Goal: Task Accomplishment & Management: Manage account settings

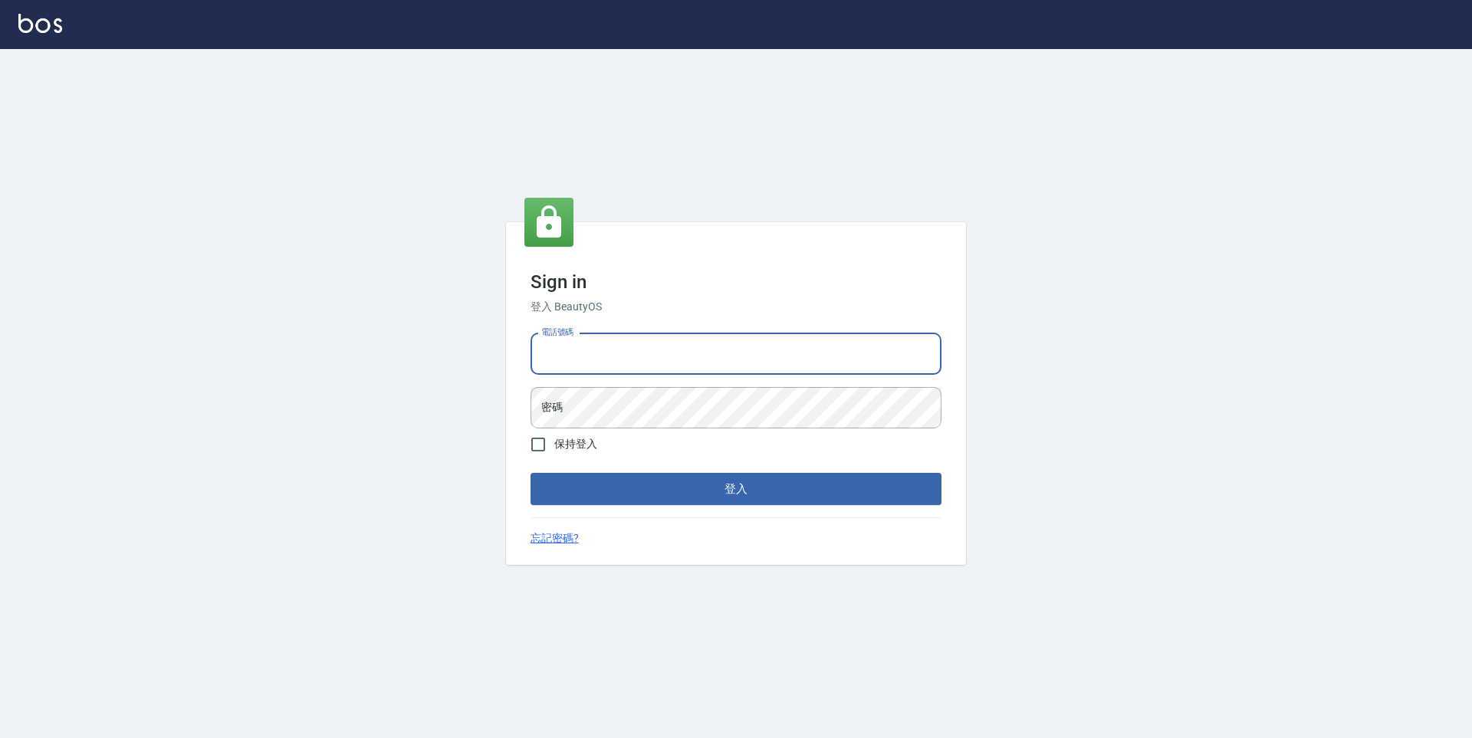
click at [618, 360] on input "電話號碼" at bounding box center [735, 353] width 411 height 41
type input "0911597786"
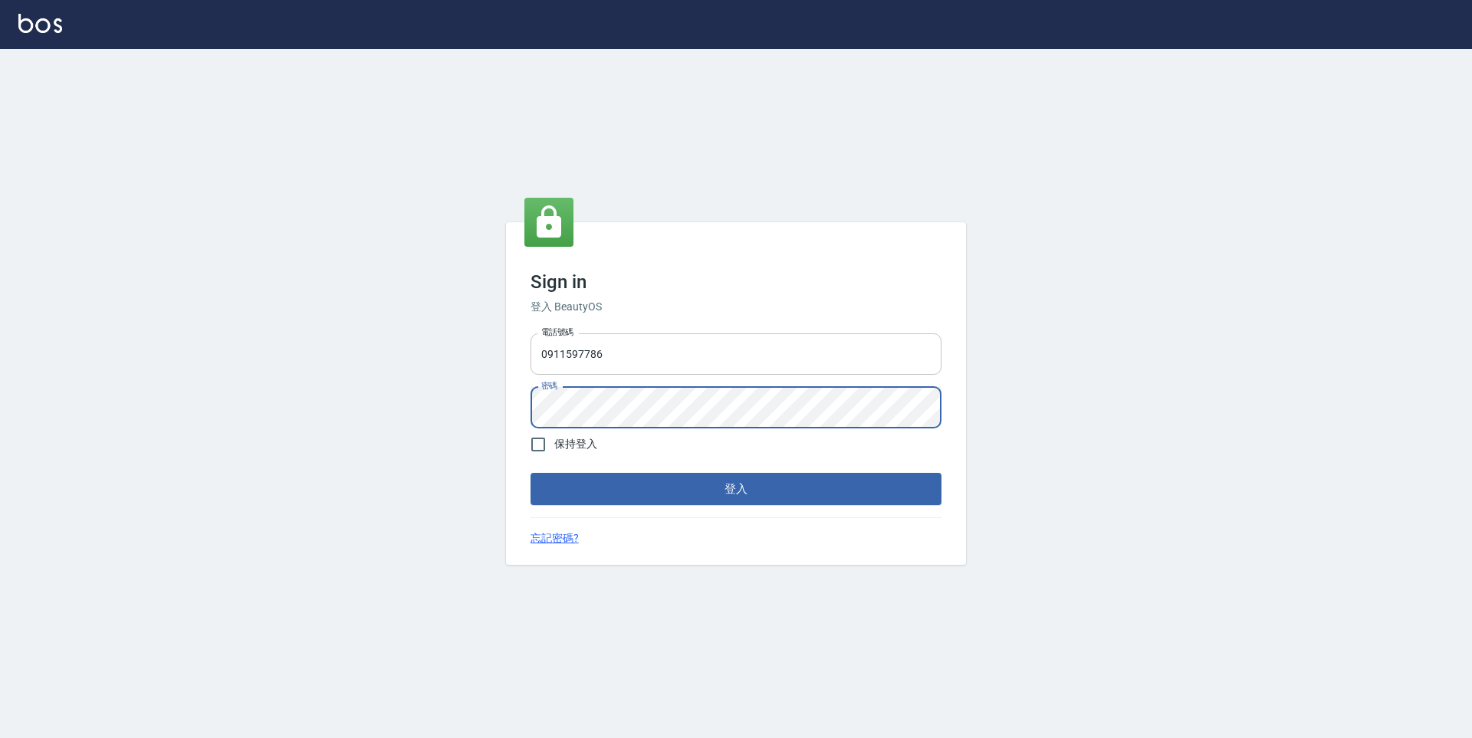
click at [530, 473] on button "登入" at bounding box center [735, 489] width 411 height 32
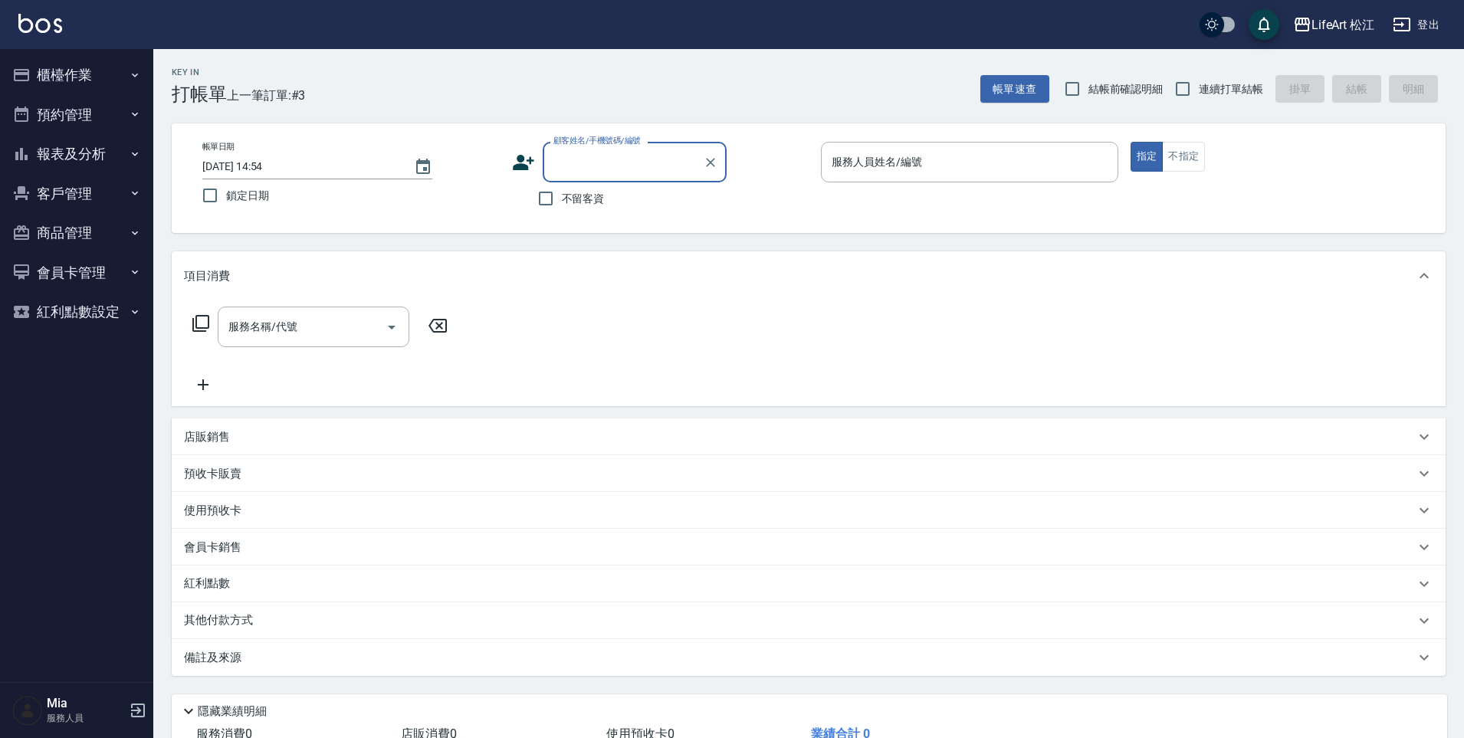
click at [864, 169] on div "服務人員姓名/編號 服務人員姓名/編號" at bounding box center [969, 162] width 297 height 41
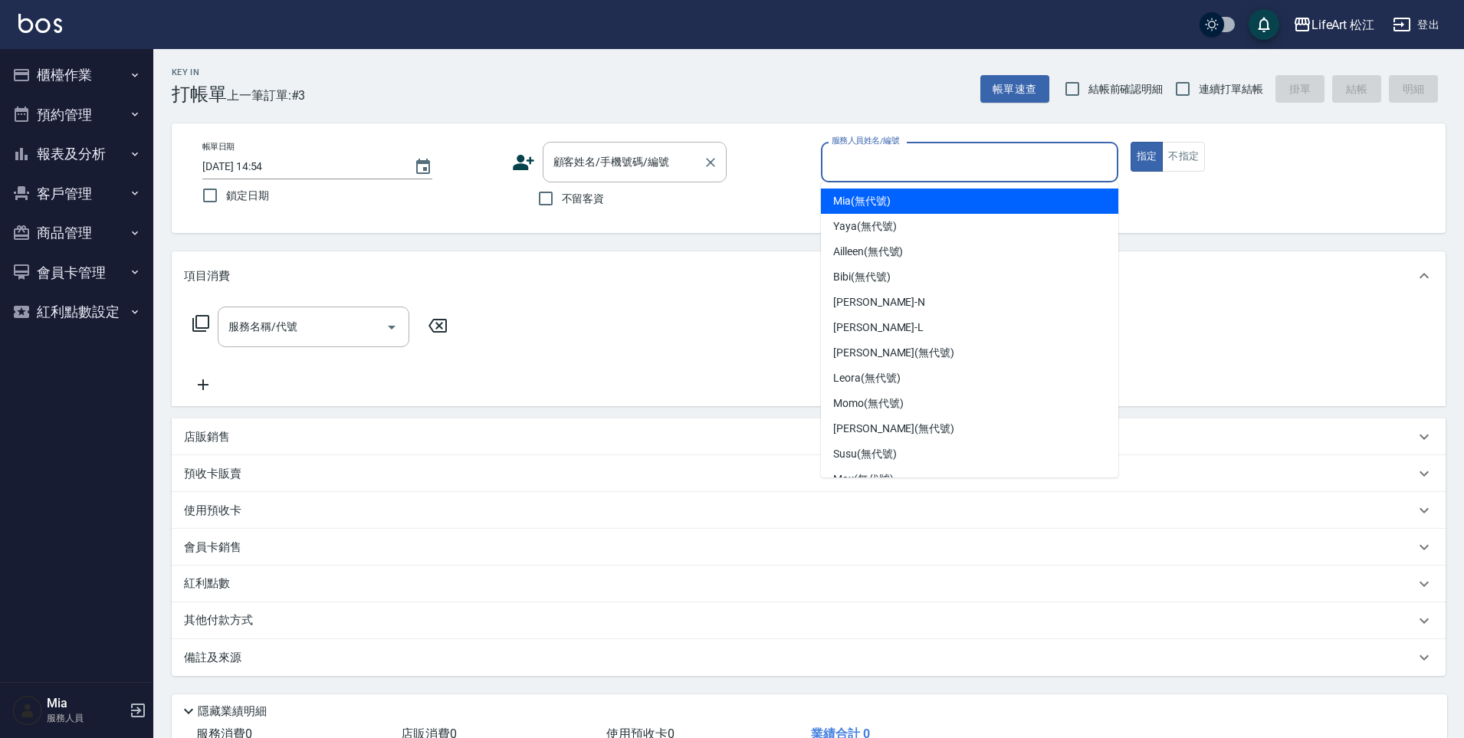
click at [658, 166] on div "顧客姓名/手機號碼/編號 顧客姓名/手機號碼/編號" at bounding box center [635, 162] width 184 height 41
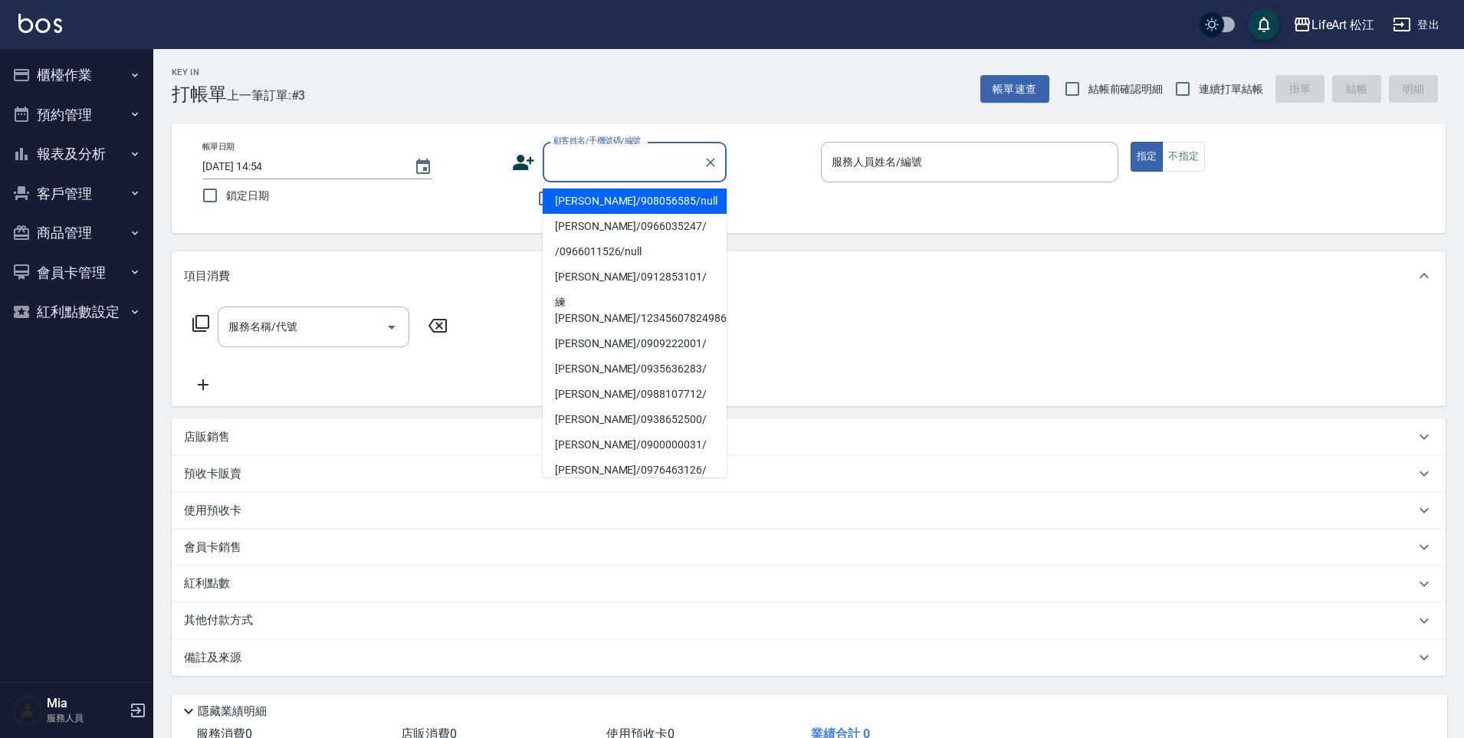
type input "f"
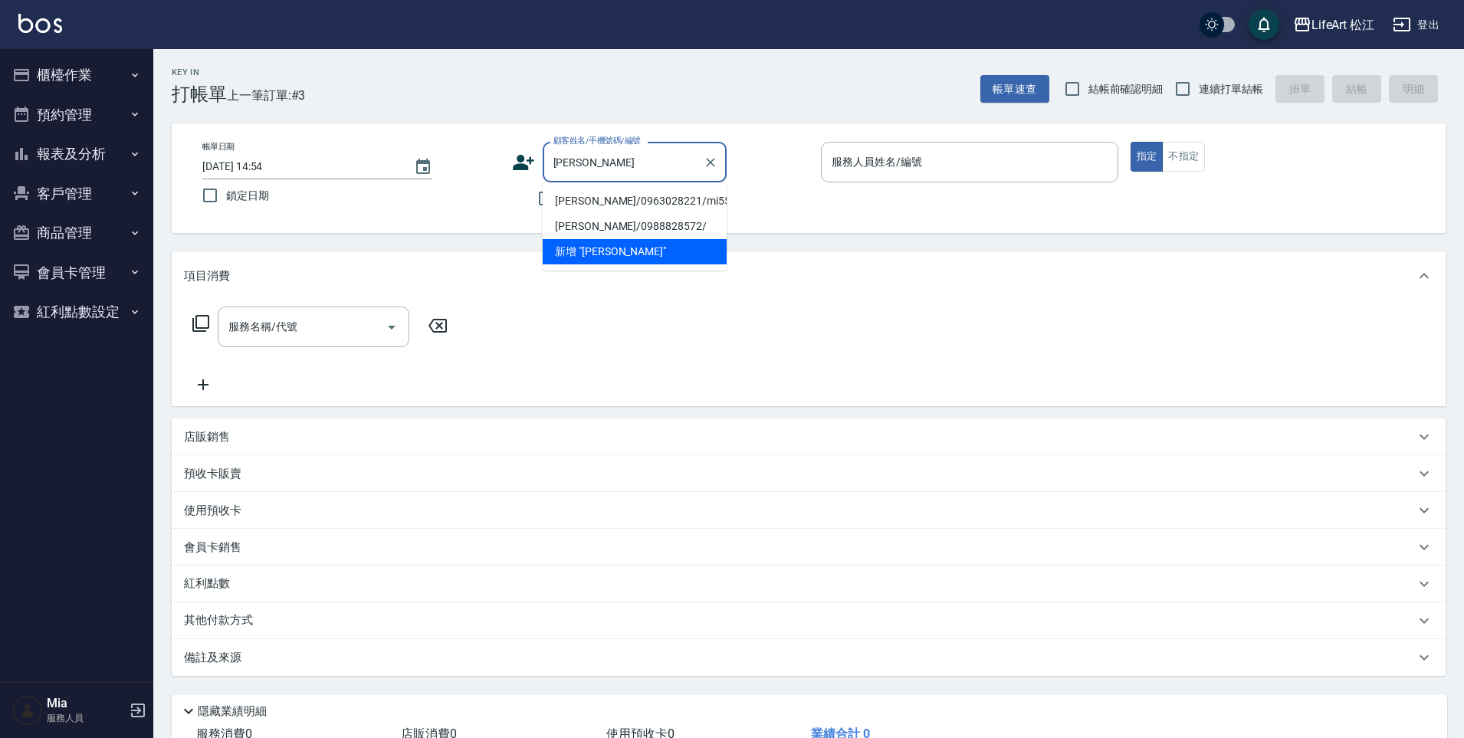
click at [593, 199] on li "陳奕州/0963028221/mi55" at bounding box center [635, 201] width 184 height 25
type input "陳奕州/0963028221/mi55"
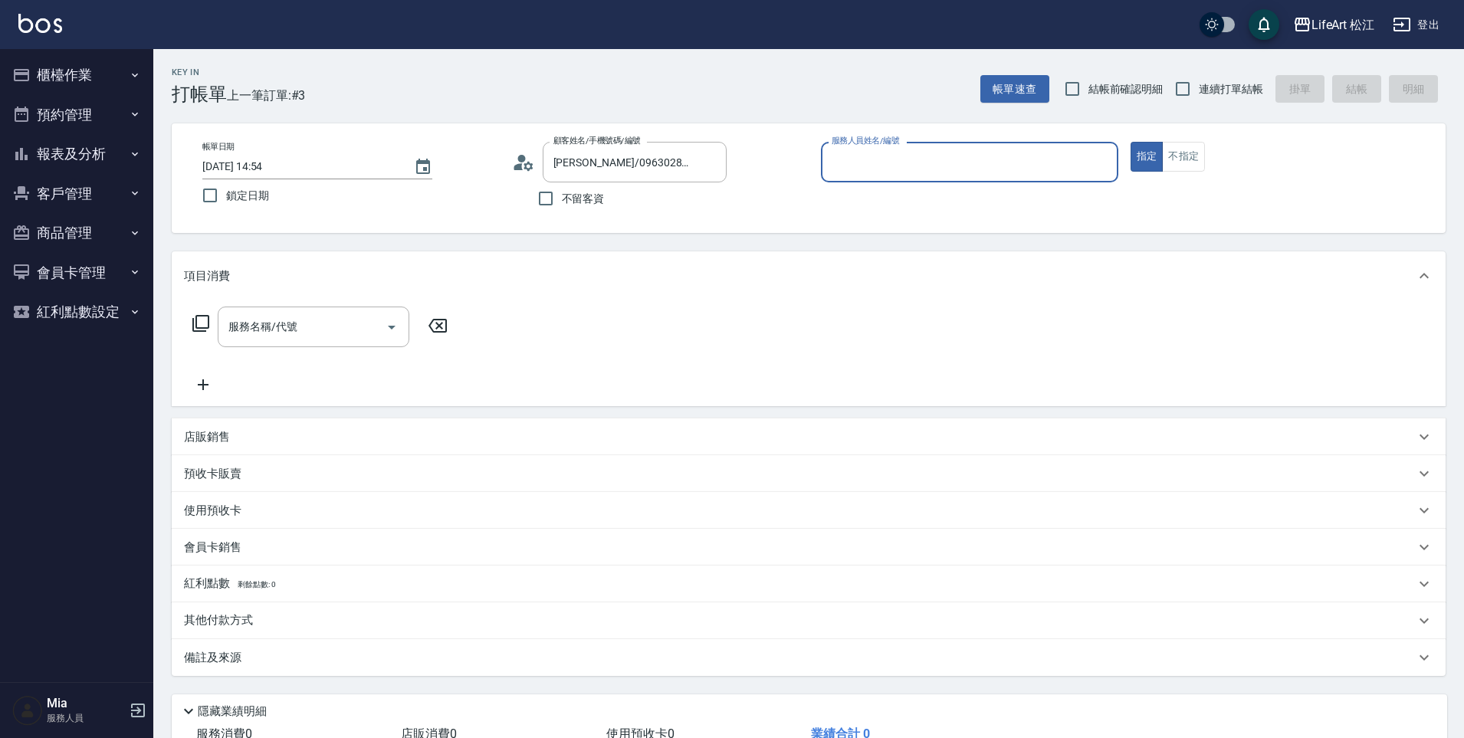
type input "Mia(無代號)"
click at [285, 327] on div "服務名稱/代號 服務名稱/代號" at bounding box center [314, 327] width 192 height 41
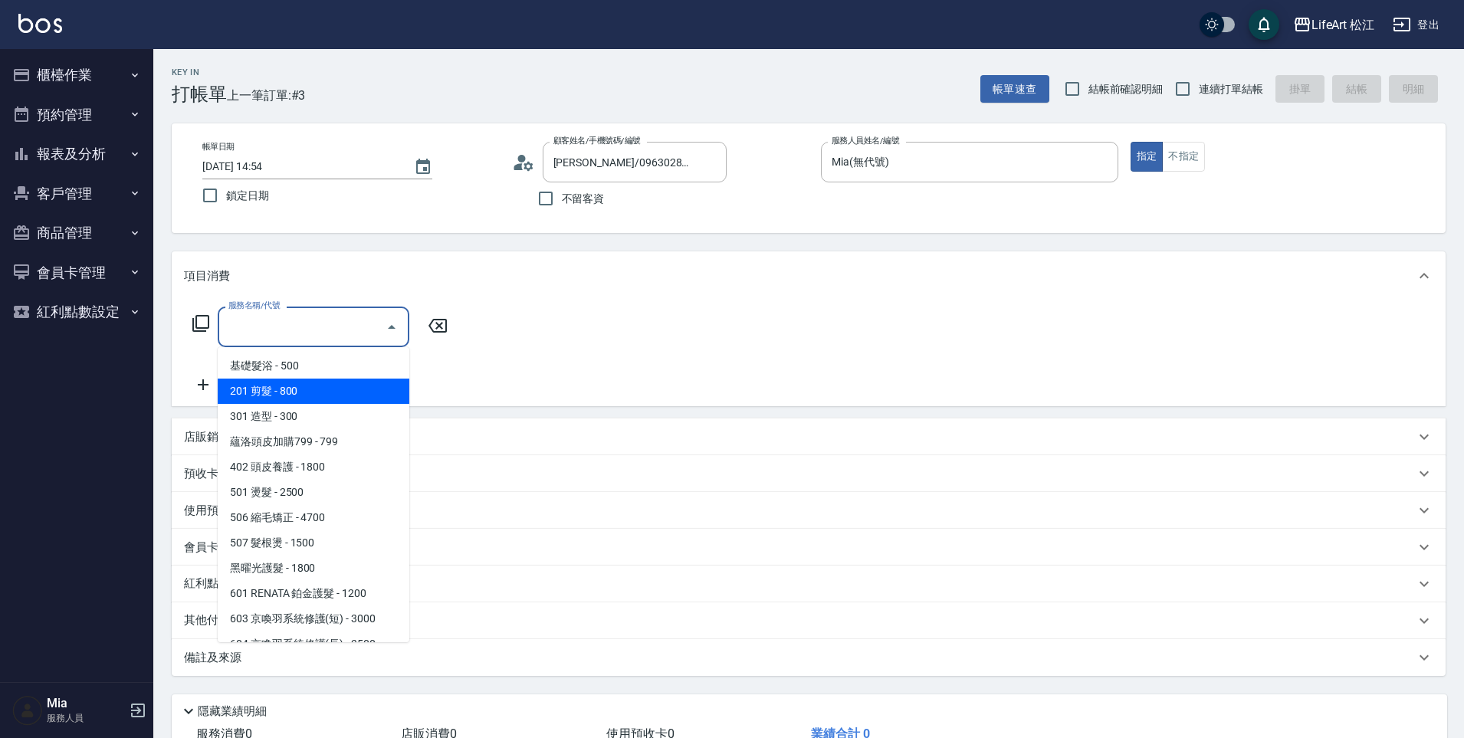
click at [282, 396] on span "201 剪髮 - 800" at bounding box center [314, 391] width 192 height 25
type input "201 剪髮(201)"
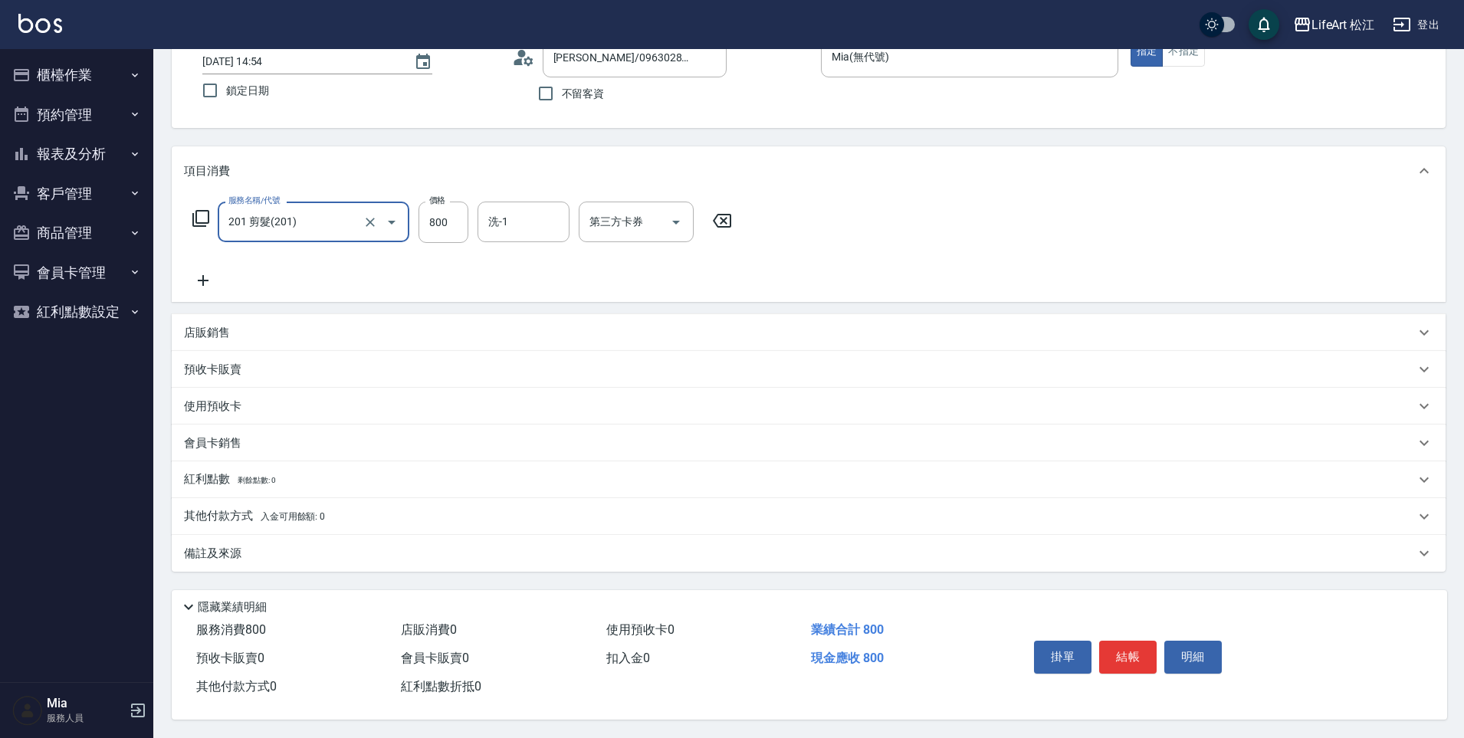
scroll to position [112, 0]
drag, startPoint x: 212, startPoint y: 553, endPoint x: 230, endPoint y: 554, distance: 17.7
click at [213, 553] on p "備註及來源" at bounding box center [212, 554] width 57 height 16
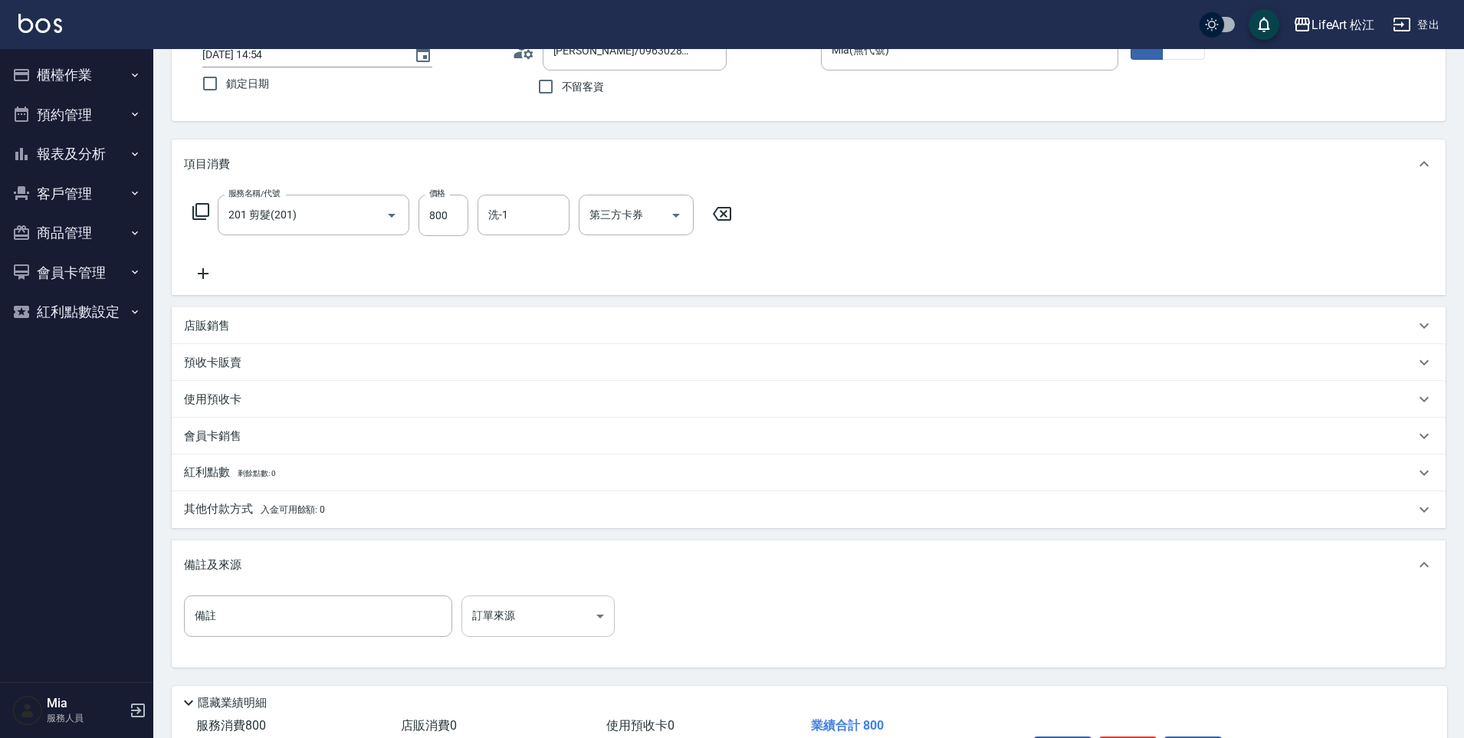
click at [551, 628] on body "LifeArt 松江 登出 櫃檯作業 打帳單 帳單列表 現金收支登錄 高階收支登錄 材料自購登錄 每日結帳 排班表 現場電腦打卡 預約管理 預約管理 單日預約…" at bounding box center [732, 361] width 1464 height 946
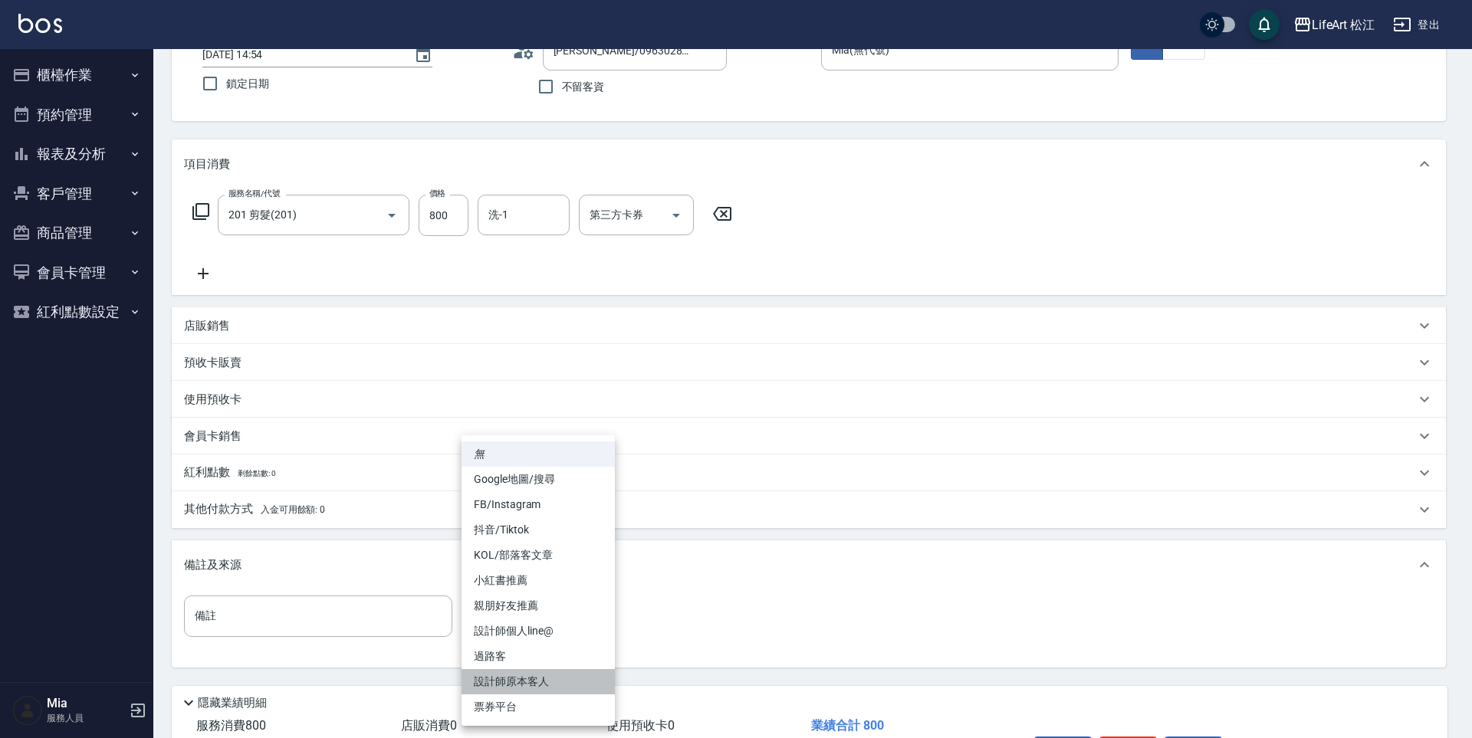
click at [547, 671] on li "設計師原本客人" at bounding box center [537, 681] width 153 height 25
type input "設計師原本客人"
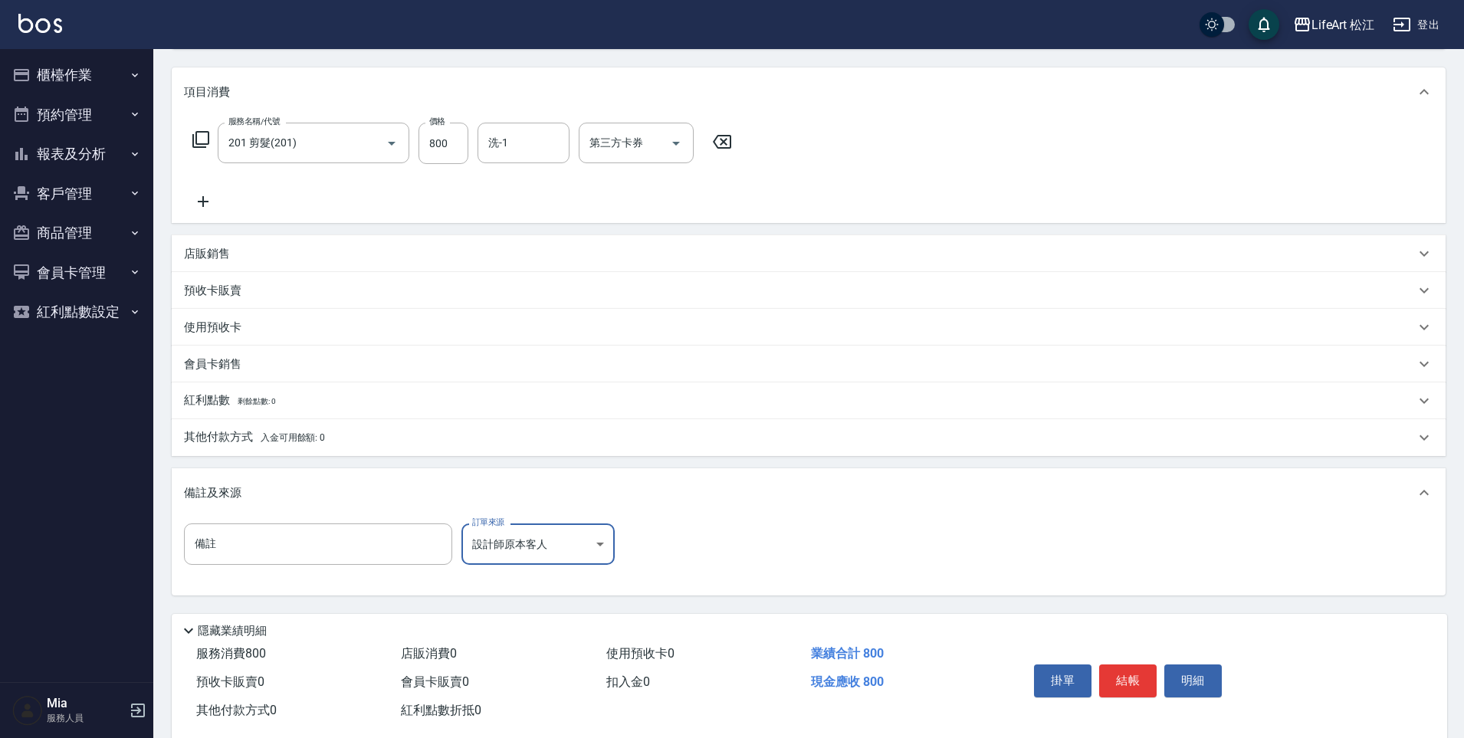
scroll to position [215, 0]
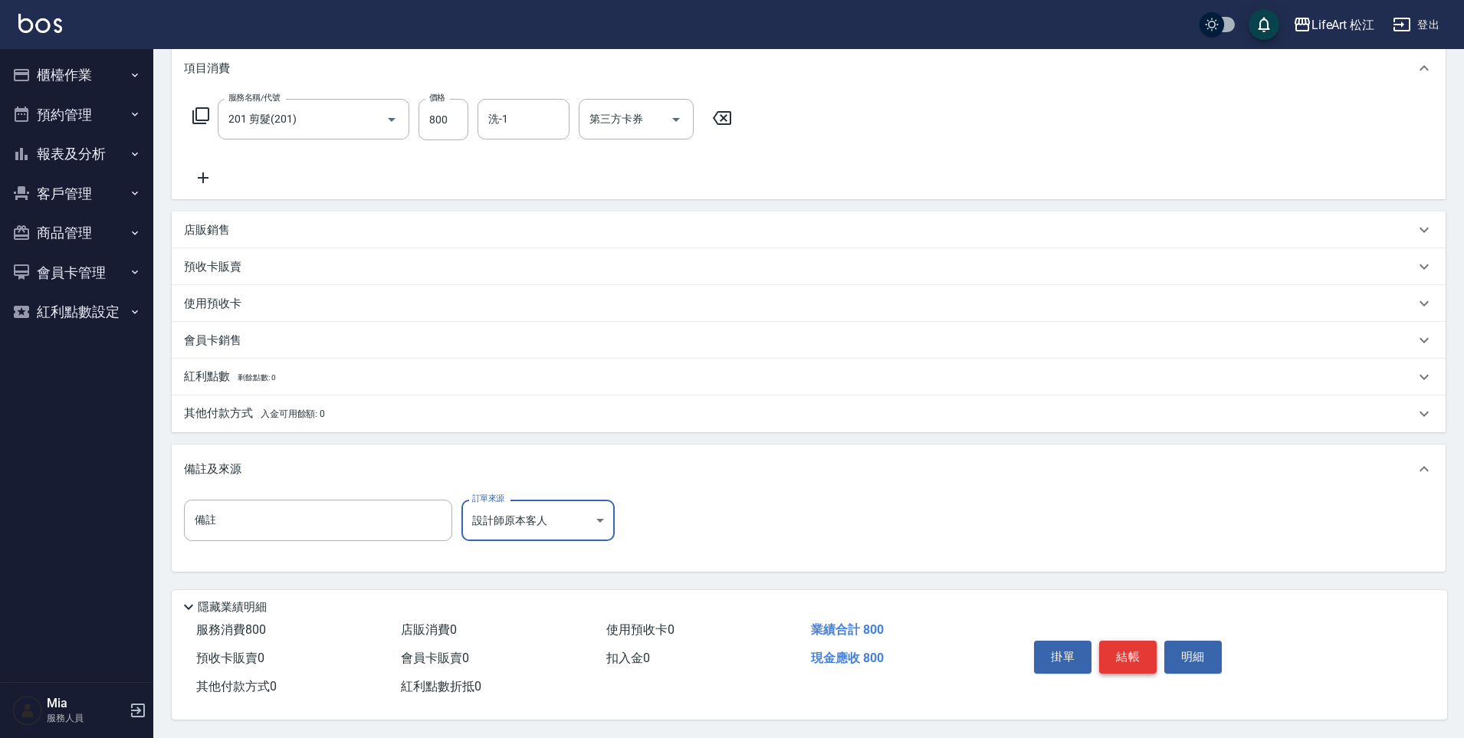
click at [1131, 641] on button "結帳" at bounding box center [1127, 657] width 57 height 32
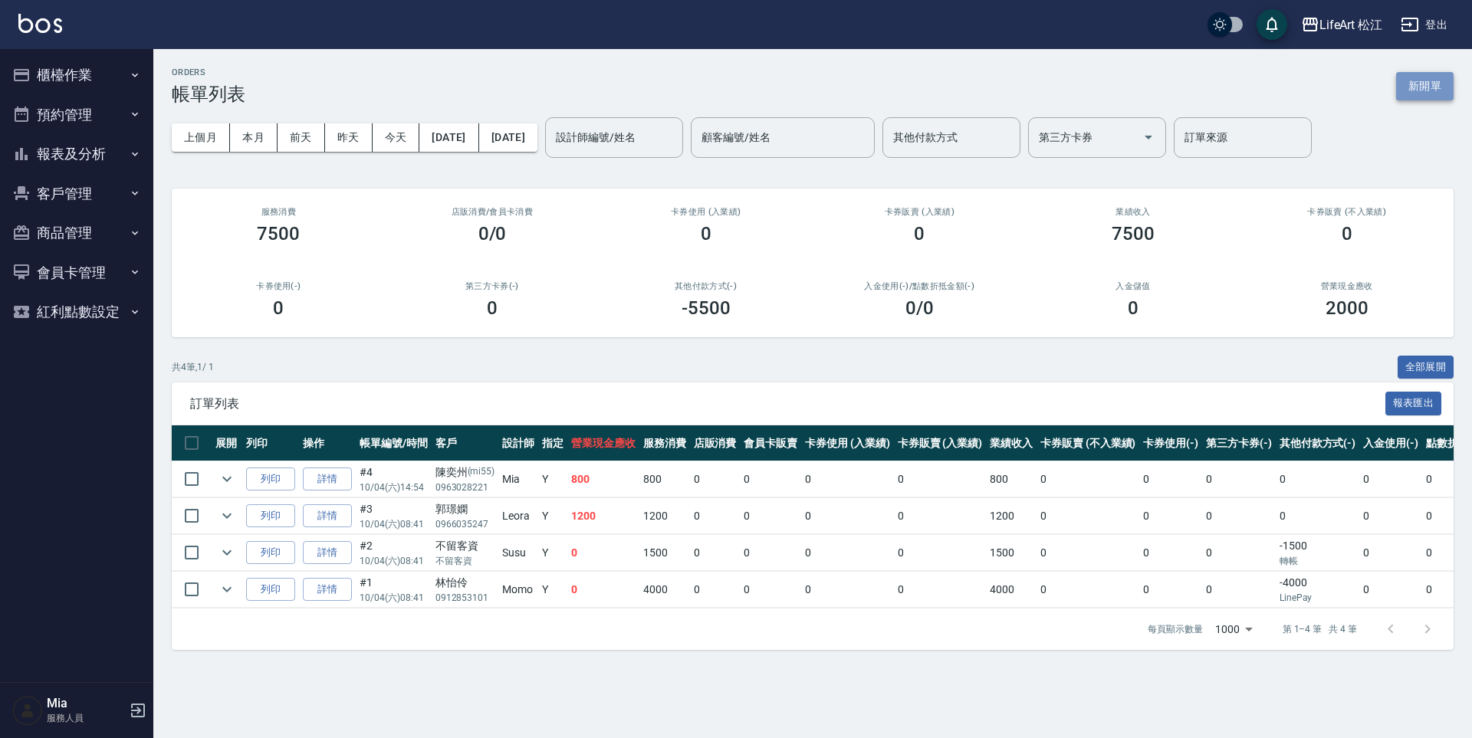
click at [1417, 84] on button "新開單" at bounding box center [1424, 86] width 57 height 28
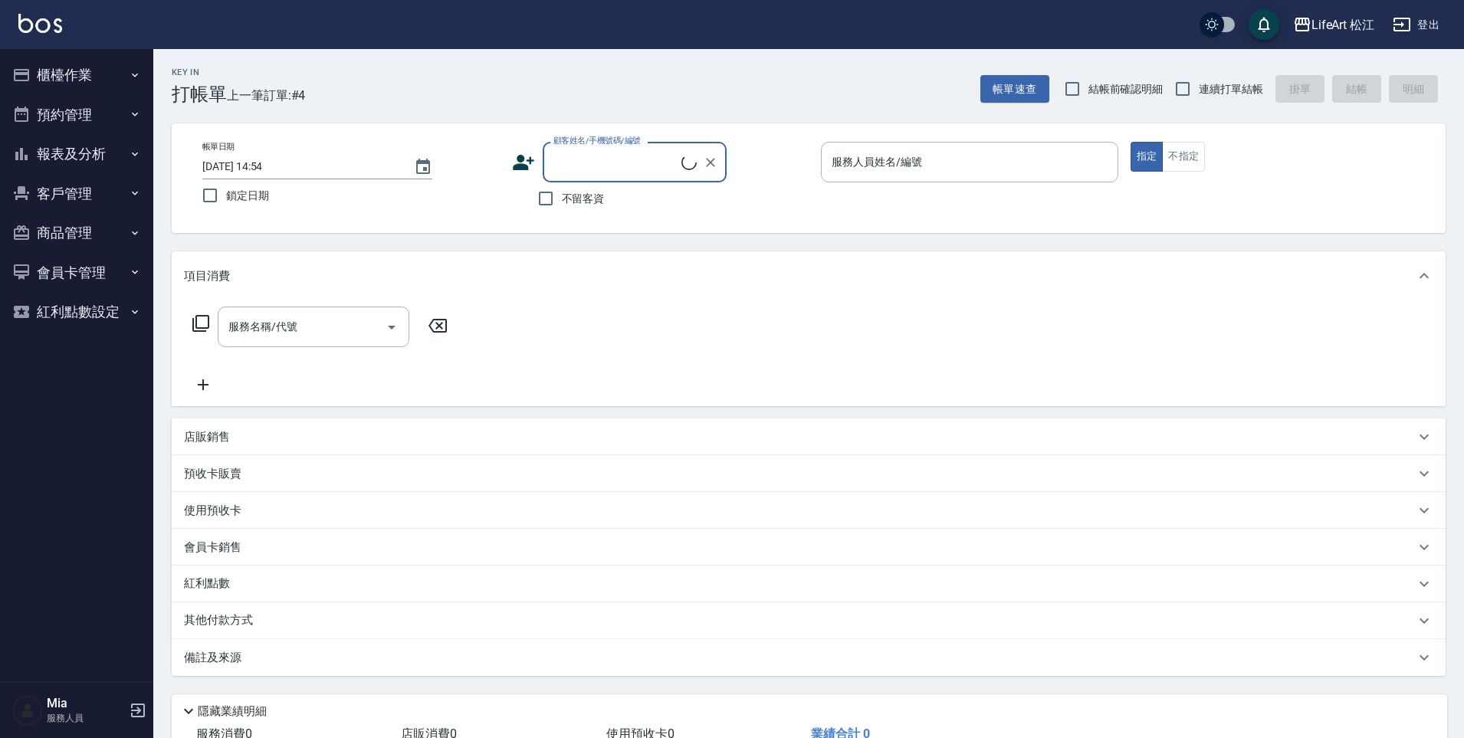
click at [639, 166] on input "顧客姓名/手機號碼/編號" at bounding box center [616, 162] width 132 height 27
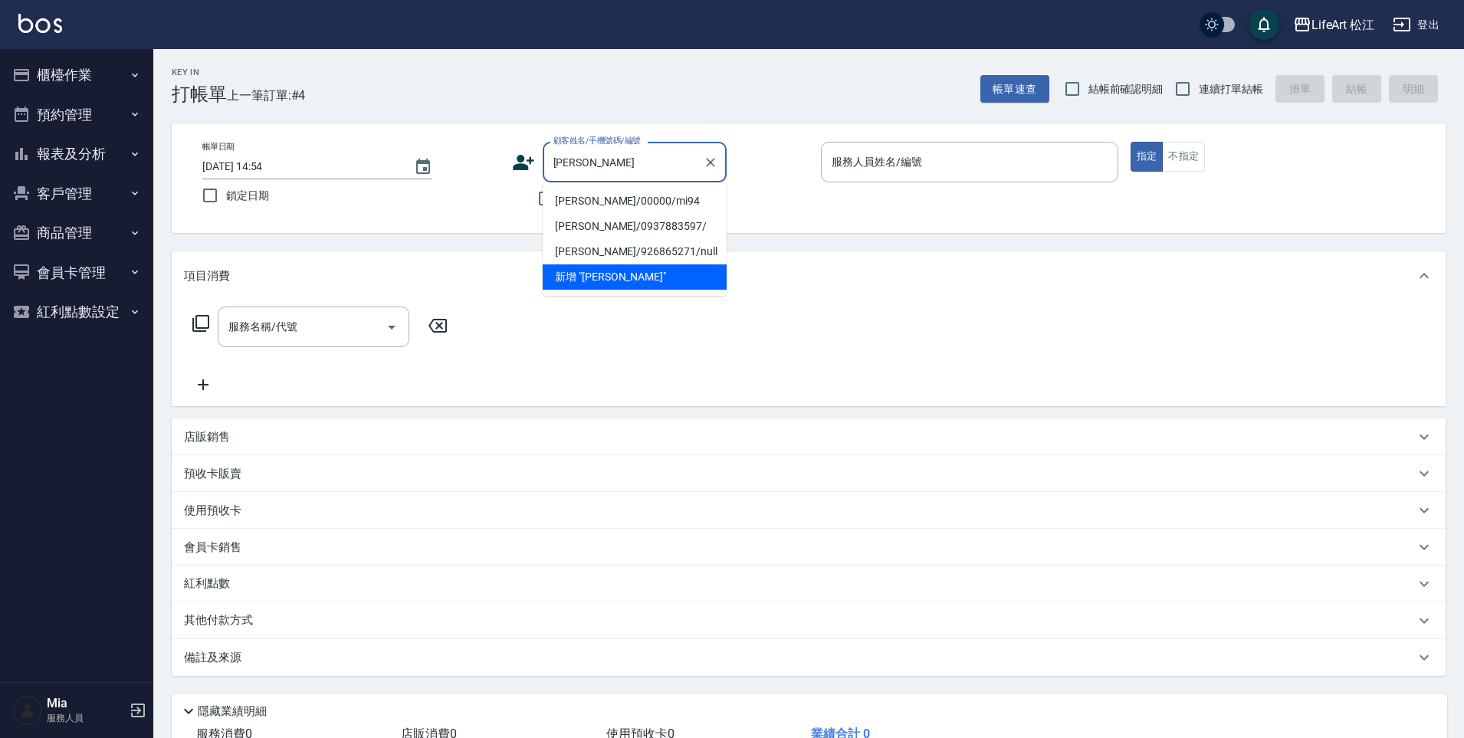
click at [598, 203] on li "黃翊翔/00000/mi94" at bounding box center [635, 201] width 184 height 25
type input "黃翊翔/00000/mi94"
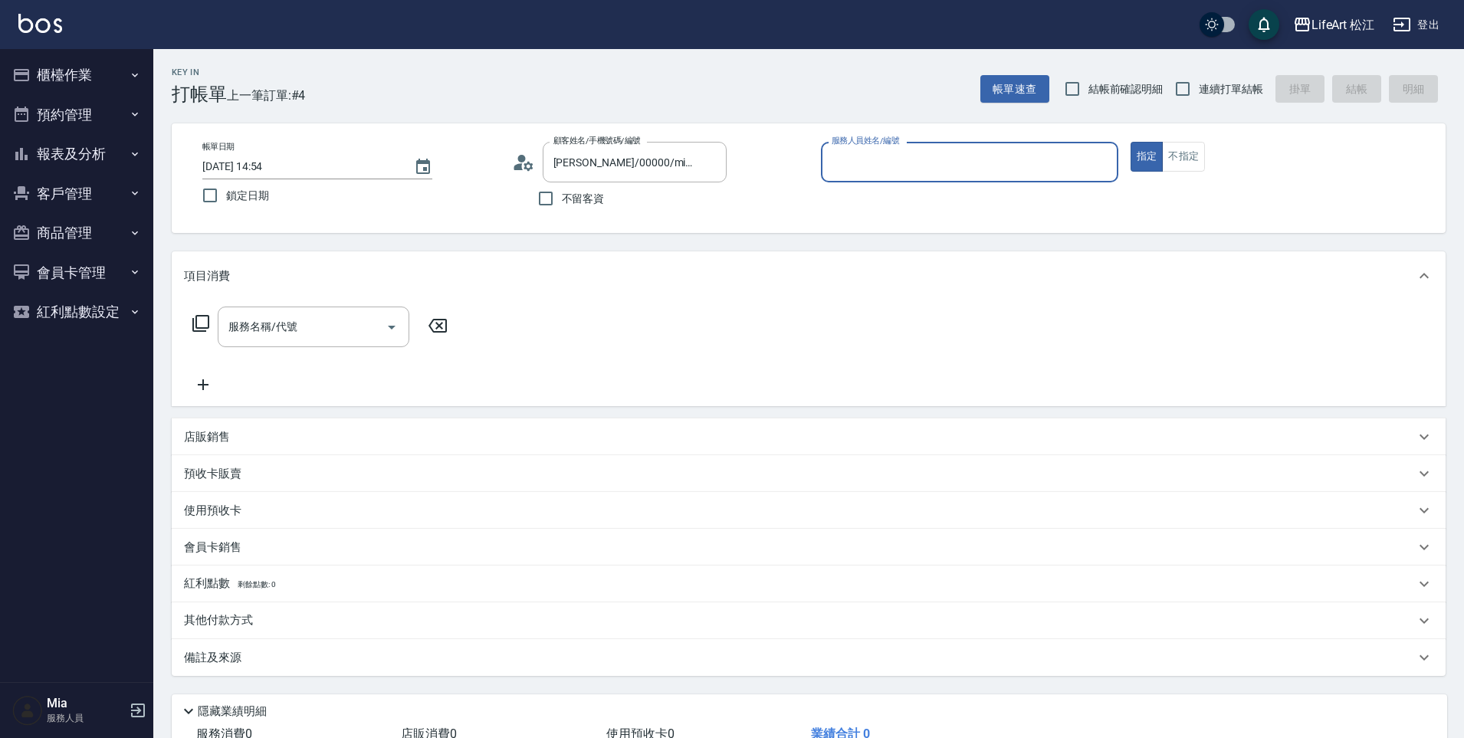
type input "Mia(無代號)"
click at [350, 331] on input "服務名稱/代號" at bounding box center [302, 327] width 155 height 27
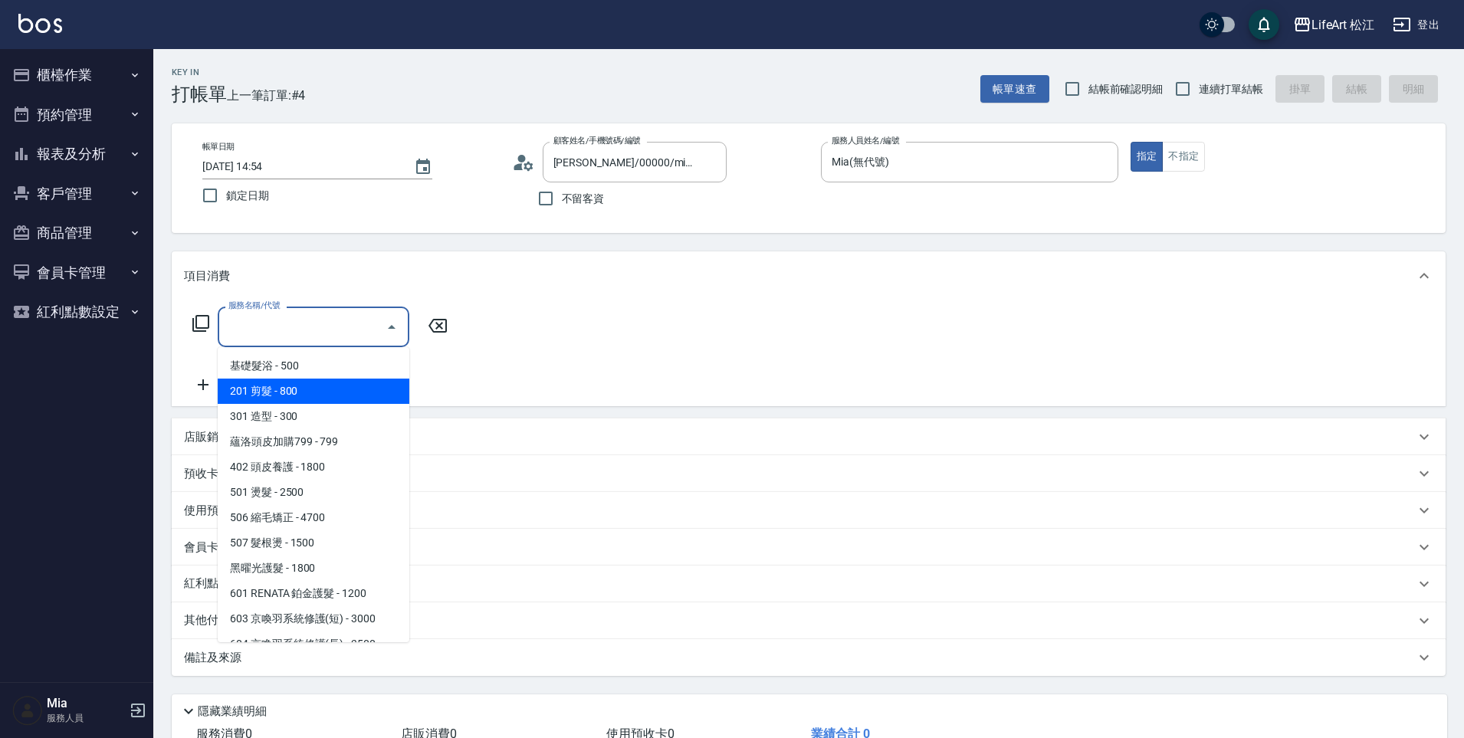
click at [318, 388] on span "201 剪髮 - 800" at bounding box center [314, 391] width 192 height 25
type input "201 剪髮(201)"
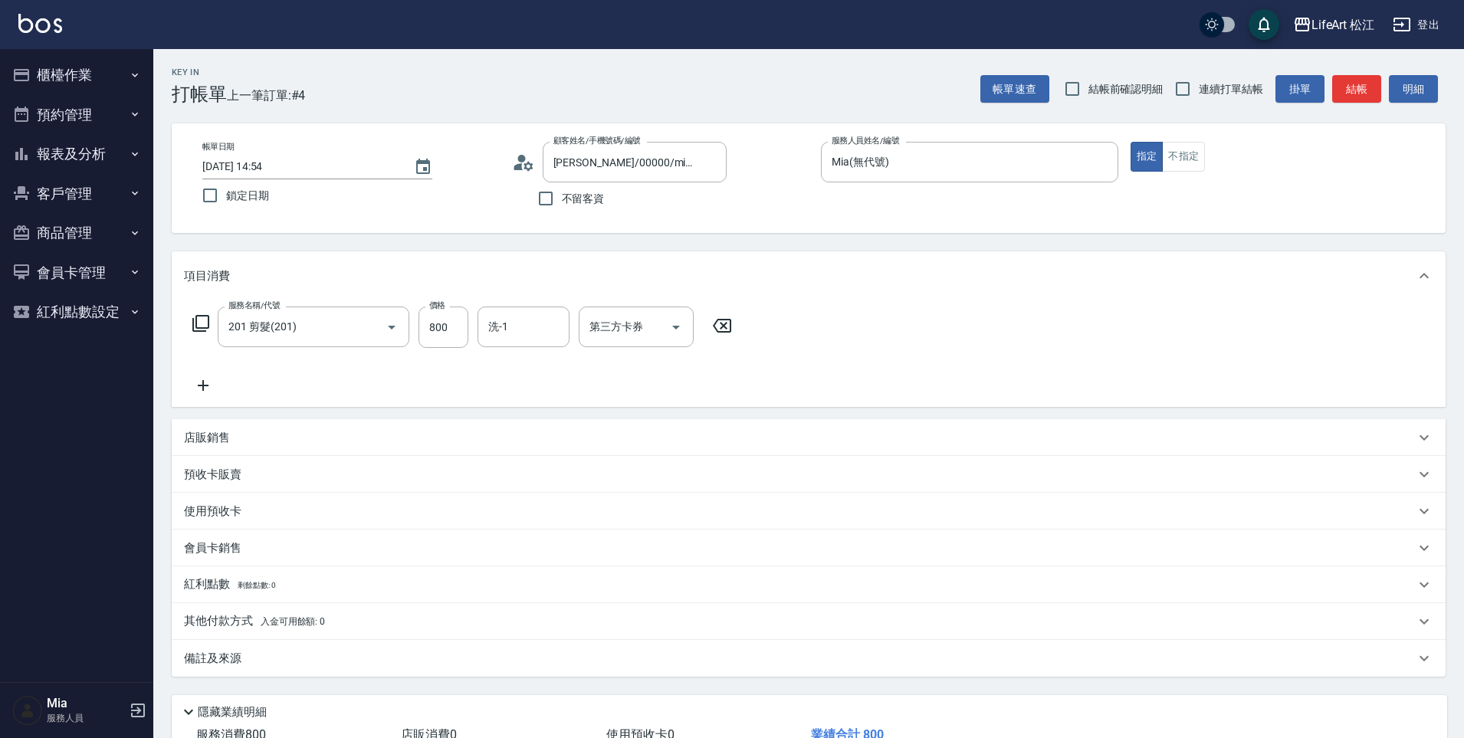
click at [235, 661] on p "備註及來源" at bounding box center [212, 659] width 57 height 16
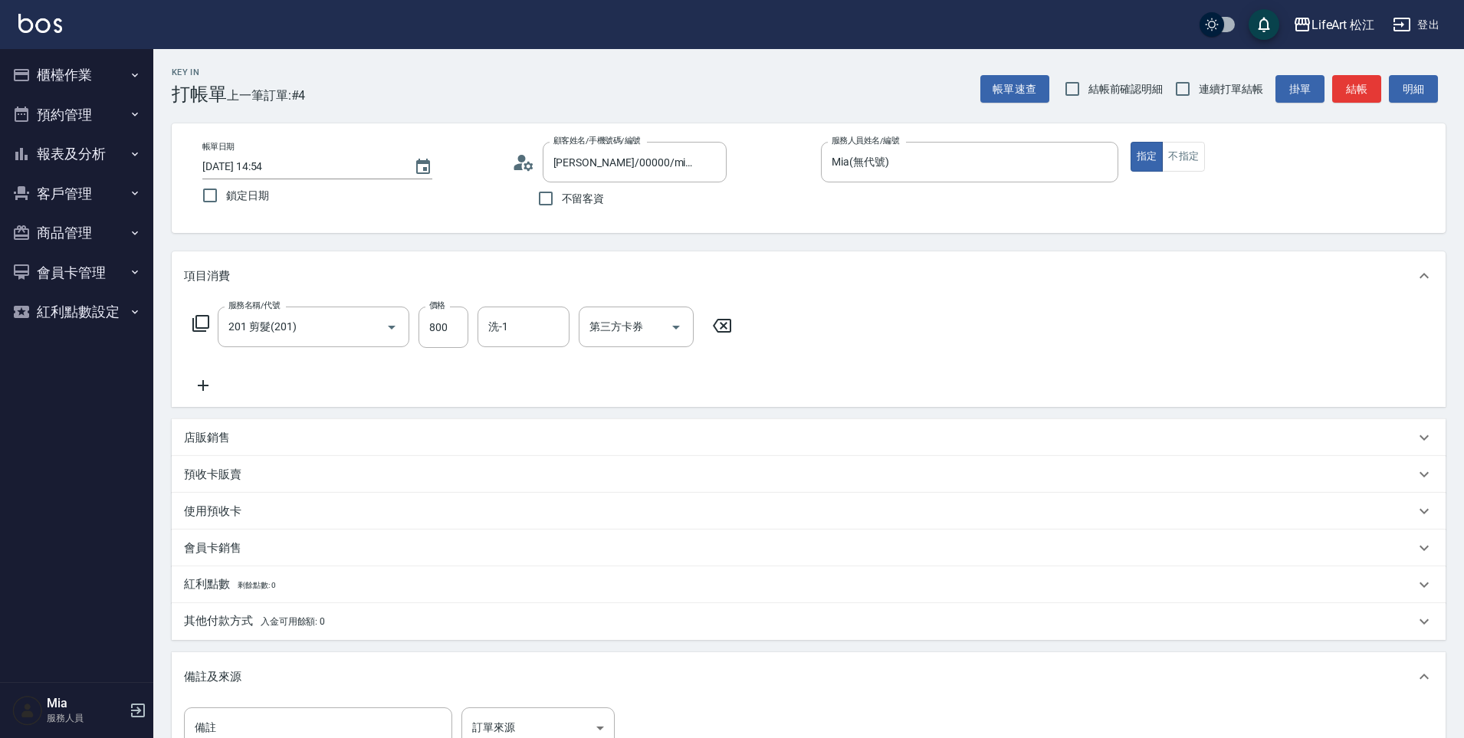
scroll to position [215, 0]
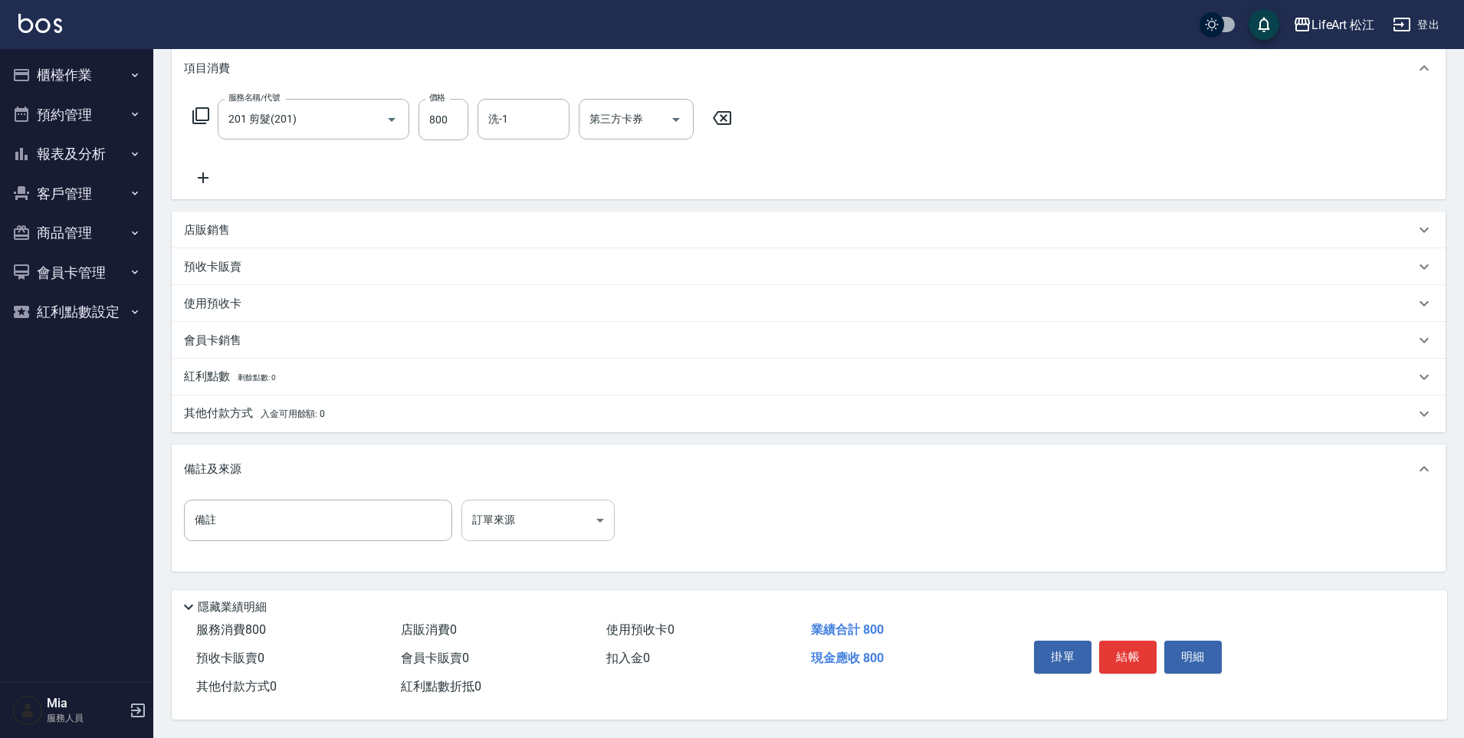
click at [566, 510] on body "LifeArt 松江 登出 櫃檯作業 打帳單 帳單列表 現金收支登錄 高階收支登錄 材料自購登錄 每日結帳 排班表 現場電腦打卡 預約管理 預約管理 單日預約…" at bounding box center [732, 265] width 1464 height 946
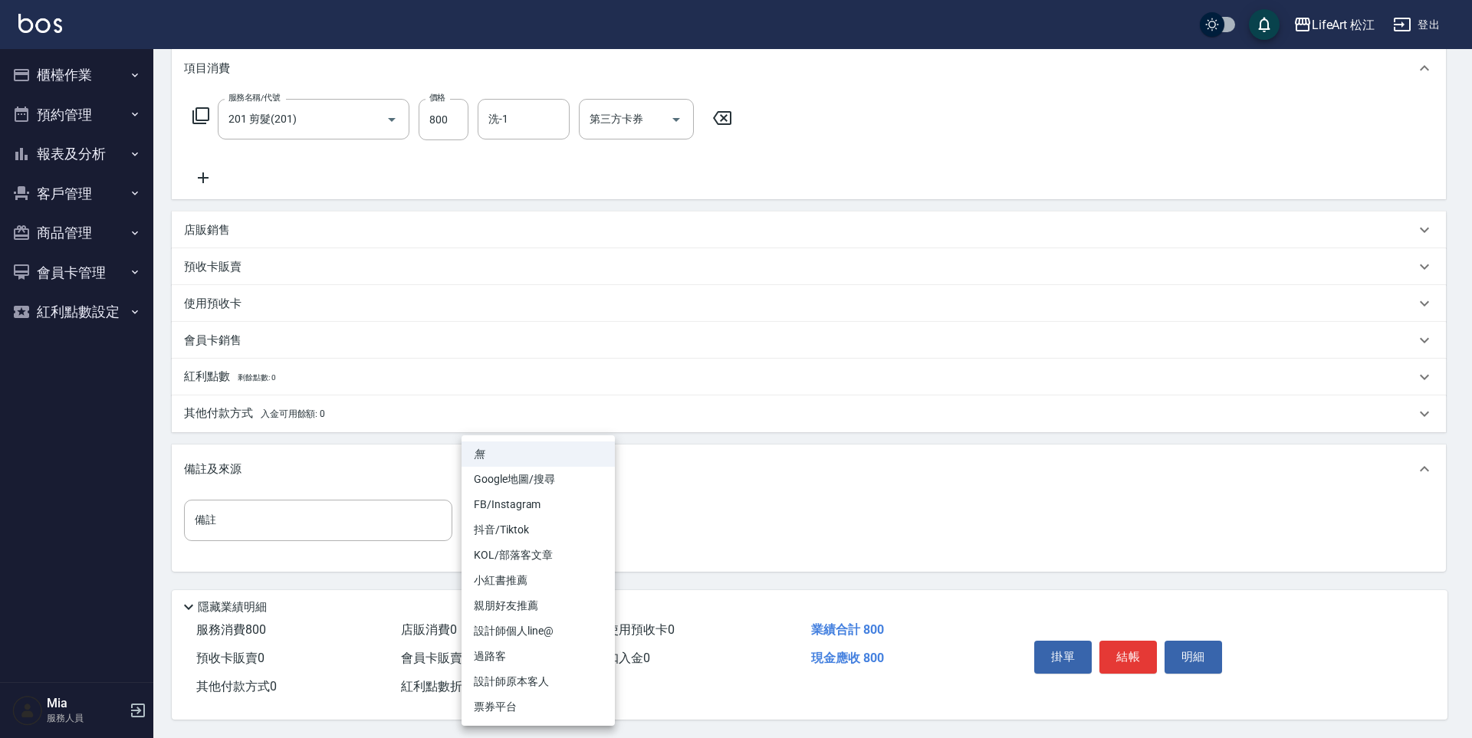
click at [563, 679] on li "設計師原本客人" at bounding box center [537, 681] width 153 height 25
type input "設計師原本客人"
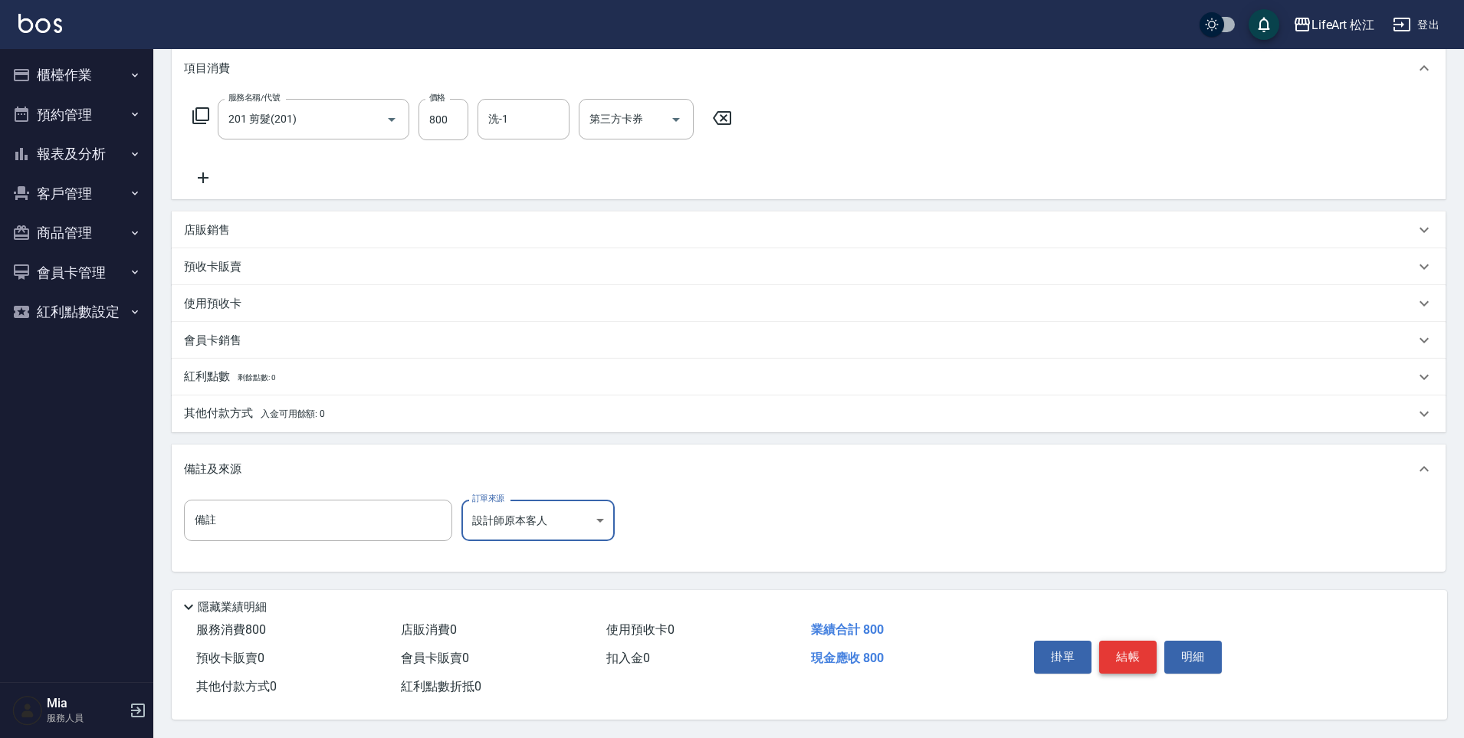
click at [1140, 648] on button "結帳" at bounding box center [1127, 657] width 57 height 32
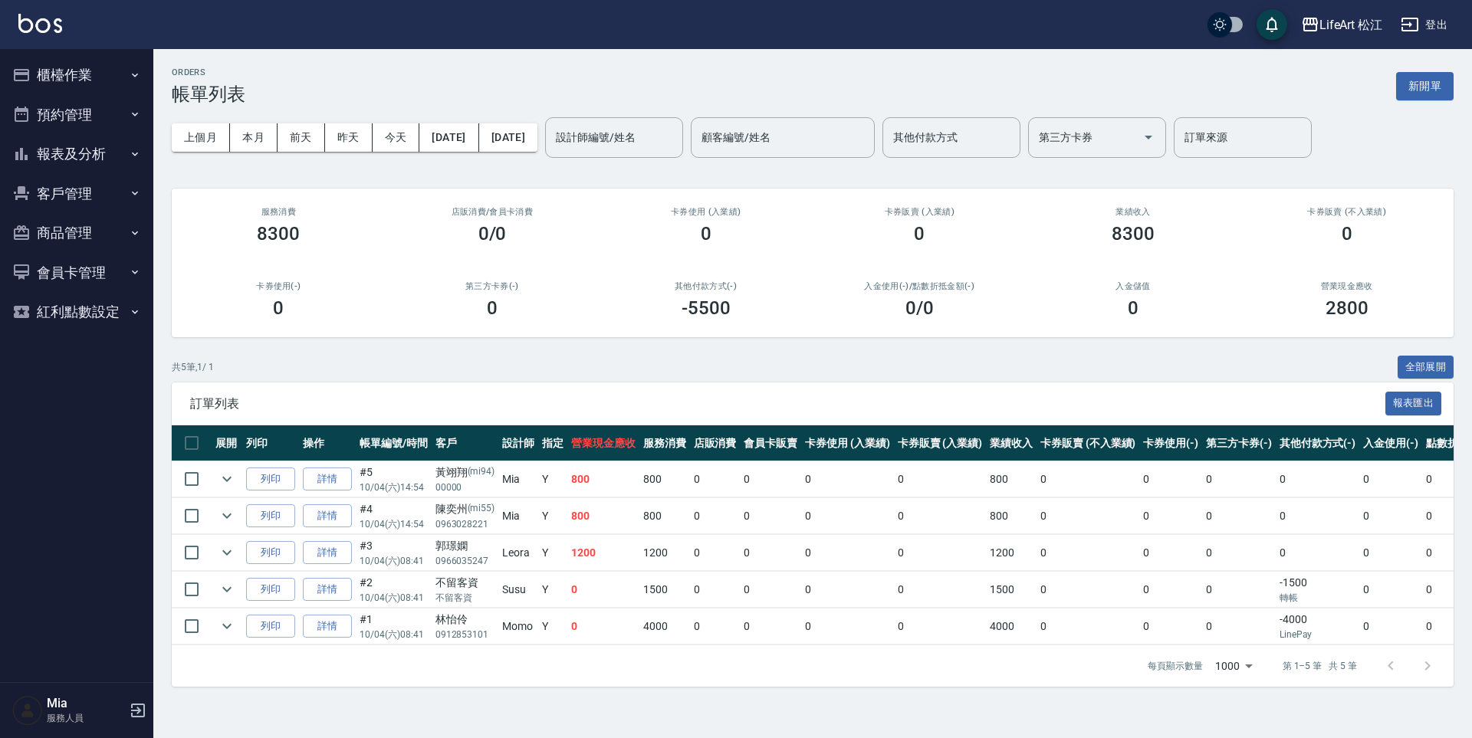
click at [118, 77] on button "櫃檯作業" at bounding box center [76, 75] width 141 height 40
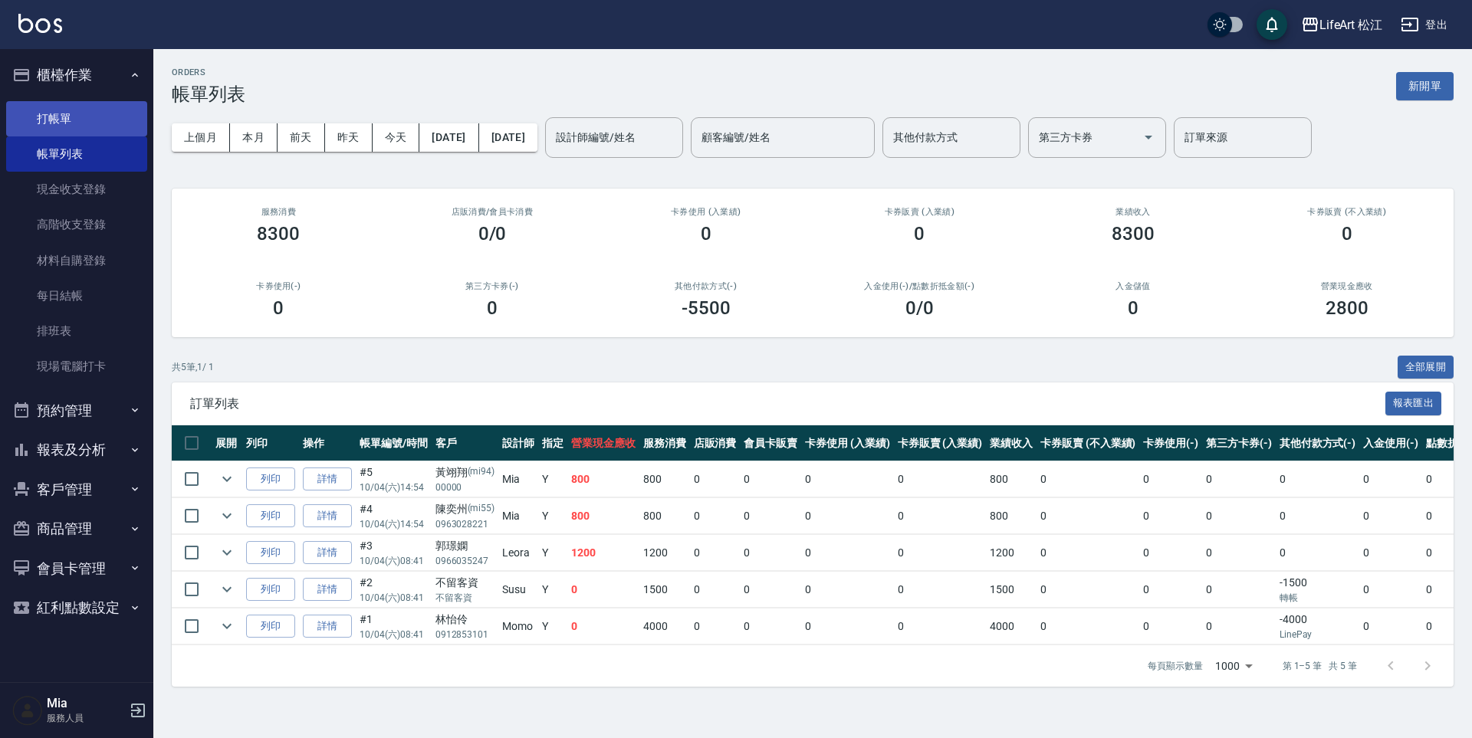
click at [94, 113] on link "打帳單" at bounding box center [76, 118] width 141 height 35
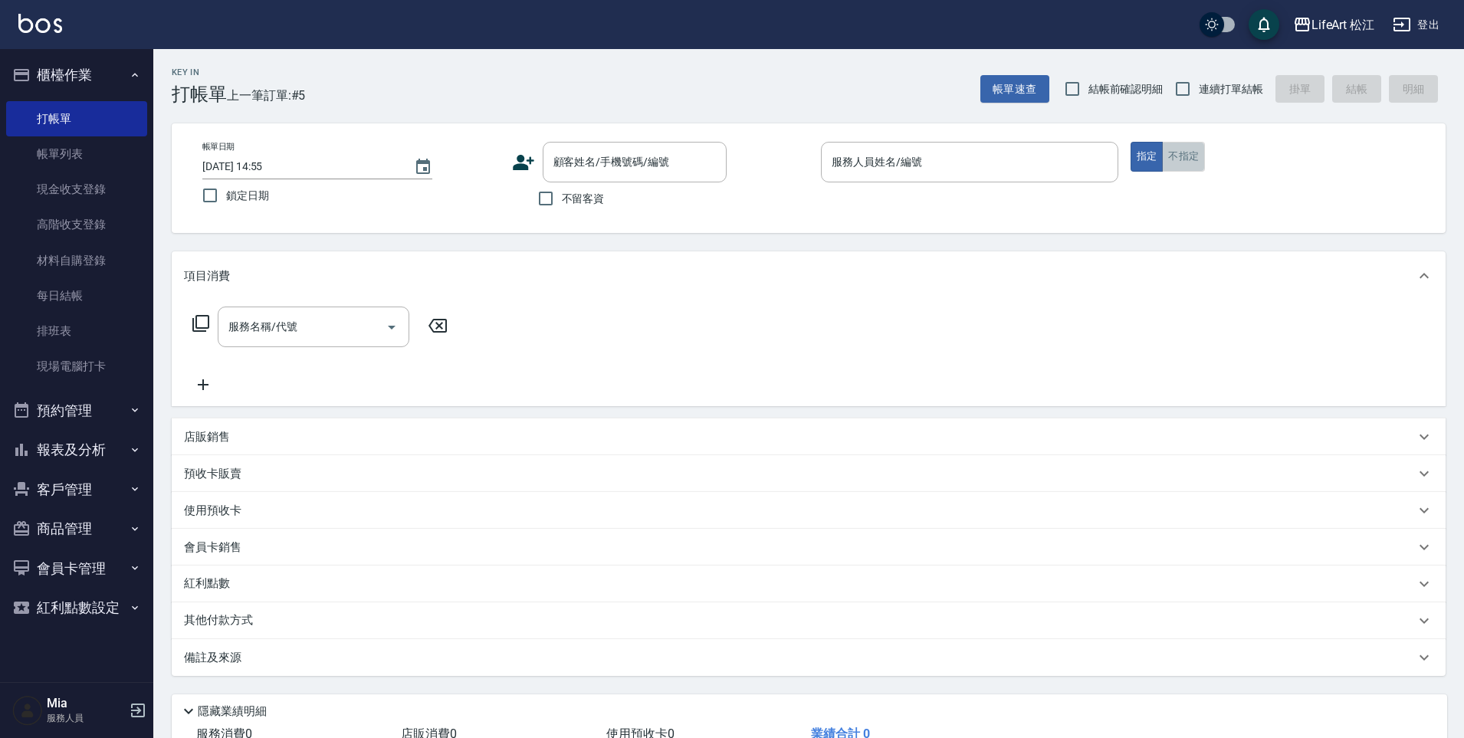
click at [1174, 154] on button "不指定" at bounding box center [1183, 157] width 43 height 30
click at [565, 193] on span "不留客資" at bounding box center [583, 199] width 43 height 16
click at [562, 193] on input "不留客資" at bounding box center [546, 198] width 32 height 32
checkbox input "true"
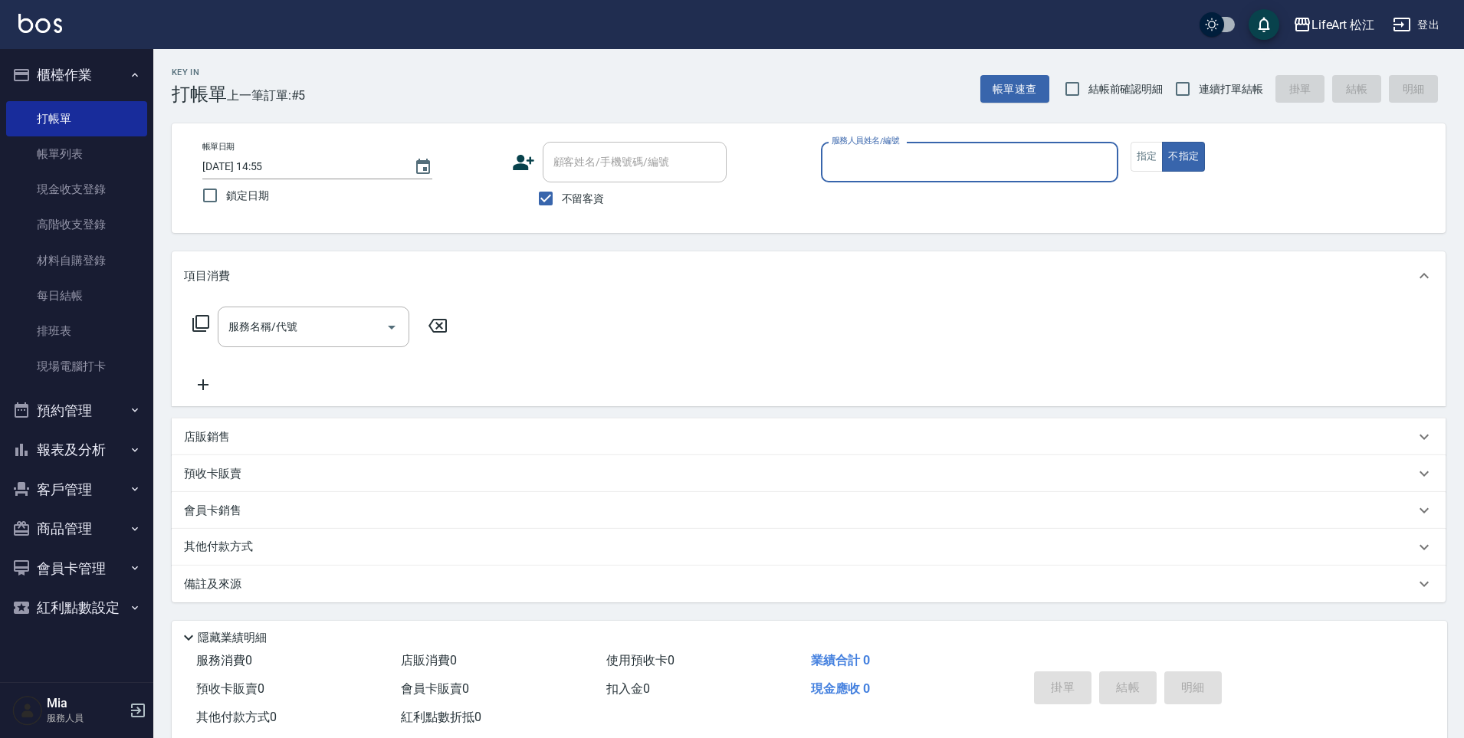
click at [862, 158] on input "服務人員姓名/編號" at bounding box center [970, 162] width 284 height 27
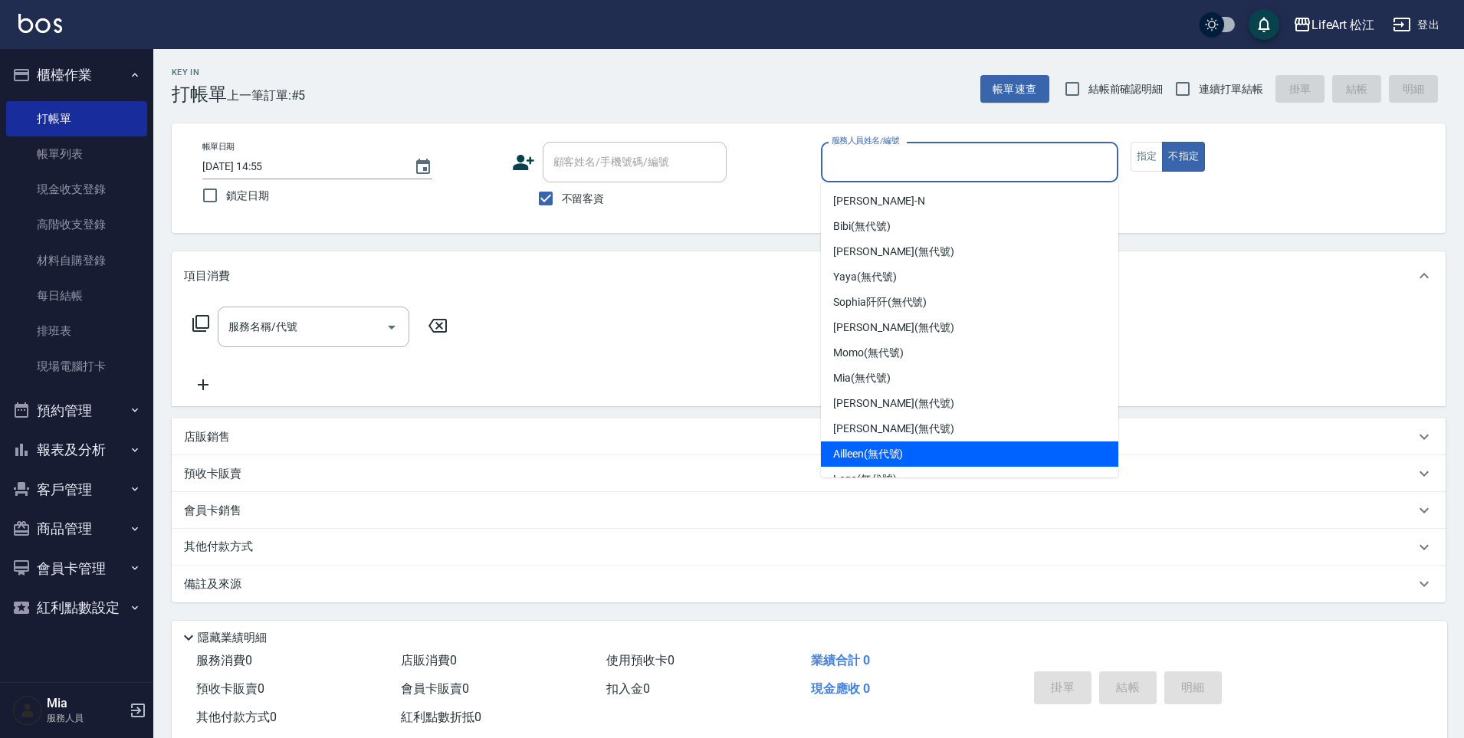
click at [881, 446] on span "Ailleen (無代號)" at bounding box center [868, 454] width 70 height 16
type input "Ailleen(無代號)"
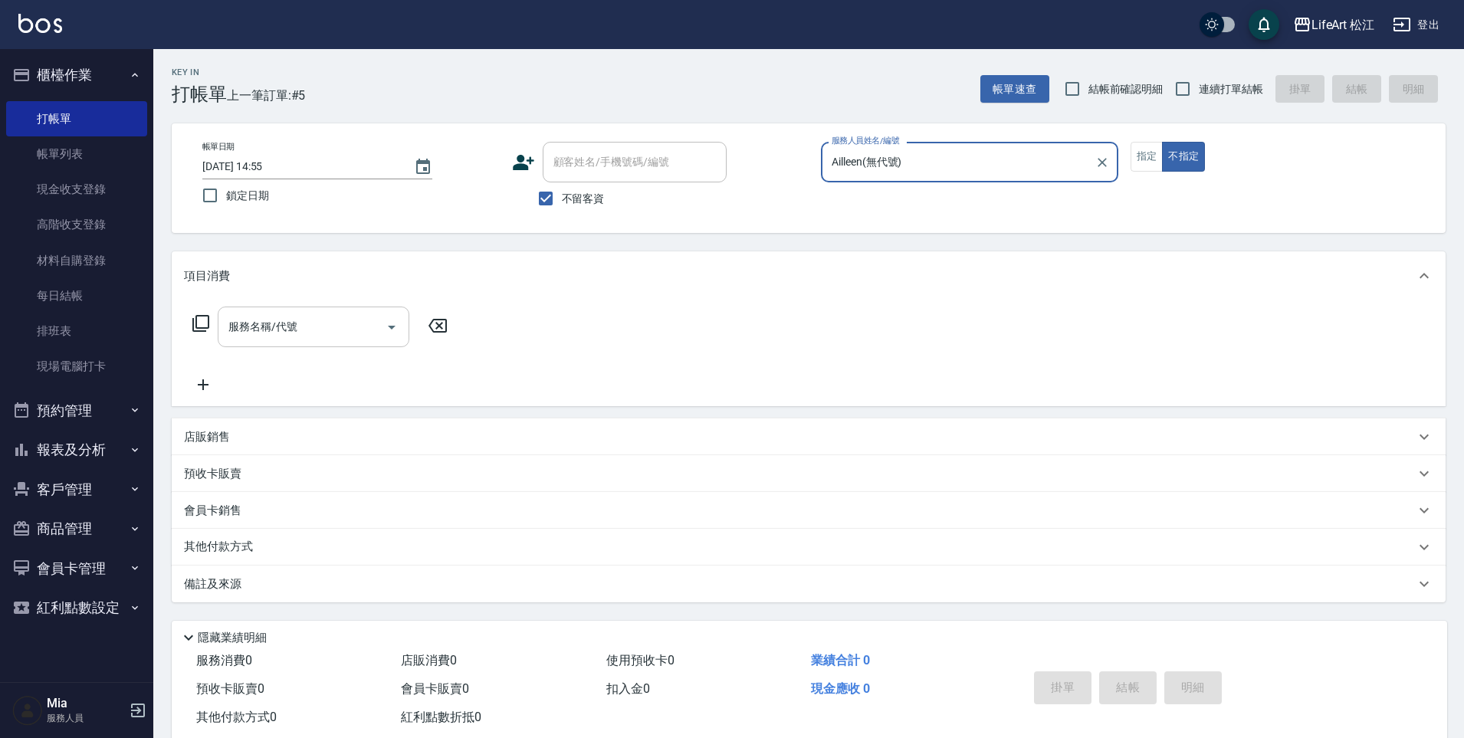
click at [353, 332] on input "服務名稱/代號" at bounding box center [302, 327] width 155 height 27
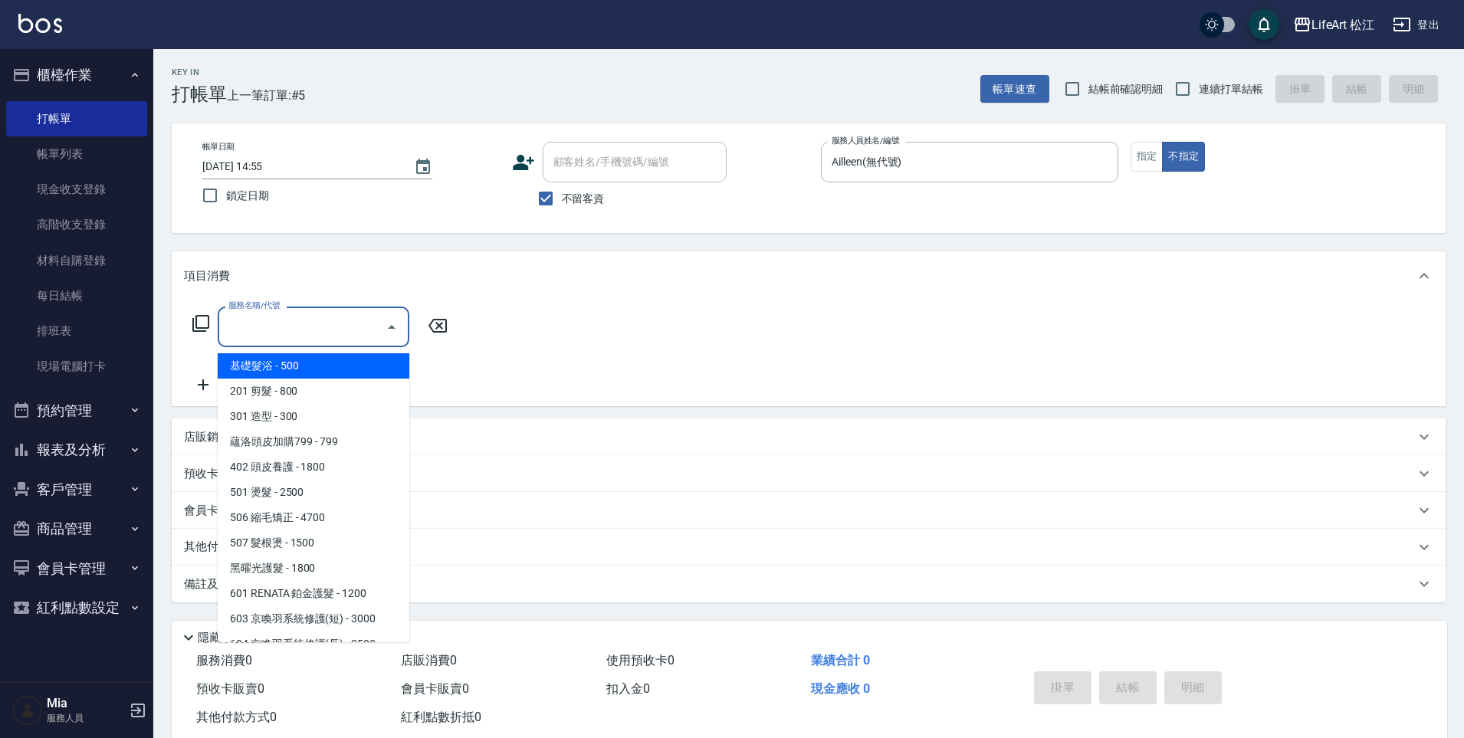
click at [317, 360] on span "基礎髮浴 - 500" at bounding box center [314, 365] width 192 height 25
type input "基礎髮浴 (101)"
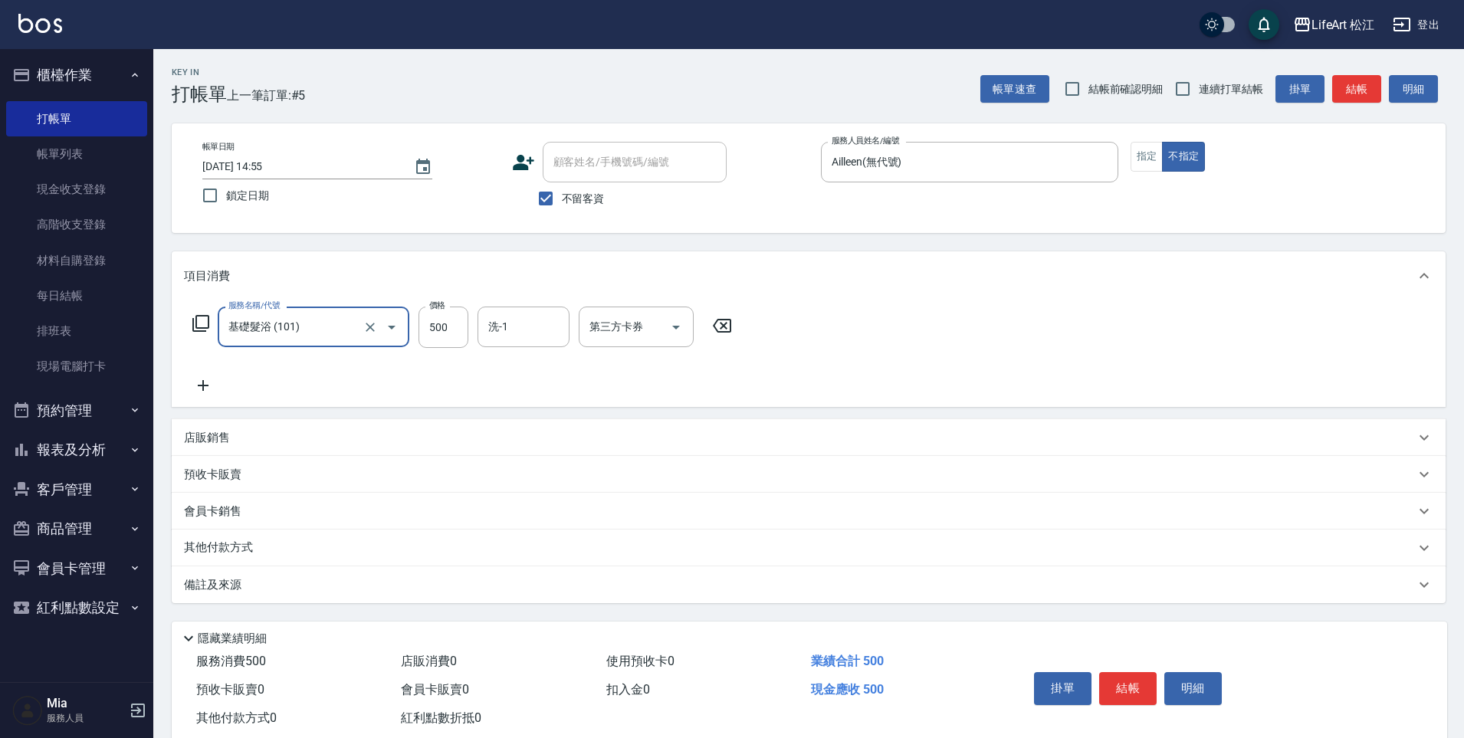
click at [475, 322] on div "服務名稱/代號 基礎髮浴 (101) 服務名稱/代號 價格 500 價格 洗-1 洗-1 第三方卡券 第三方卡券" at bounding box center [462, 327] width 557 height 41
click at [449, 333] on input "500" at bounding box center [444, 327] width 50 height 41
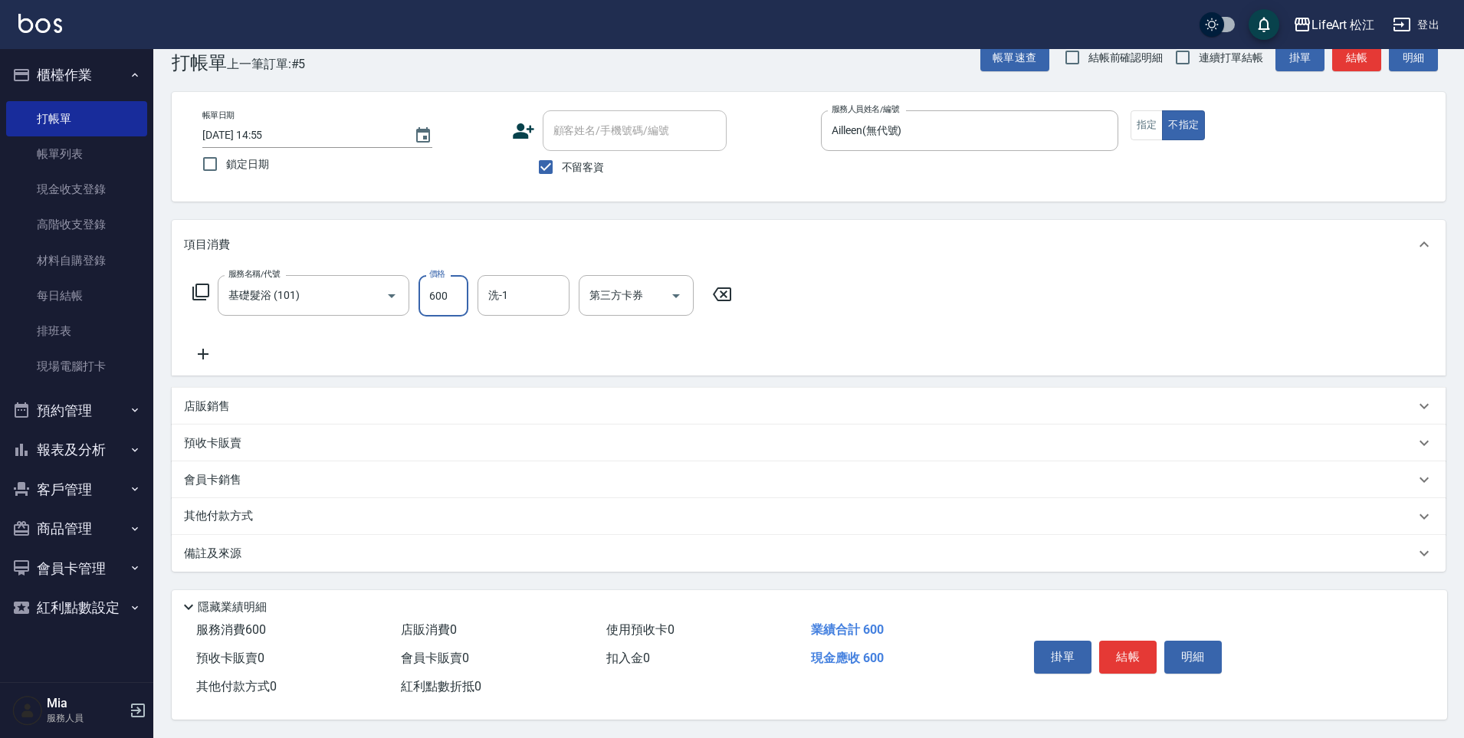
scroll to position [38, 0]
type input "600"
click at [260, 498] on div "其他付款方式" at bounding box center [809, 516] width 1274 height 37
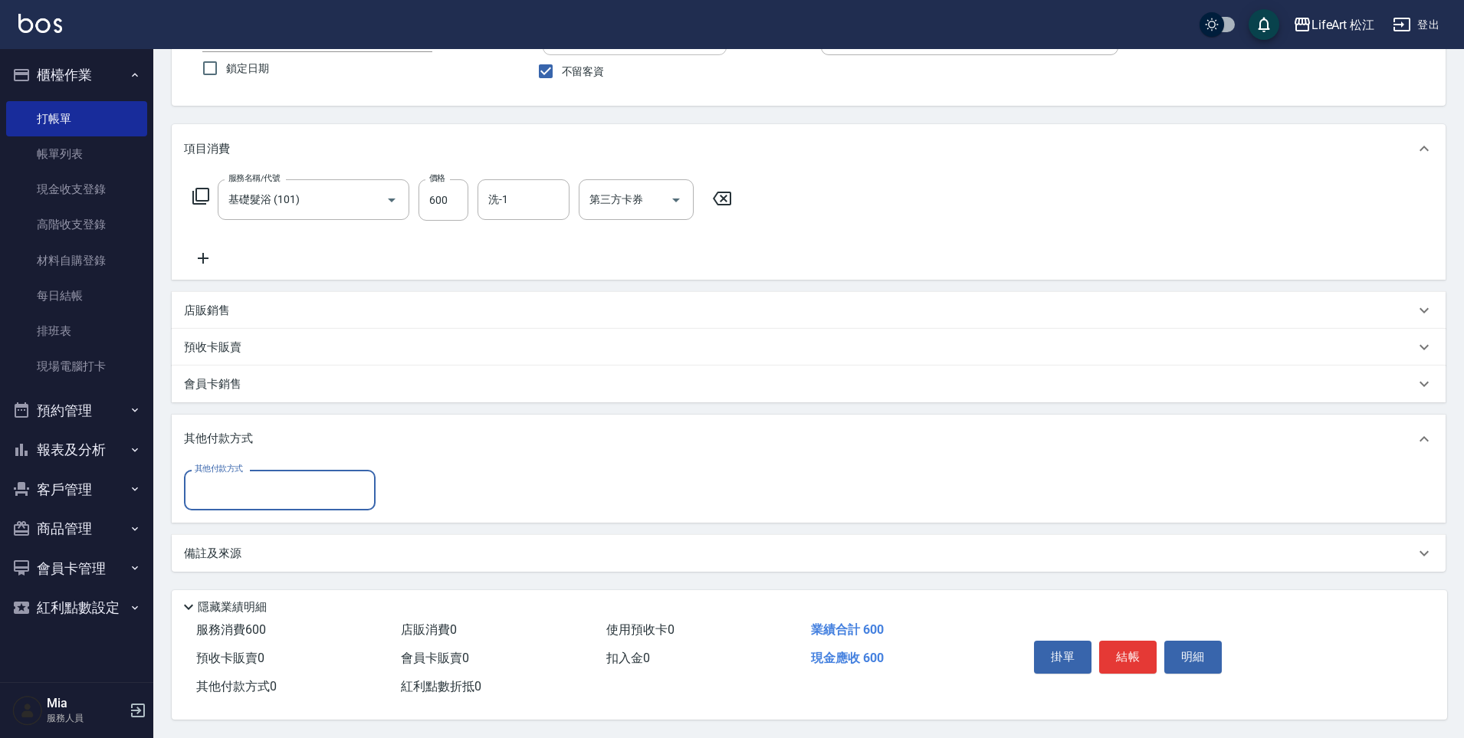
scroll to position [134, 0]
click at [317, 553] on div "備註及來源" at bounding box center [799, 554] width 1231 height 16
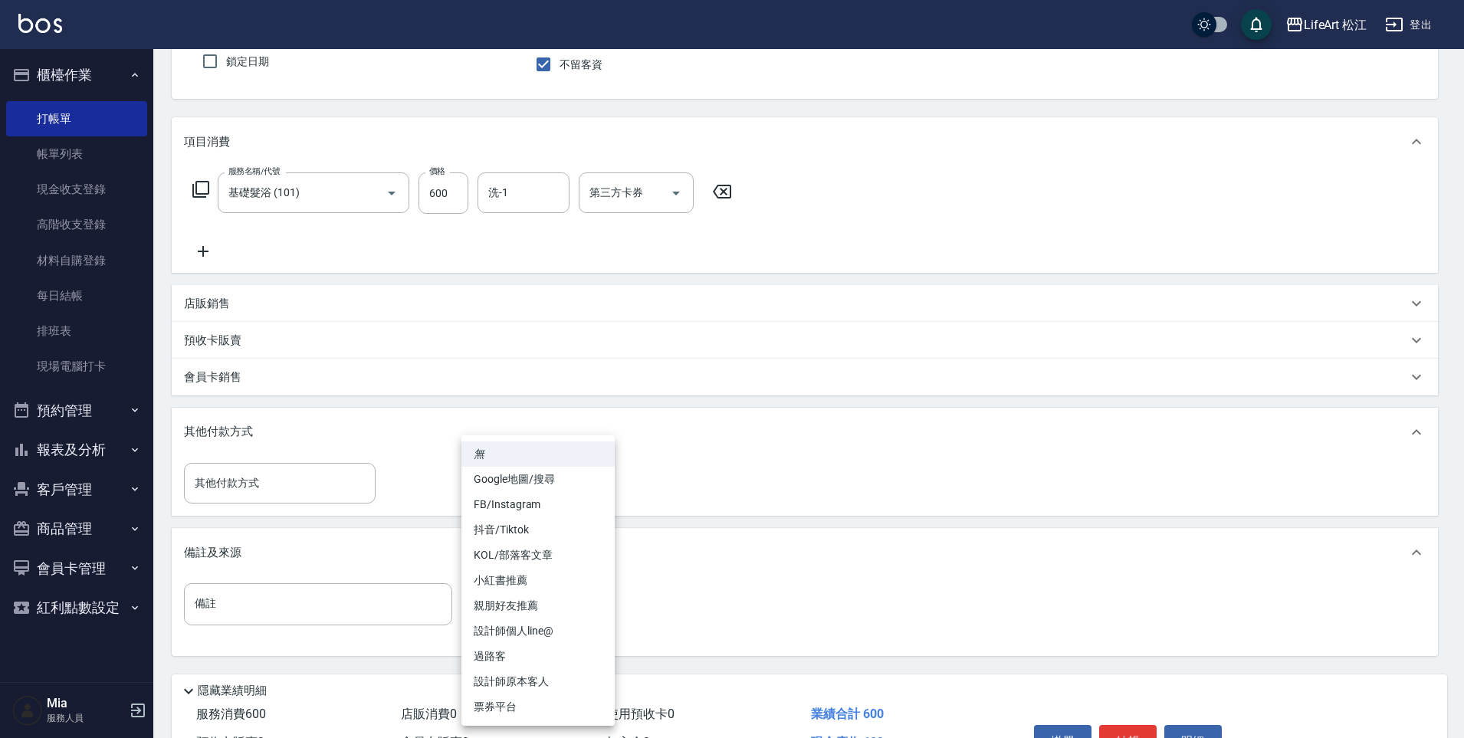
click at [523, 609] on body "LifeArt 松江 登出 櫃檯作業 打帳單 帳單列表 現金收支登錄 高階收支登錄 材料自購登錄 每日結帳 排班表 現場電腦打卡 預約管理 預約管理 單日預約…" at bounding box center [732, 344] width 1464 height 957
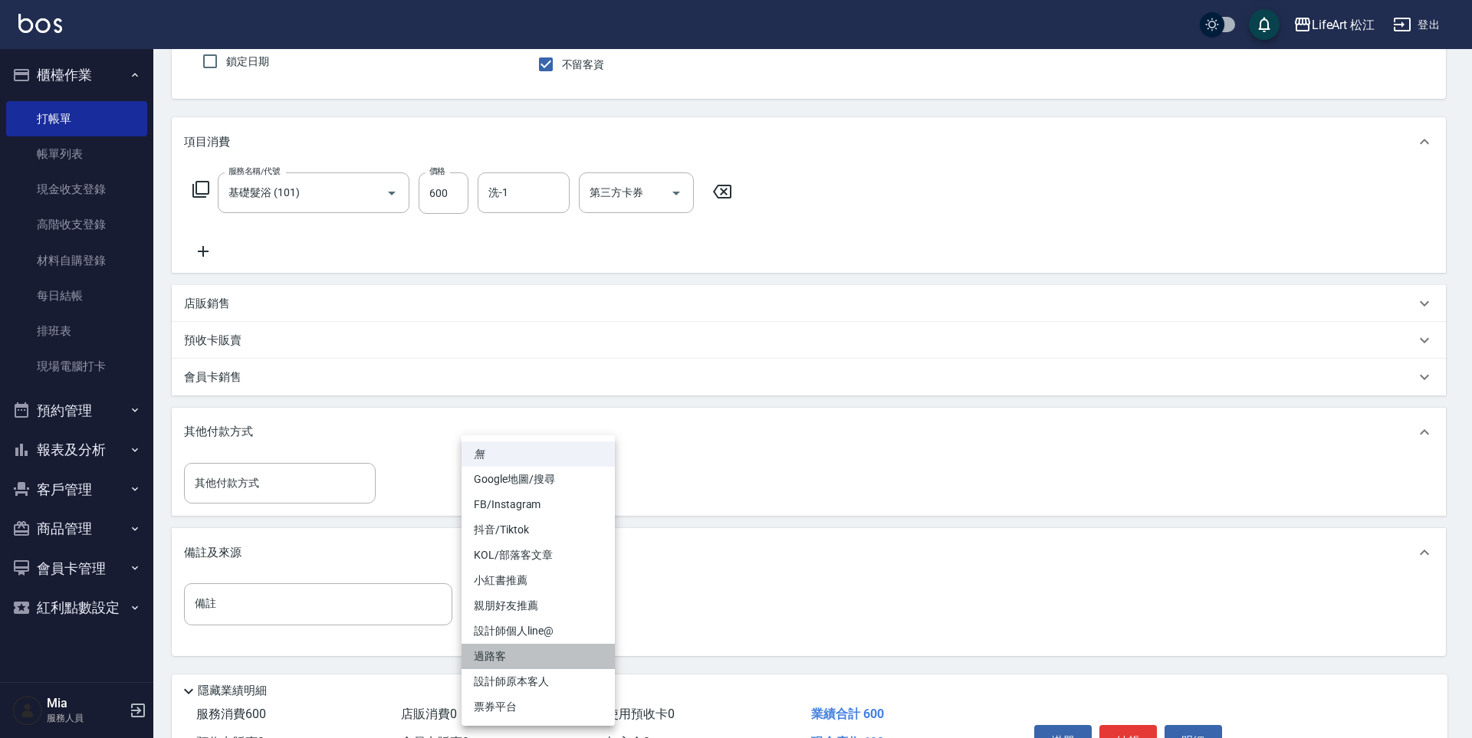
click at [518, 655] on li "過路客" at bounding box center [537, 656] width 153 height 25
type input "過路客"
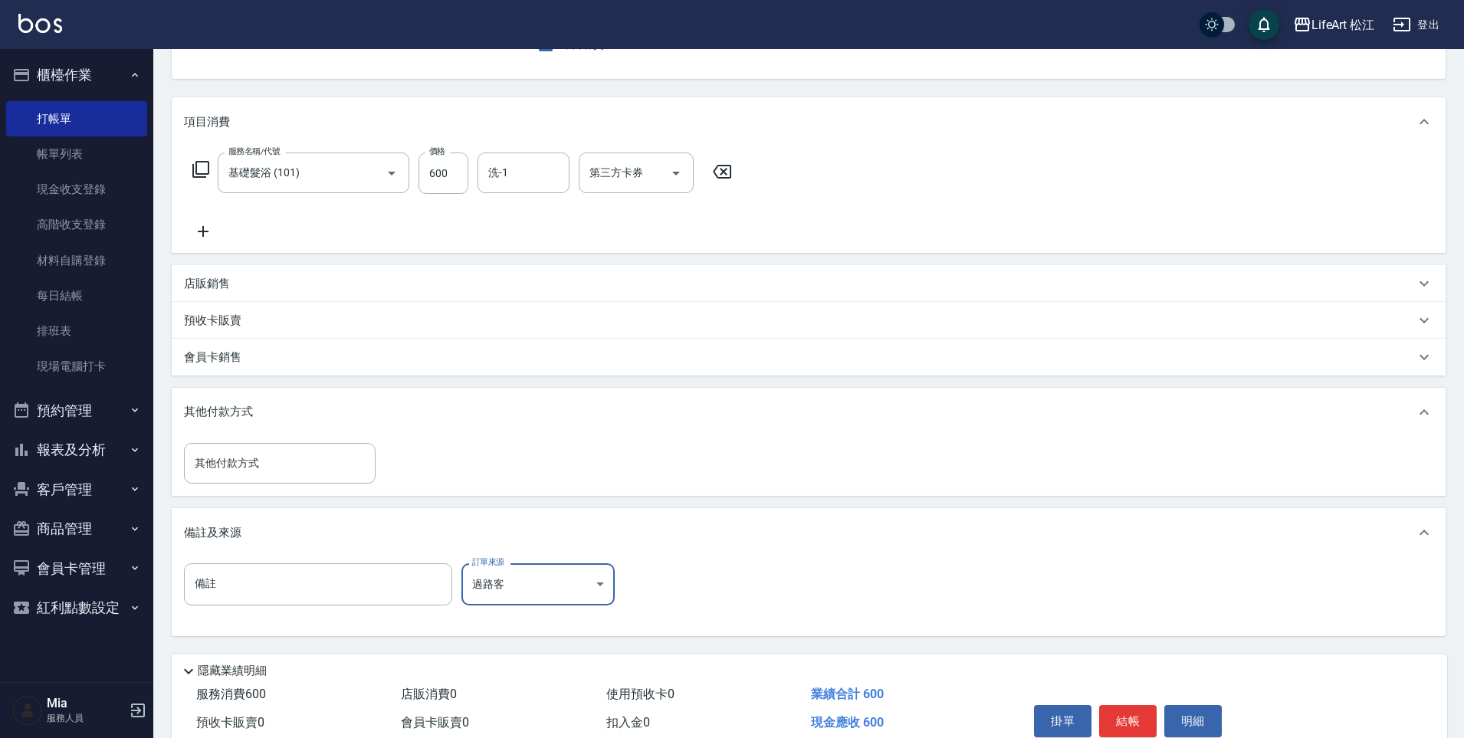
scroll to position [225, 0]
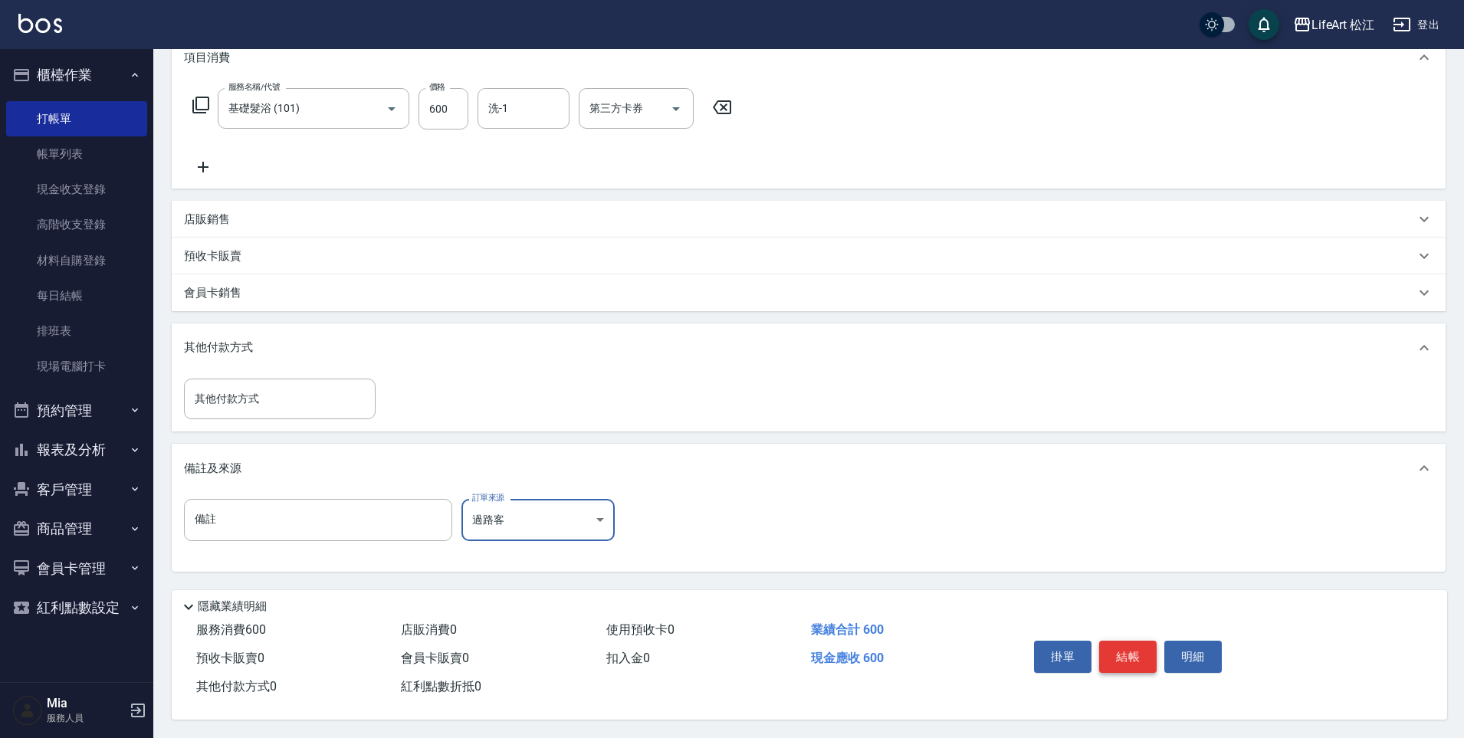
click at [1133, 648] on button "結帳" at bounding box center [1127, 657] width 57 height 32
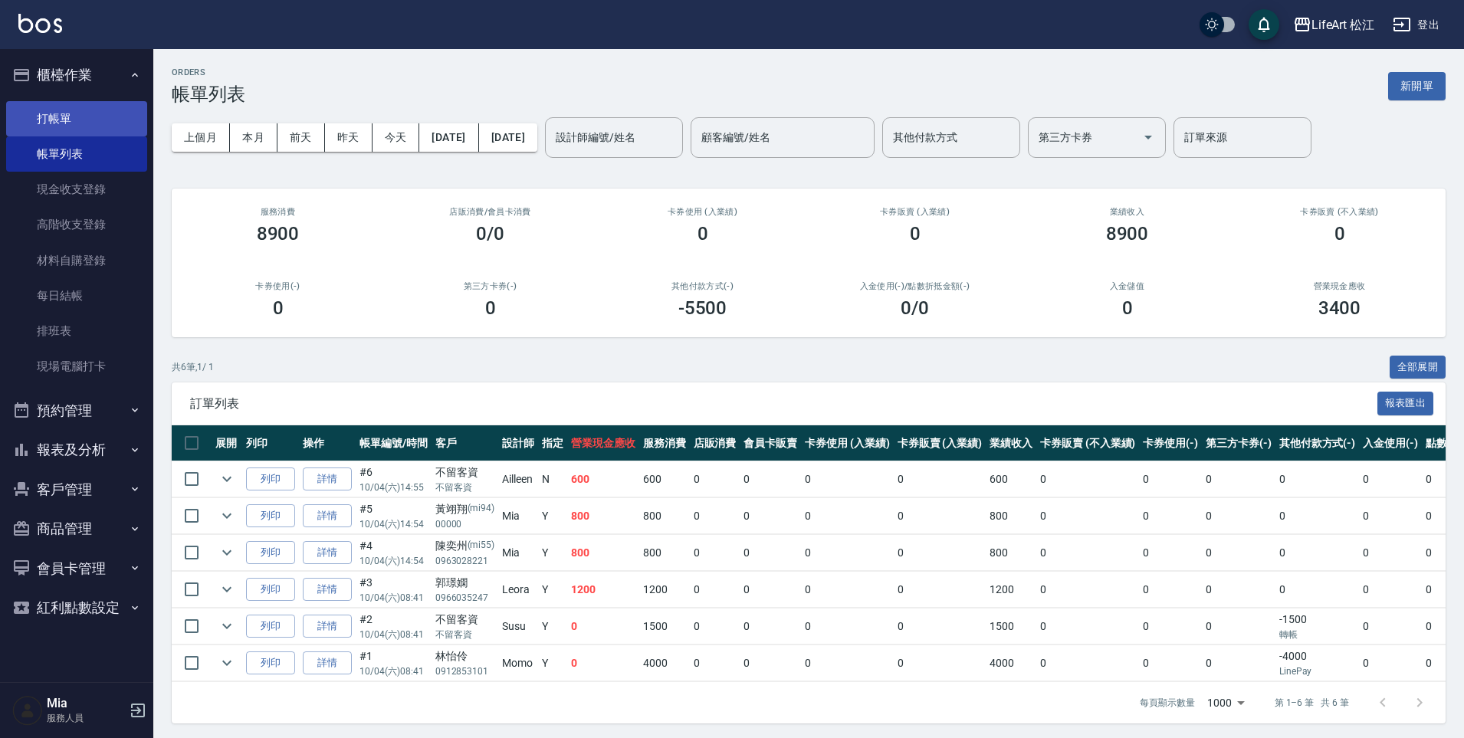
click at [79, 125] on link "打帳單" at bounding box center [76, 118] width 141 height 35
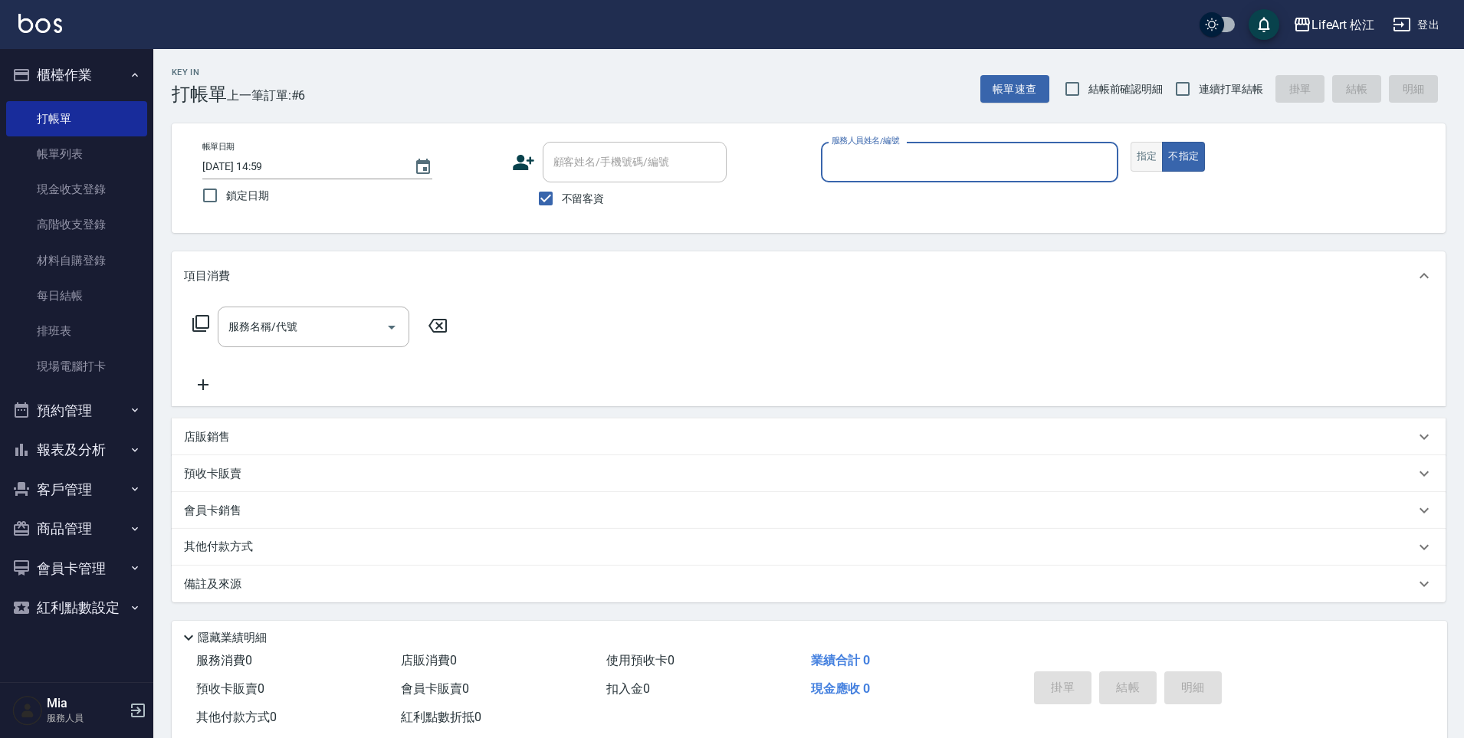
click at [1155, 159] on button "指定" at bounding box center [1147, 157] width 33 height 30
click at [517, 159] on icon at bounding box center [523, 162] width 21 height 15
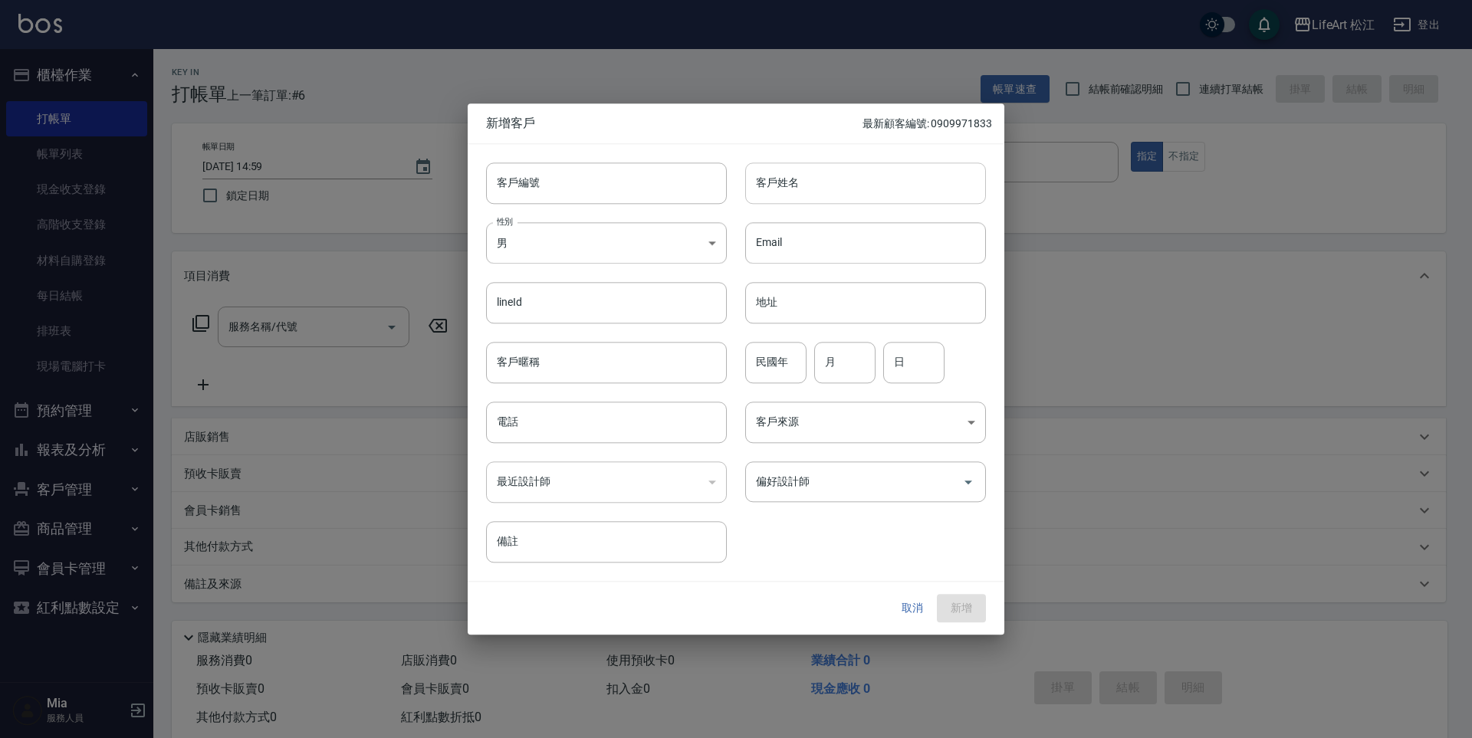
click at [799, 186] on input "客戶姓名" at bounding box center [865, 183] width 241 height 41
type input "解"
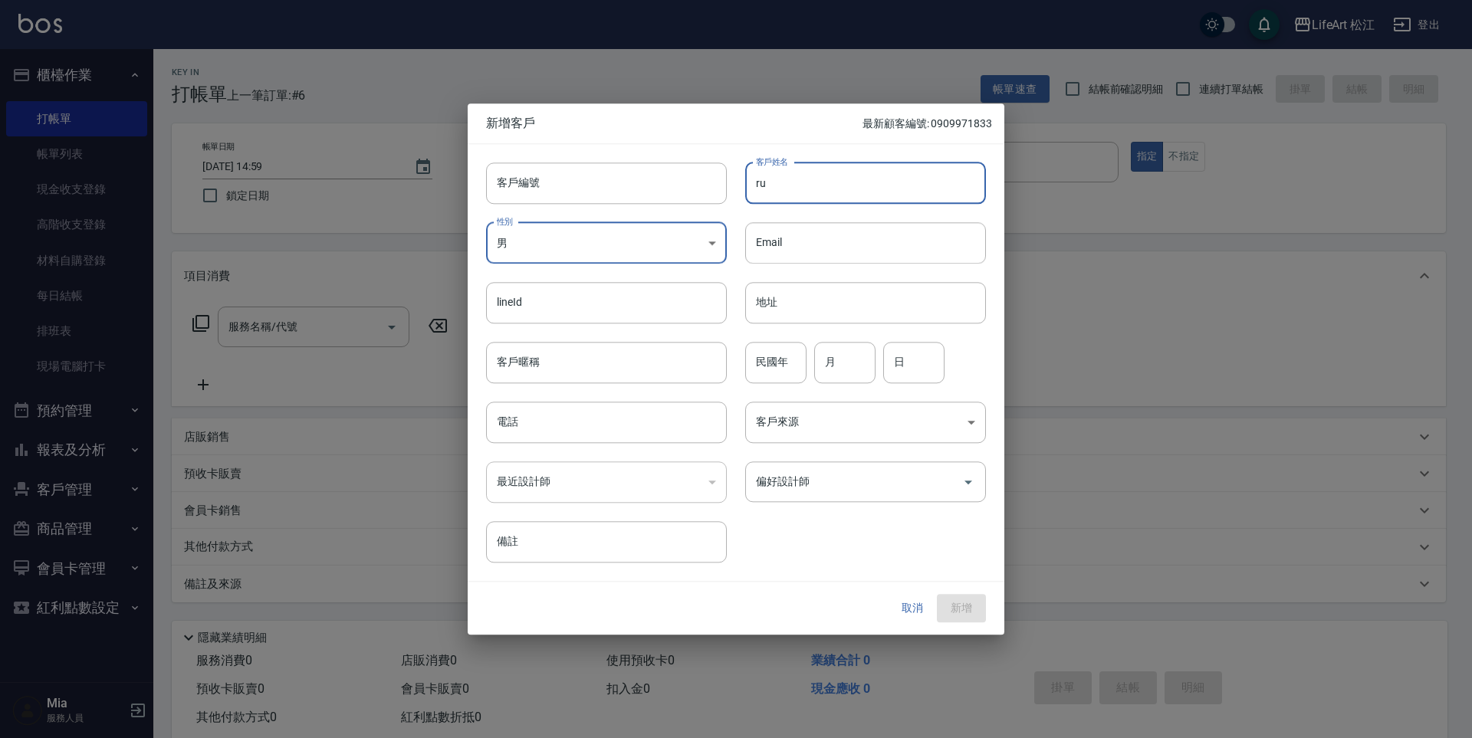
type input "r"
type input "解子嫻"
click at [520, 425] on input "電話" at bounding box center [606, 422] width 241 height 41
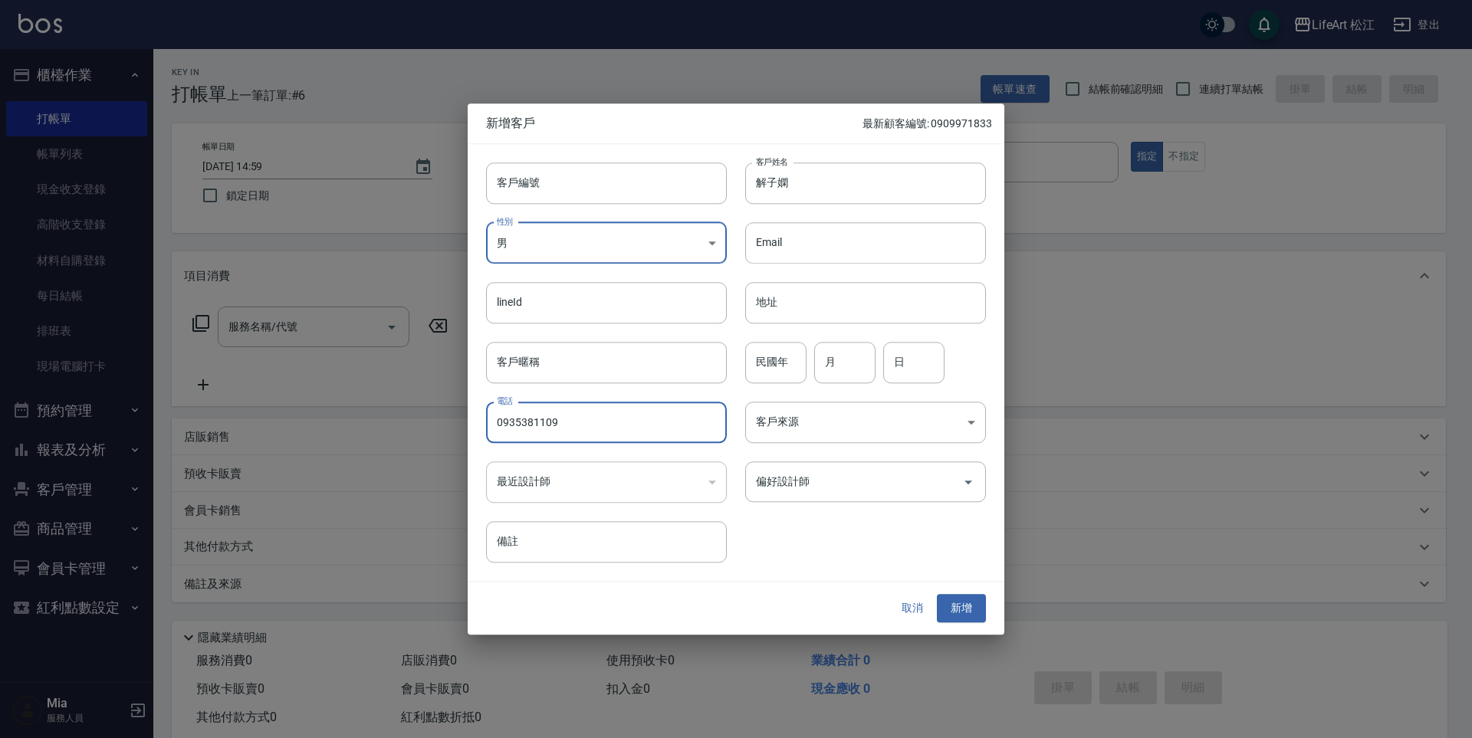
type input "0935381109"
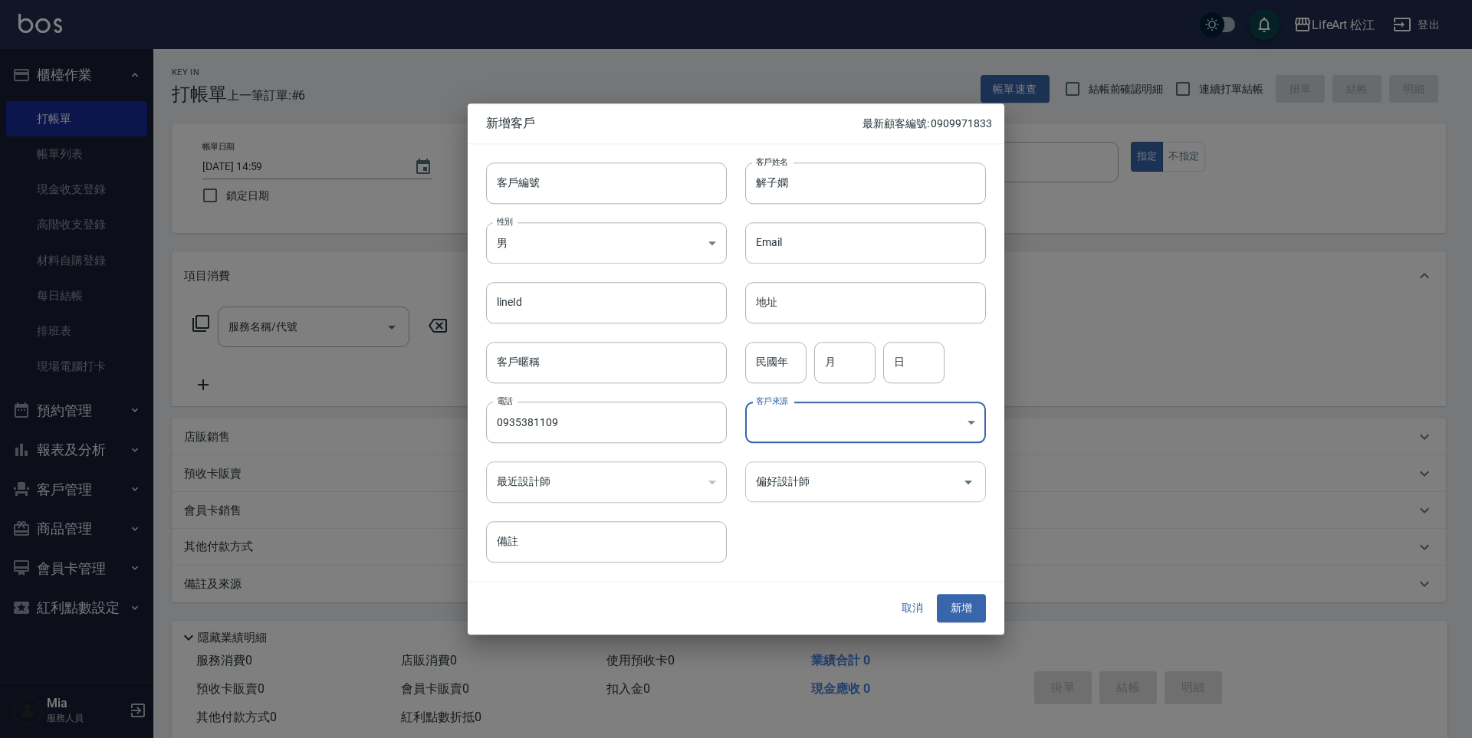
click at [845, 481] on input "偏好設計師" at bounding box center [854, 481] width 204 height 27
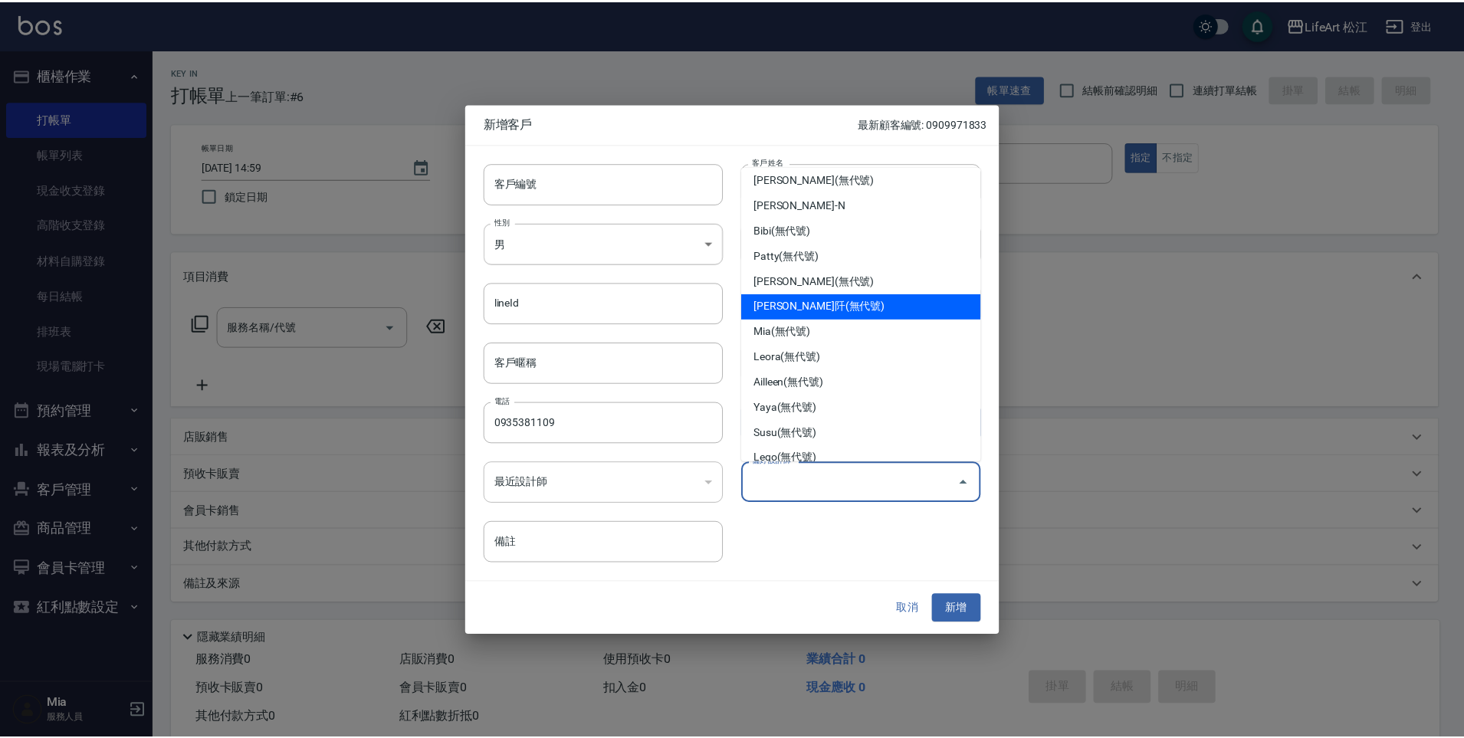
scroll to position [147, 0]
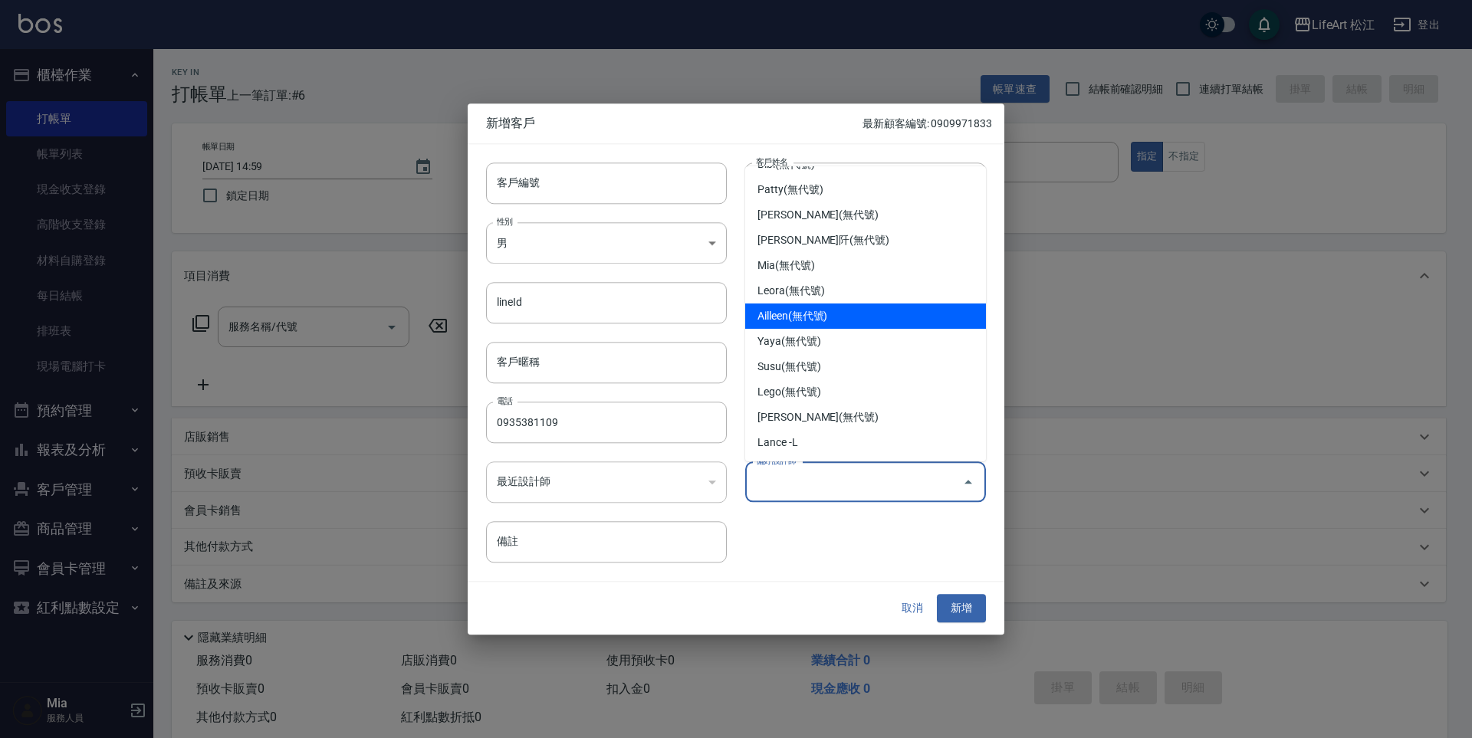
click at [839, 322] on li "Ailleen(無代號)" at bounding box center [865, 316] width 241 height 25
type input "Ailleen"
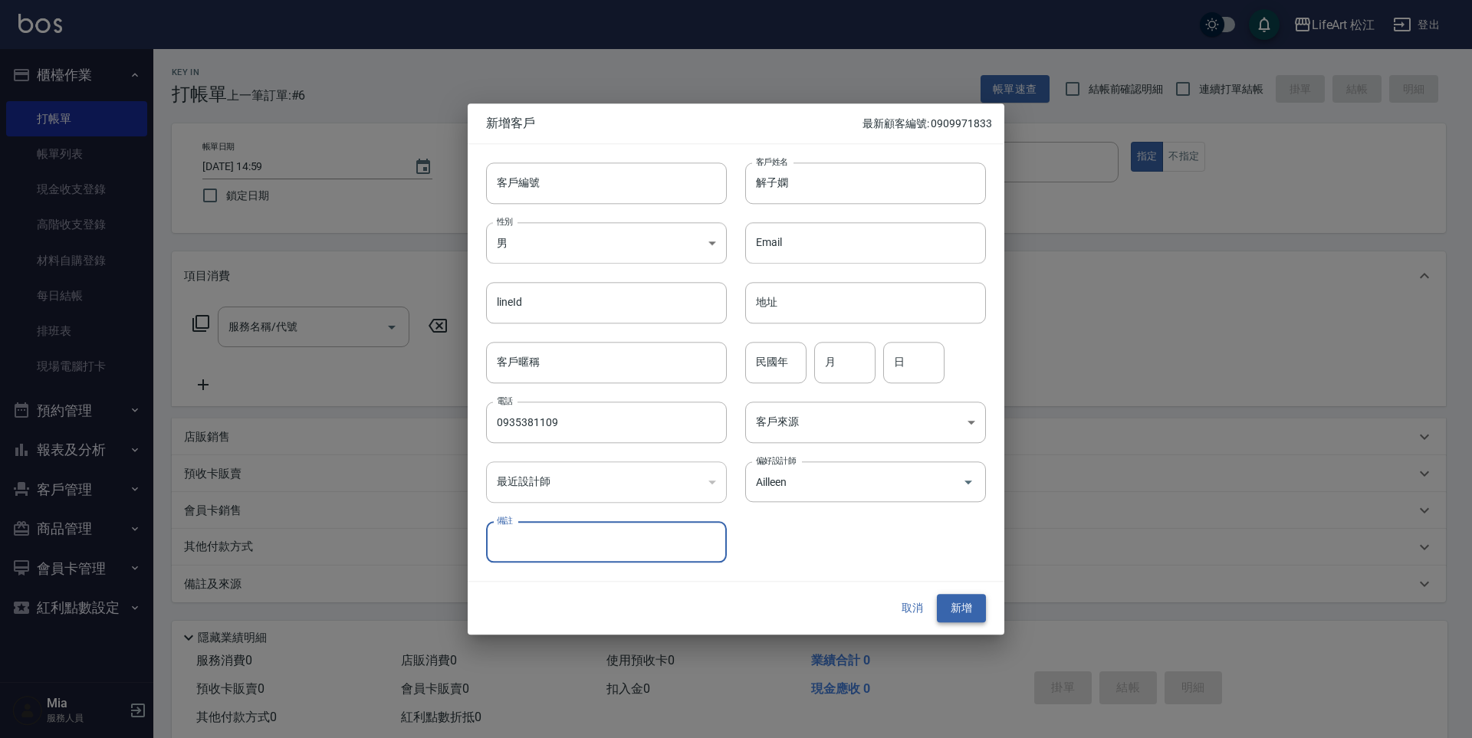
click at [957, 609] on button "新增" at bounding box center [961, 609] width 49 height 28
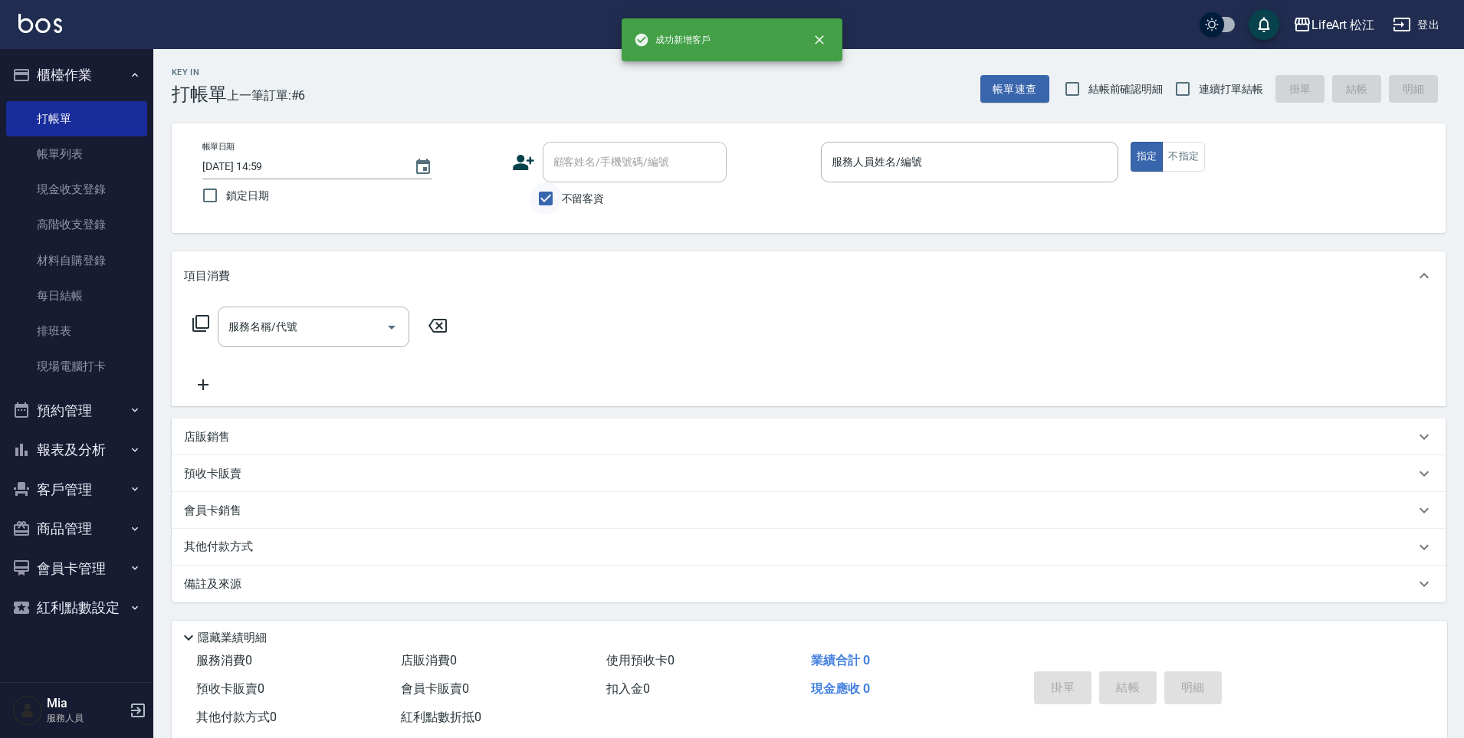
click at [543, 199] on input "不留客資" at bounding box center [546, 198] width 32 height 32
checkbox input "false"
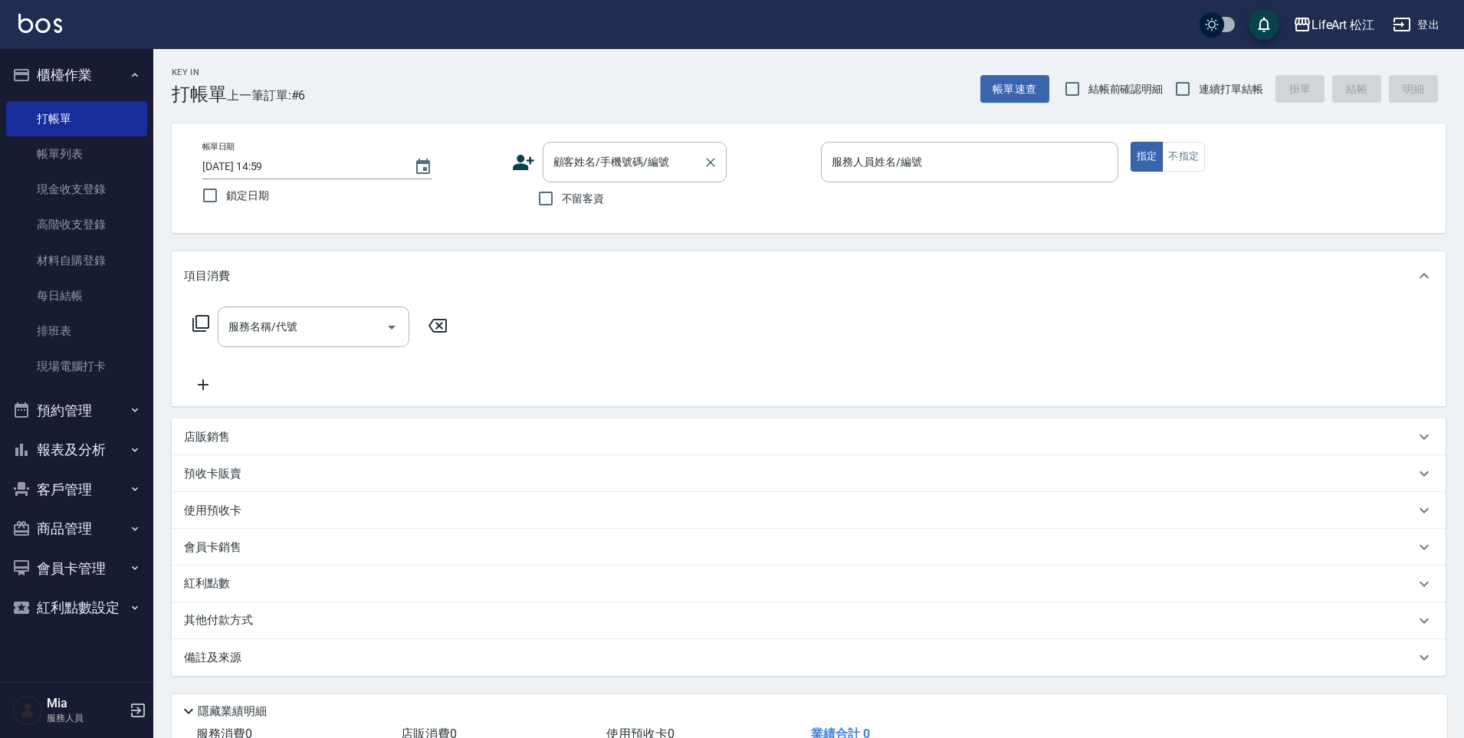
click at [563, 164] on div "顧客姓名/手機號碼/編號 顧客姓名/手機號碼/編號" at bounding box center [635, 162] width 184 height 41
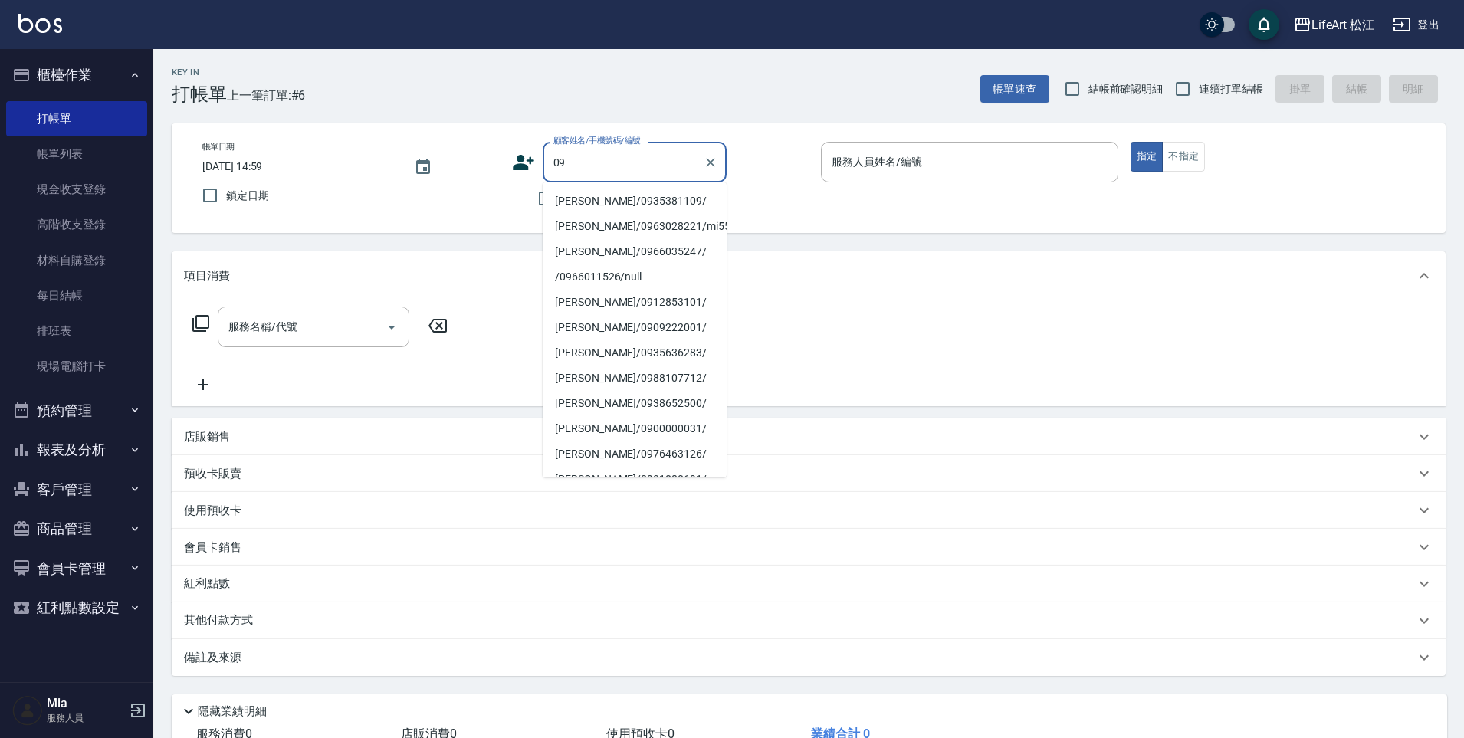
click at [622, 199] on li "解子嫻/0935381109/" at bounding box center [635, 201] width 184 height 25
type input "解子嫻/0935381109/"
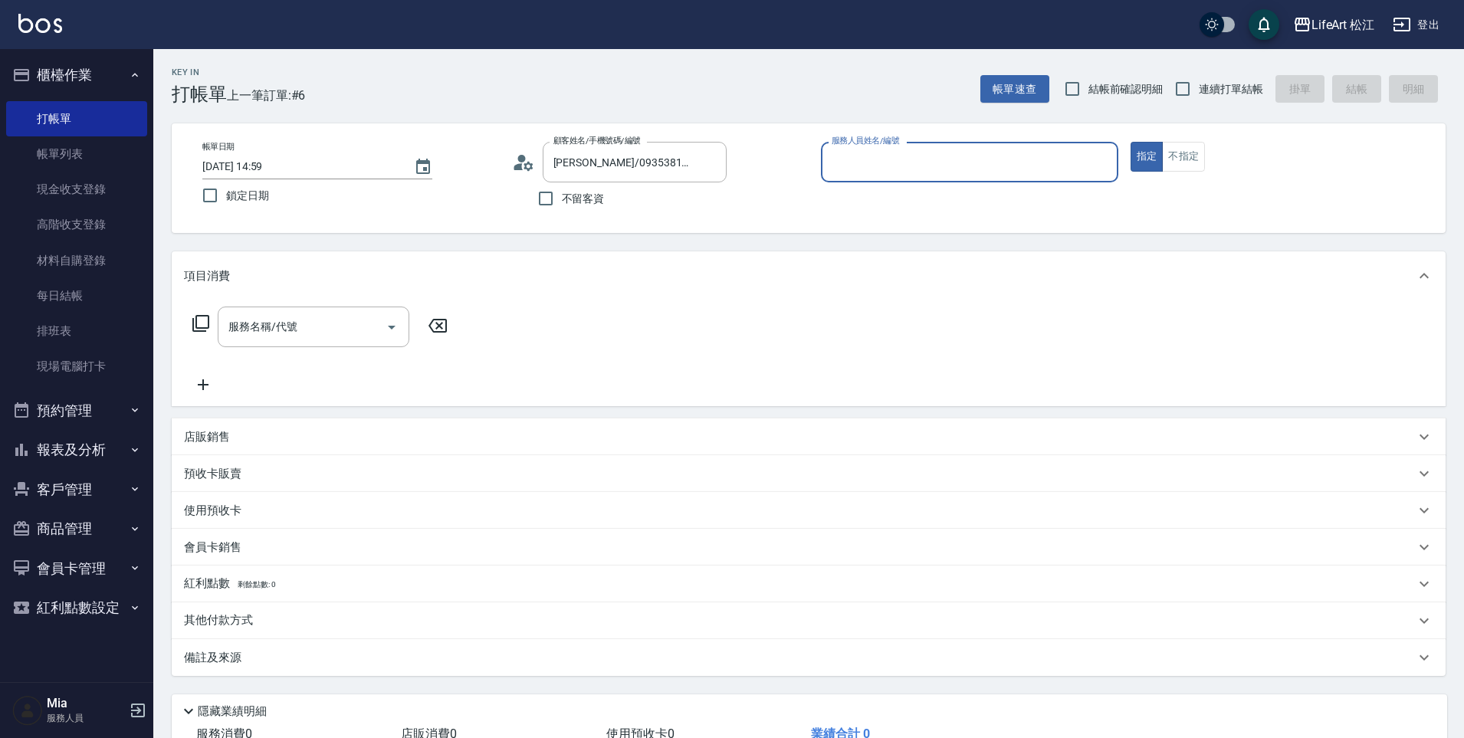
type input "Ailleen(無代號)"
click at [346, 334] on input "服務名稱/代號" at bounding box center [302, 327] width 155 height 27
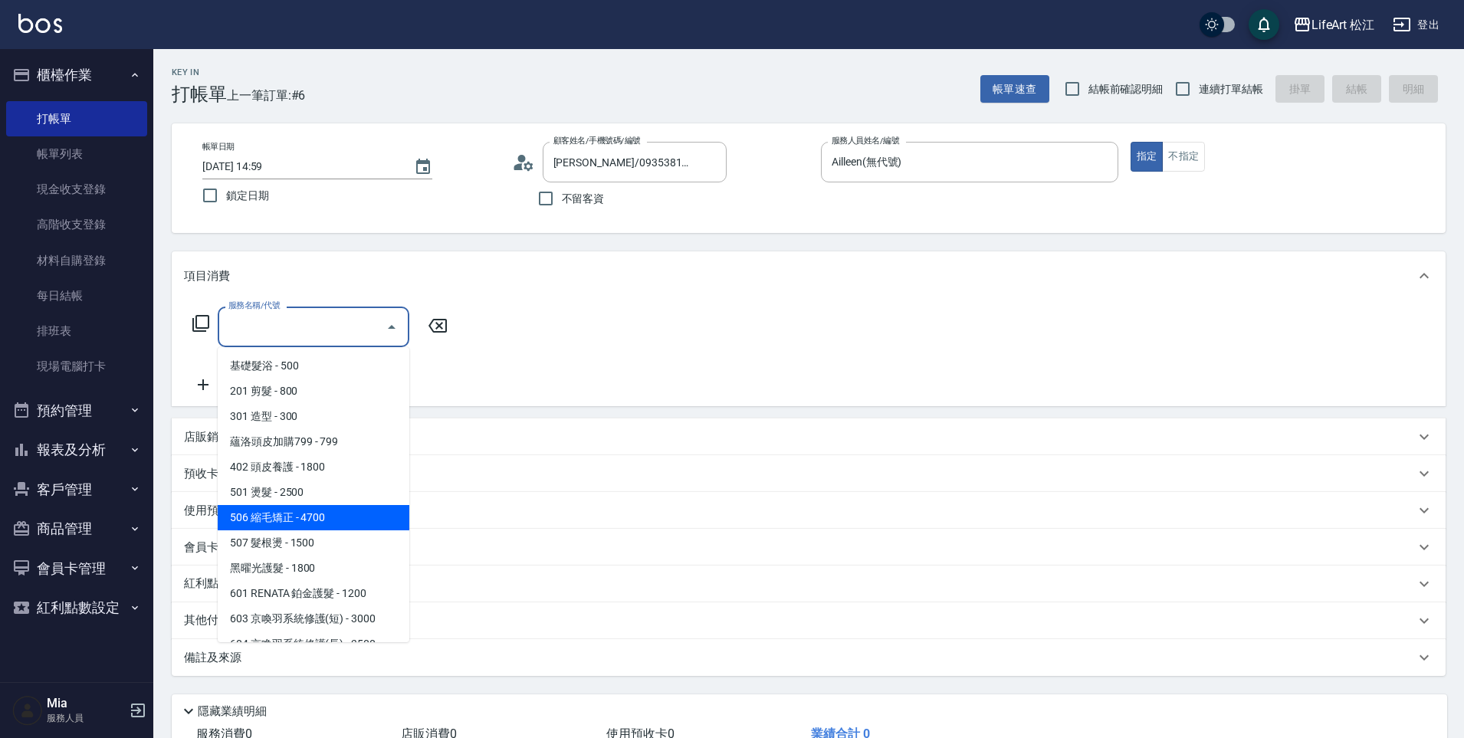
click at [324, 524] on span "506 縮毛矯正 - 4700" at bounding box center [314, 517] width 192 height 25
type input "506 縮毛矯正 (506)"
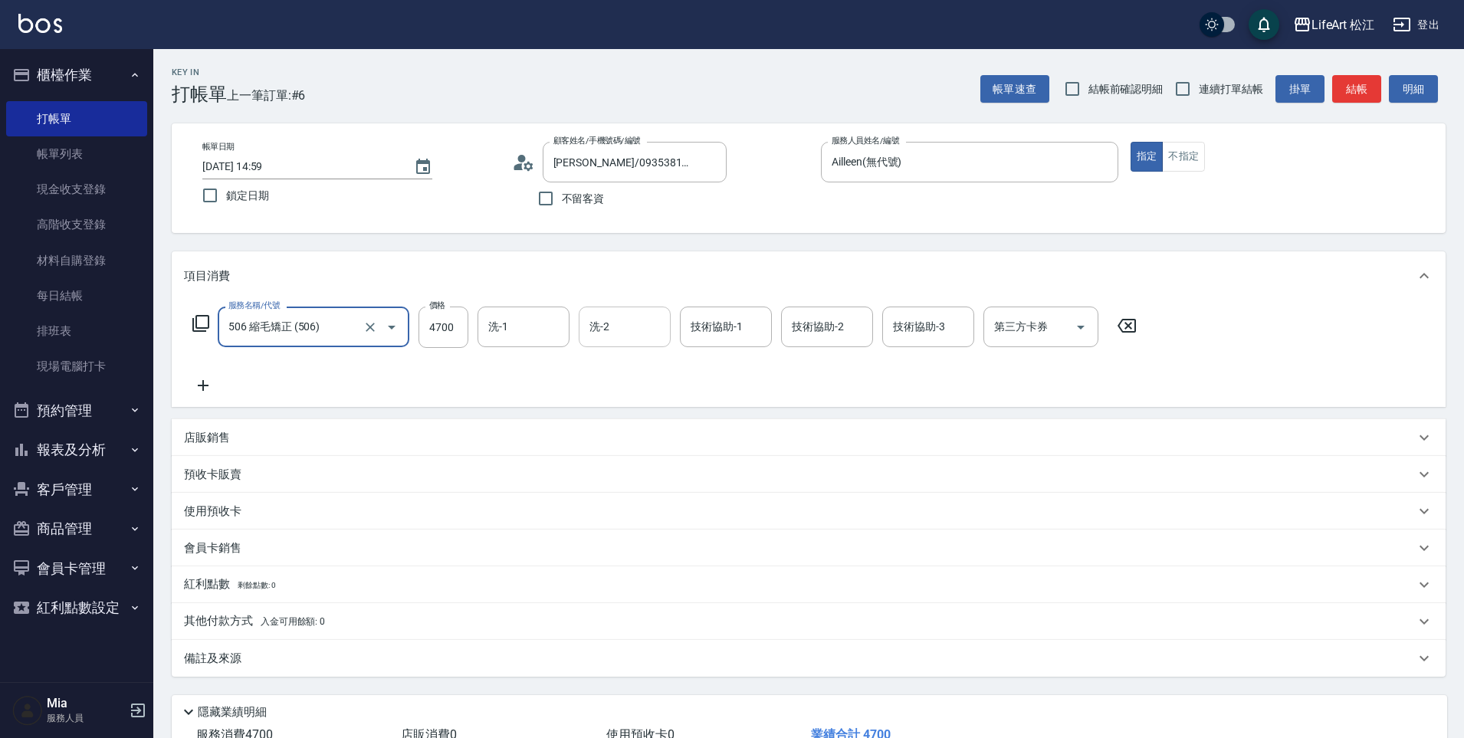
click at [626, 331] on input "洗-2" at bounding box center [625, 327] width 78 height 27
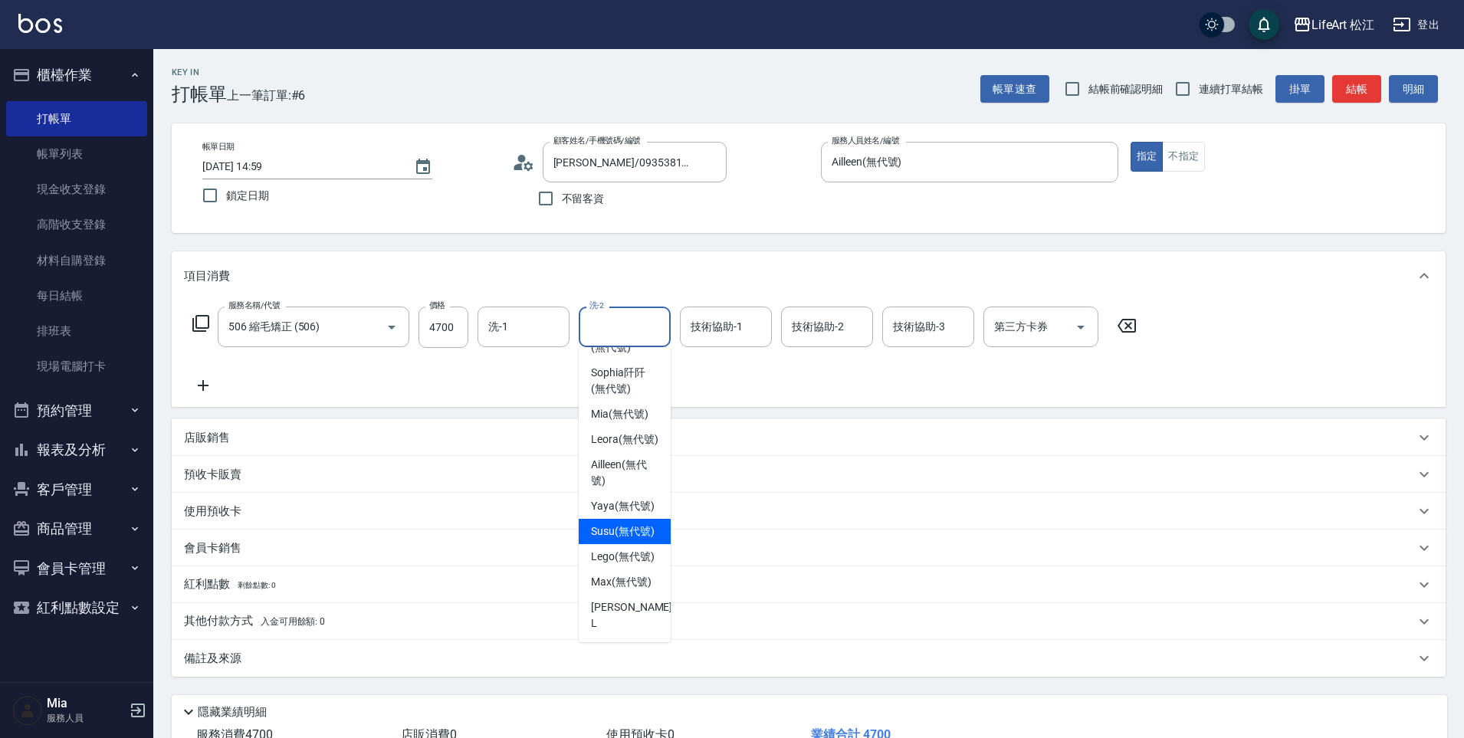
scroll to position [3, 0]
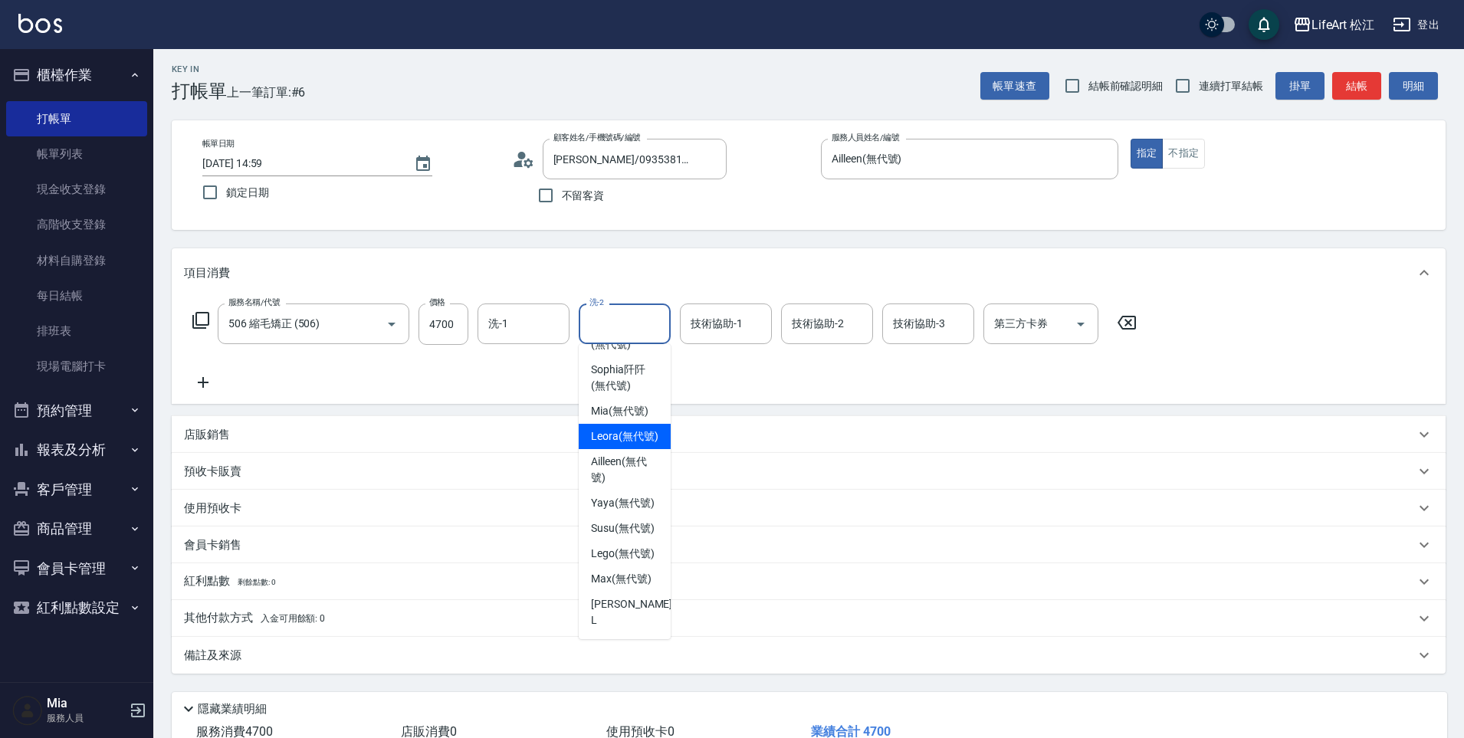
click at [627, 428] on span "Leora (無代號)" at bounding box center [624, 436] width 67 height 16
type input "Leora(無代號)"
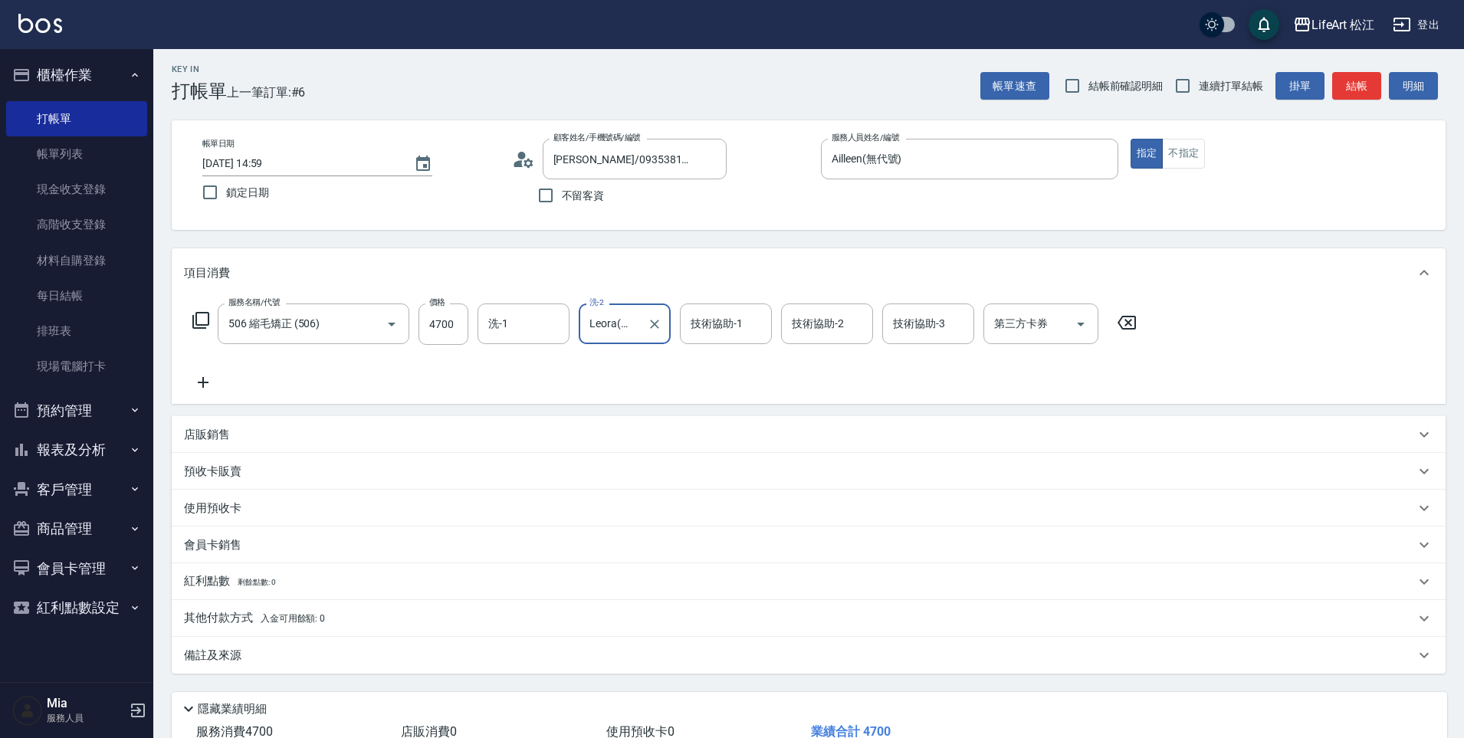
click at [196, 389] on icon at bounding box center [203, 382] width 38 height 18
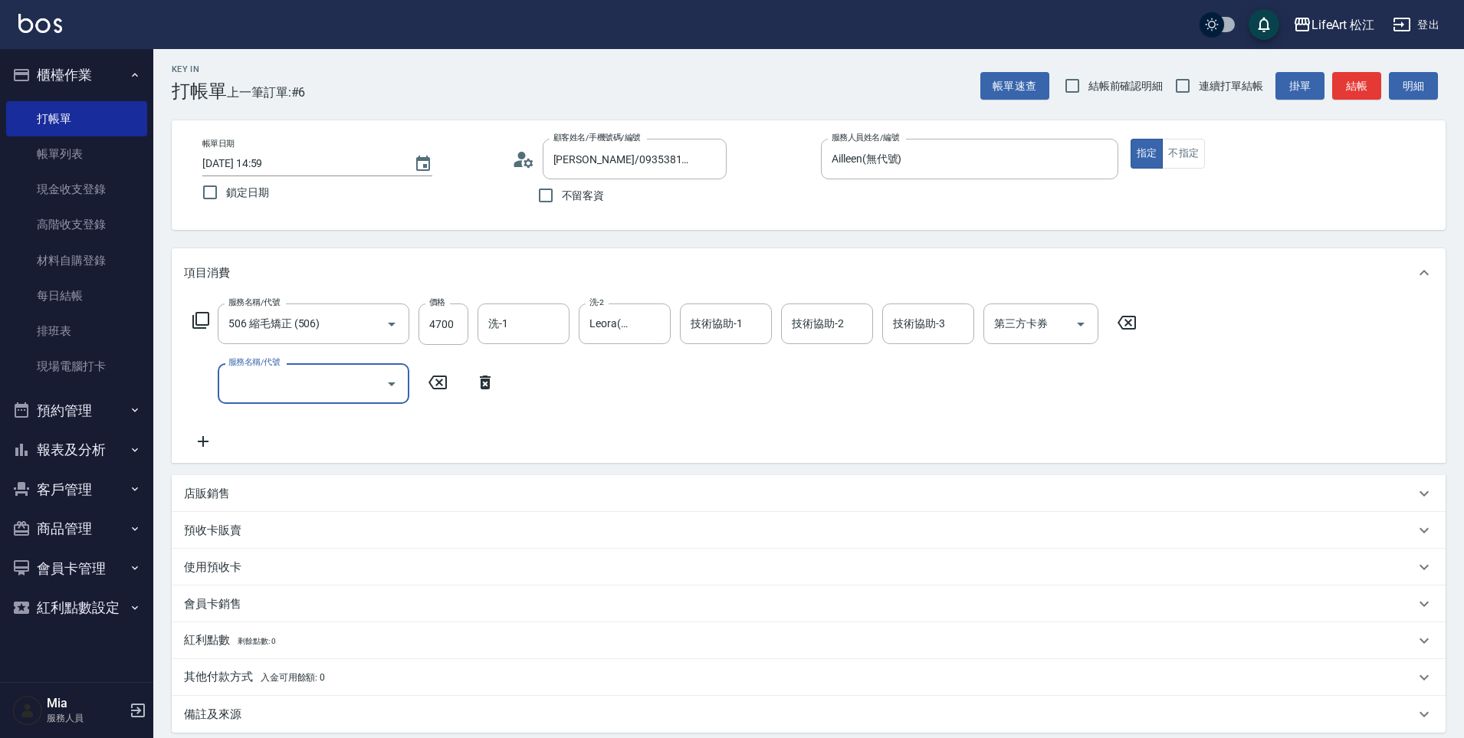
click at [240, 389] on input "服務名稱/代號" at bounding box center [302, 383] width 155 height 27
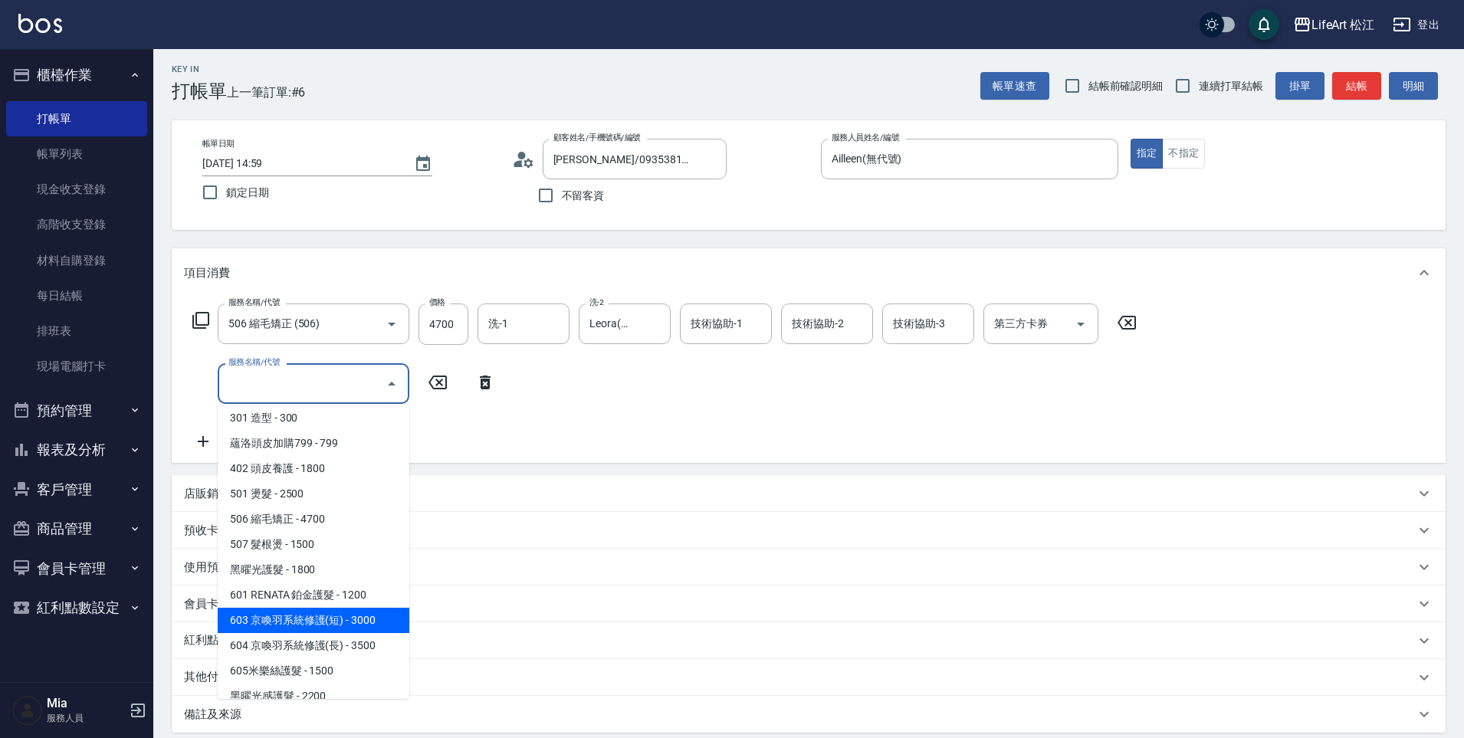
scroll to position [127, 0]
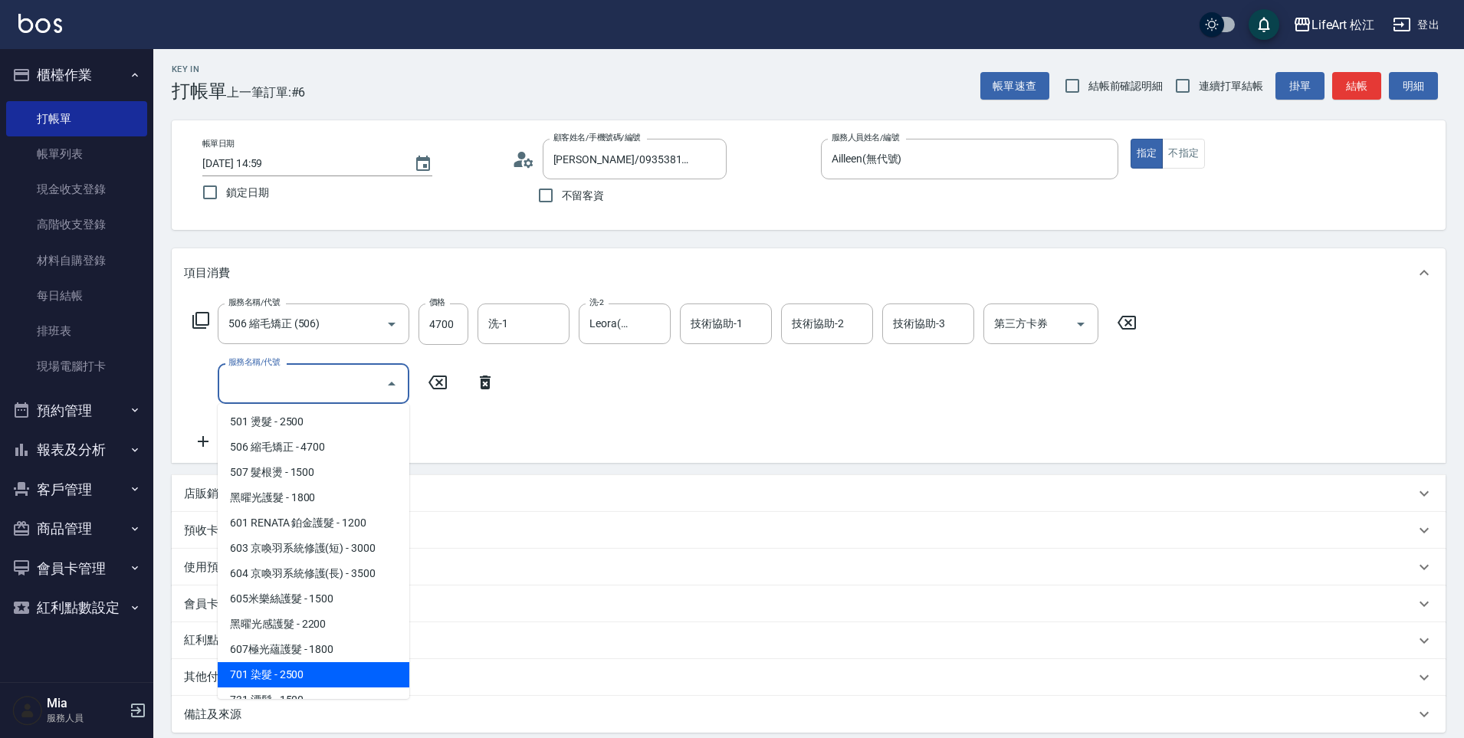
click at [302, 668] on span "701 染髮 - 2500" at bounding box center [314, 674] width 192 height 25
type input "701 染髮(701)"
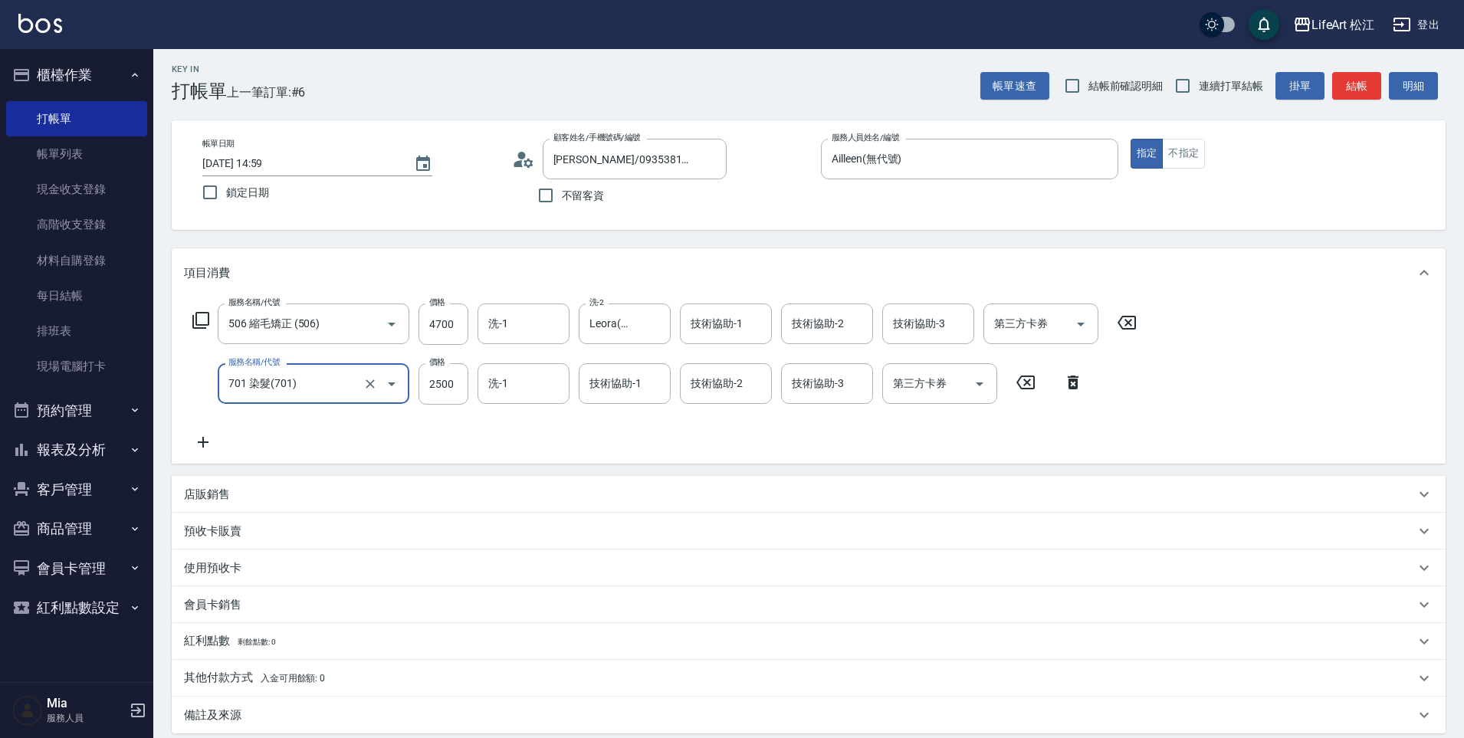
click at [213, 446] on icon at bounding box center [203, 442] width 38 height 18
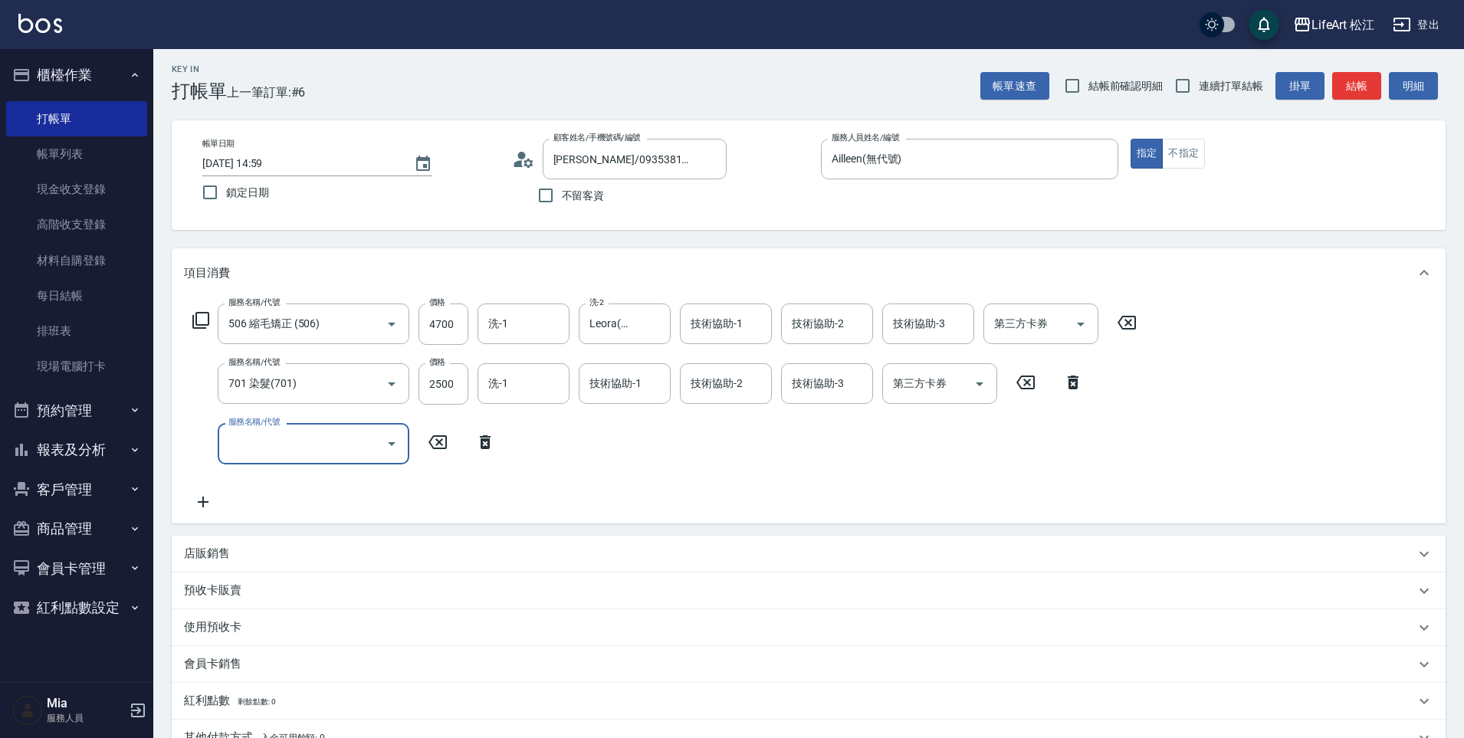
click at [297, 469] on div "服務名稱/代號 506 縮毛矯正 (506) 服務名稱/代號 價格 4700 價格 洗-1 洗-1 洗-2 Leora(無代號) 洗-2 技術協助-1 技術協…" at bounding box center [665, 407] width 962 height 207
click at [298, 455] on input "服務名稱/代號" at bounding box center [302, 443] width 155 height 27
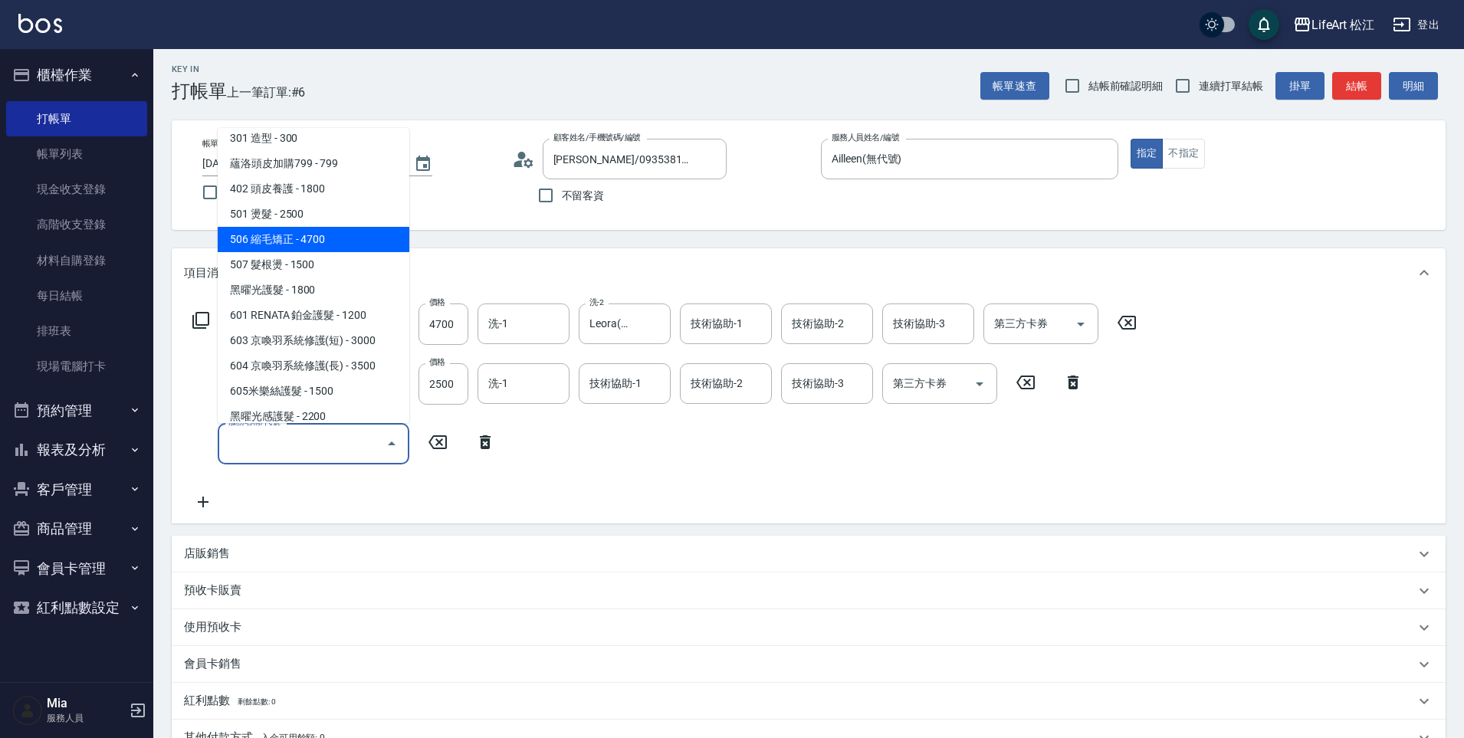
scroll to position [172, 0]
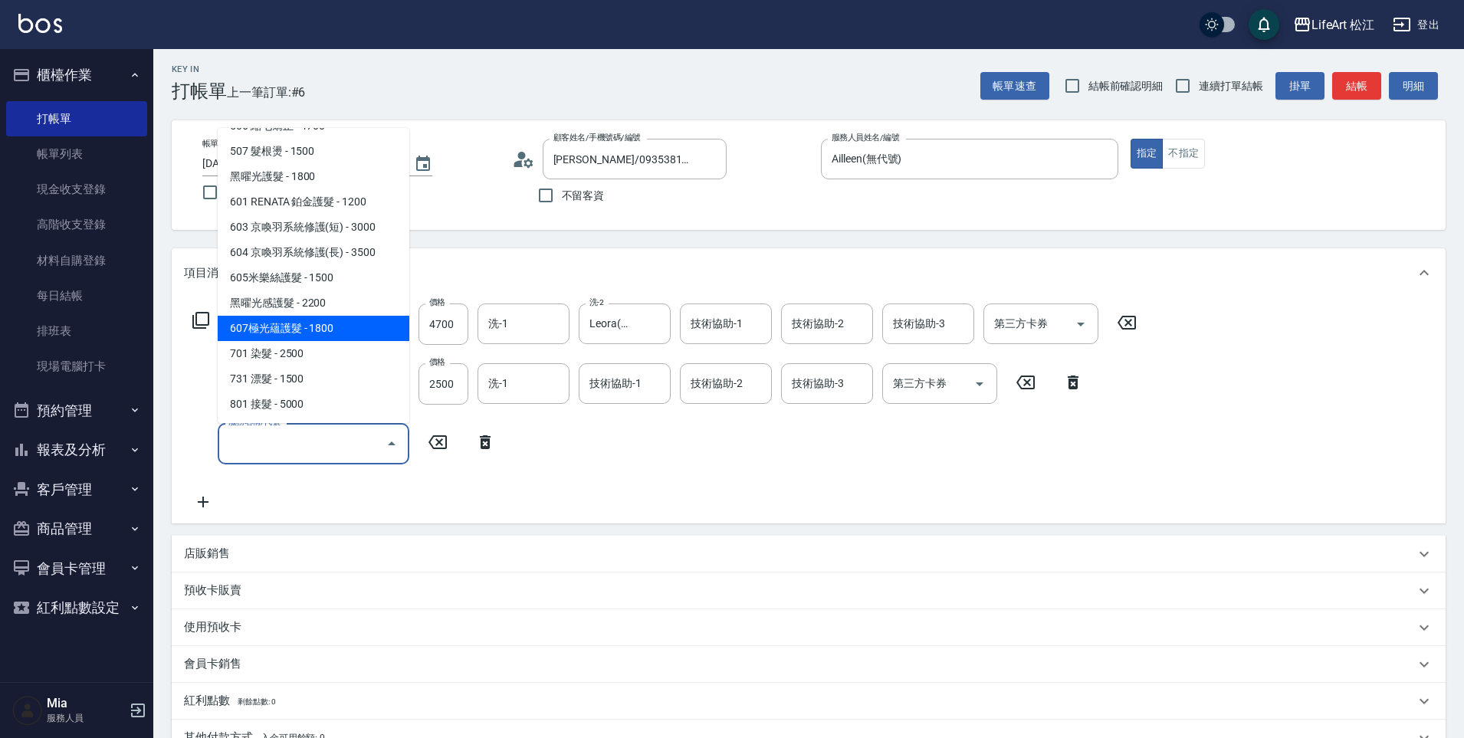
click at [330, 330] on span "607極光蘊護髮 - 1800" at bounding box center [314, 328] width 192 height 25
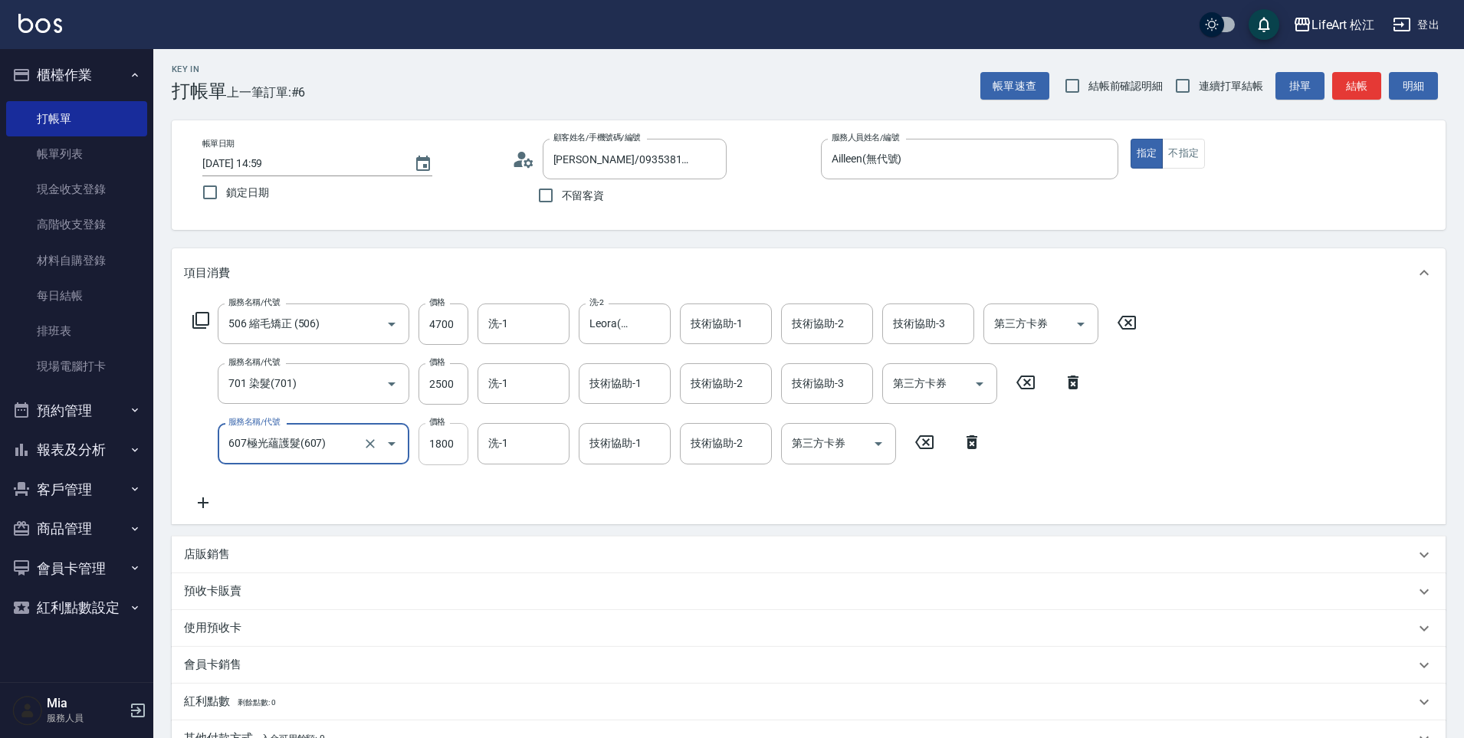
click at [452, 446] on input "1800" at bounding box center [444, 443] width 50 height 41
click at [366, 446] on icon "Clear" at bounding box center [370, 443] width 9 height 9
click at [323, 440] on input "607極光蘊護髮(607)" at bounding box center [292, 443] width 135 height 27
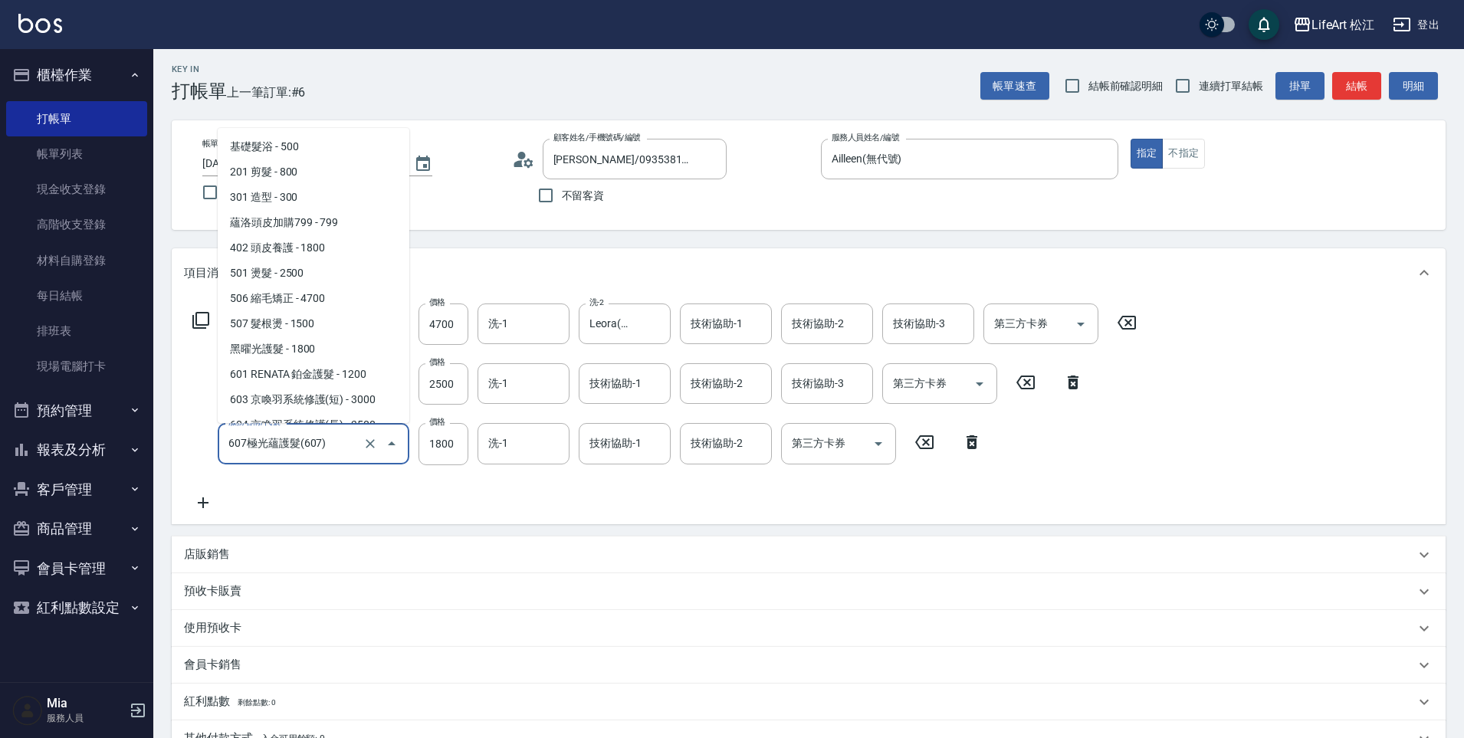
scroll to position [90, 0]
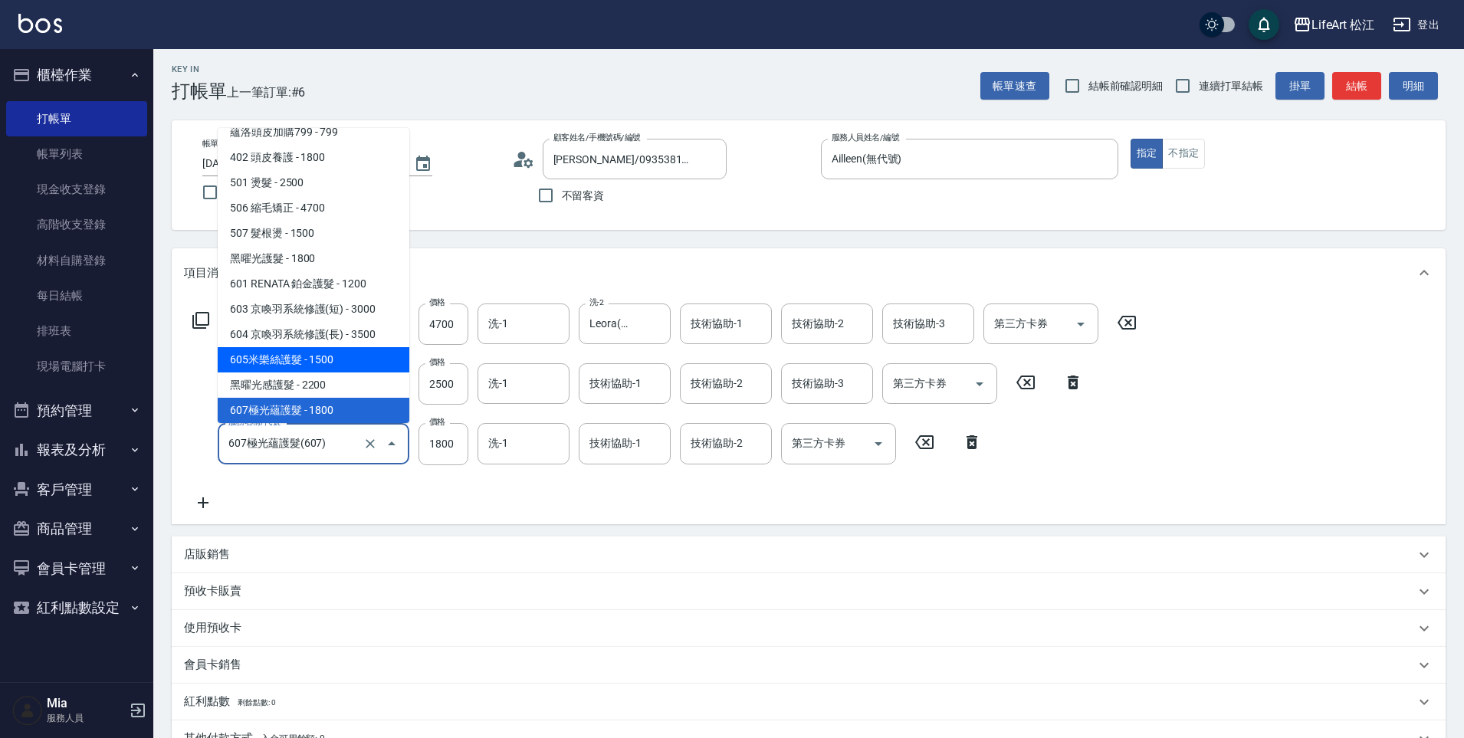
click at [320, 359] on span "605米樂絲護髮 - 1500" at bounding box center [314, 359] width 192 height 25
type input "605米樂絲護髮(605)"
type input "1500"
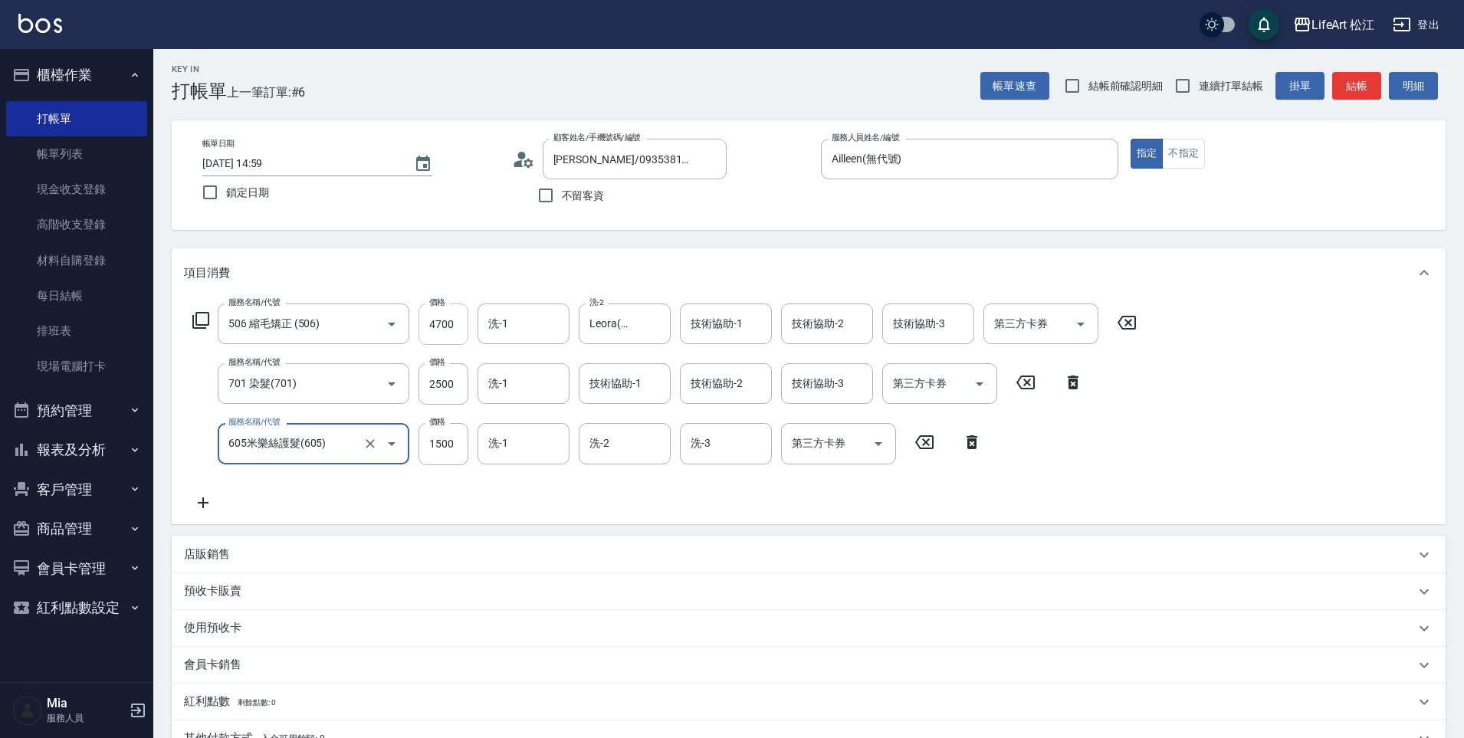
click at [438, 331] on input "4700" at bounding box center [444, 324] width 50 height 41
click at [440, 330] on input "4700" at bounding box center [444, 324] width 50 height 41
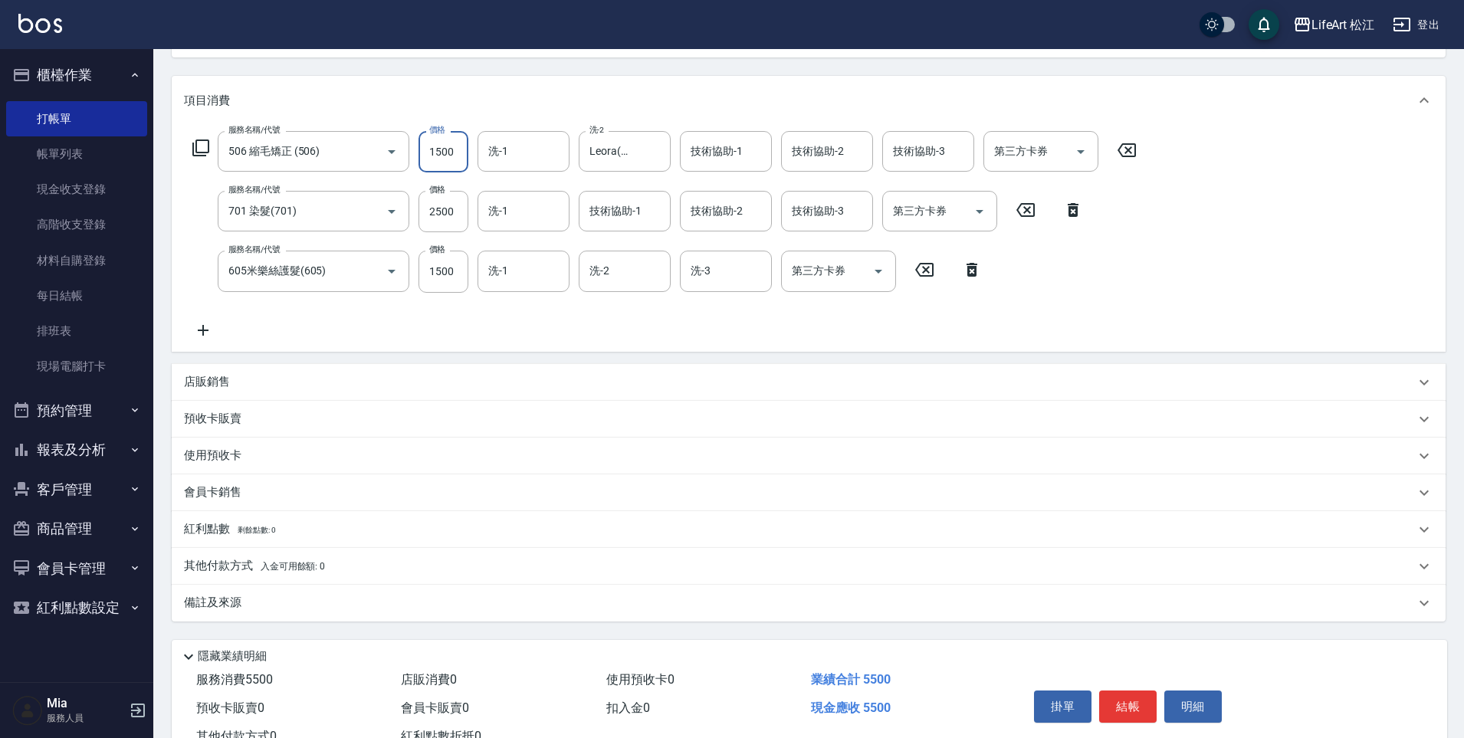
scroll to position [232, 0]
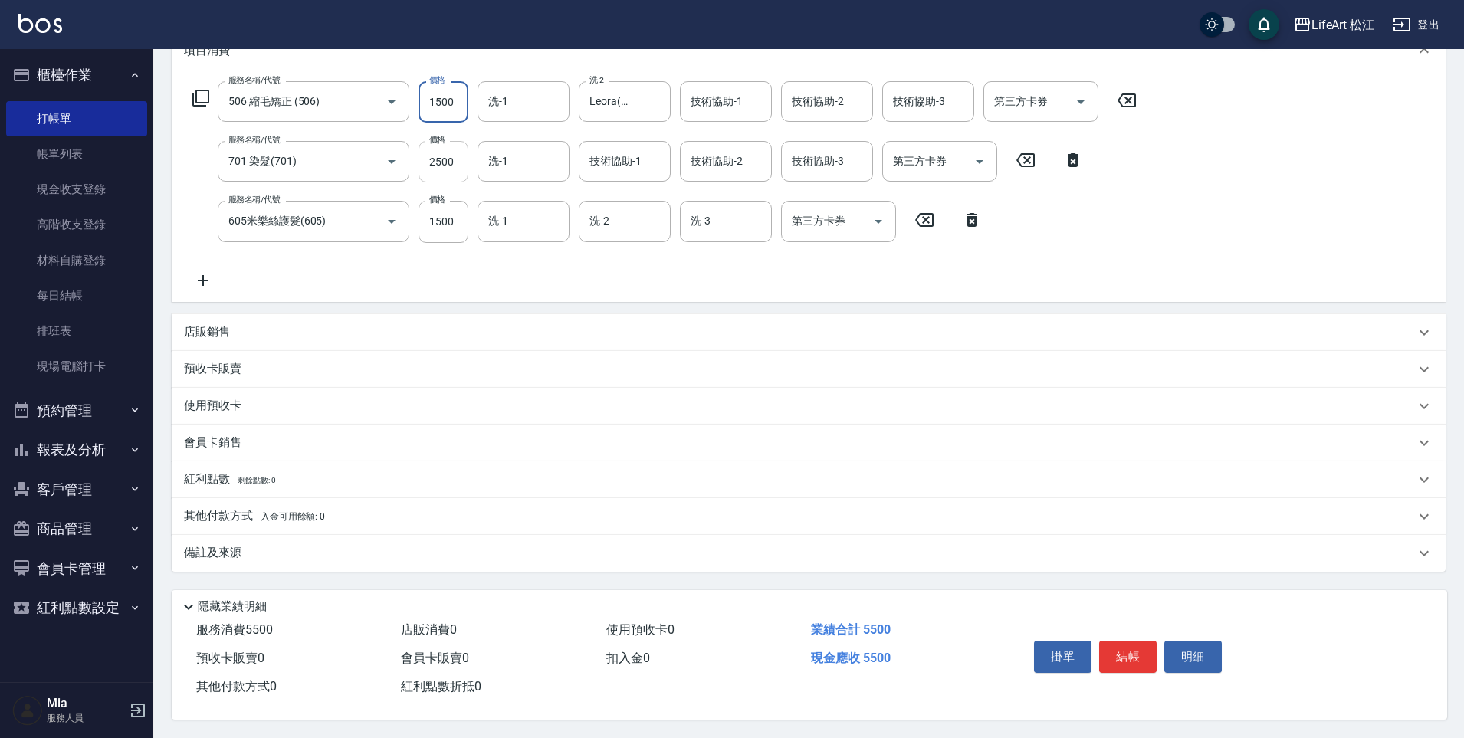
type input "1500"
click at [432, 162] on input "2500" at bounding box center [444, 161] width 50 height 41
type input "2000"
click at [261, 537] on div "備註及來源" at bounding box center [809, 553] width 1274 height 37
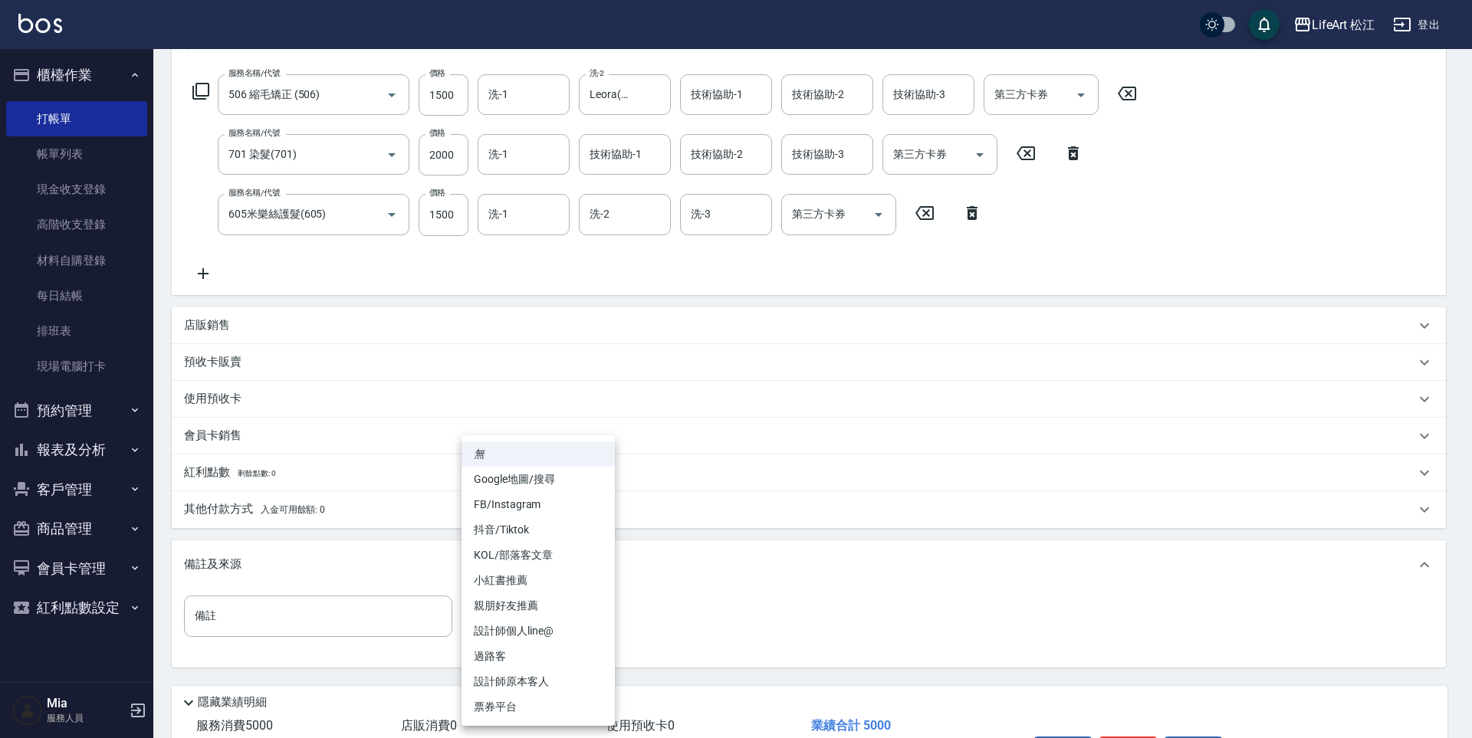
click at [521, 603] on body "LifeArt 松江 登出 櫃檯作業 打帳單 帳單列表 現金收支登錄 高階收支登錄 材料自購登錄 每日結帳 排班表 現場電腦打卡 預約管理 預約管理 單日預約…" at bounding box center [736, 301] width 1472 height 1066
click at [523, 576] on li "小紅書推薦" at bounding box center [537, 580] width 153 height 25
type input "小紅書推薦"
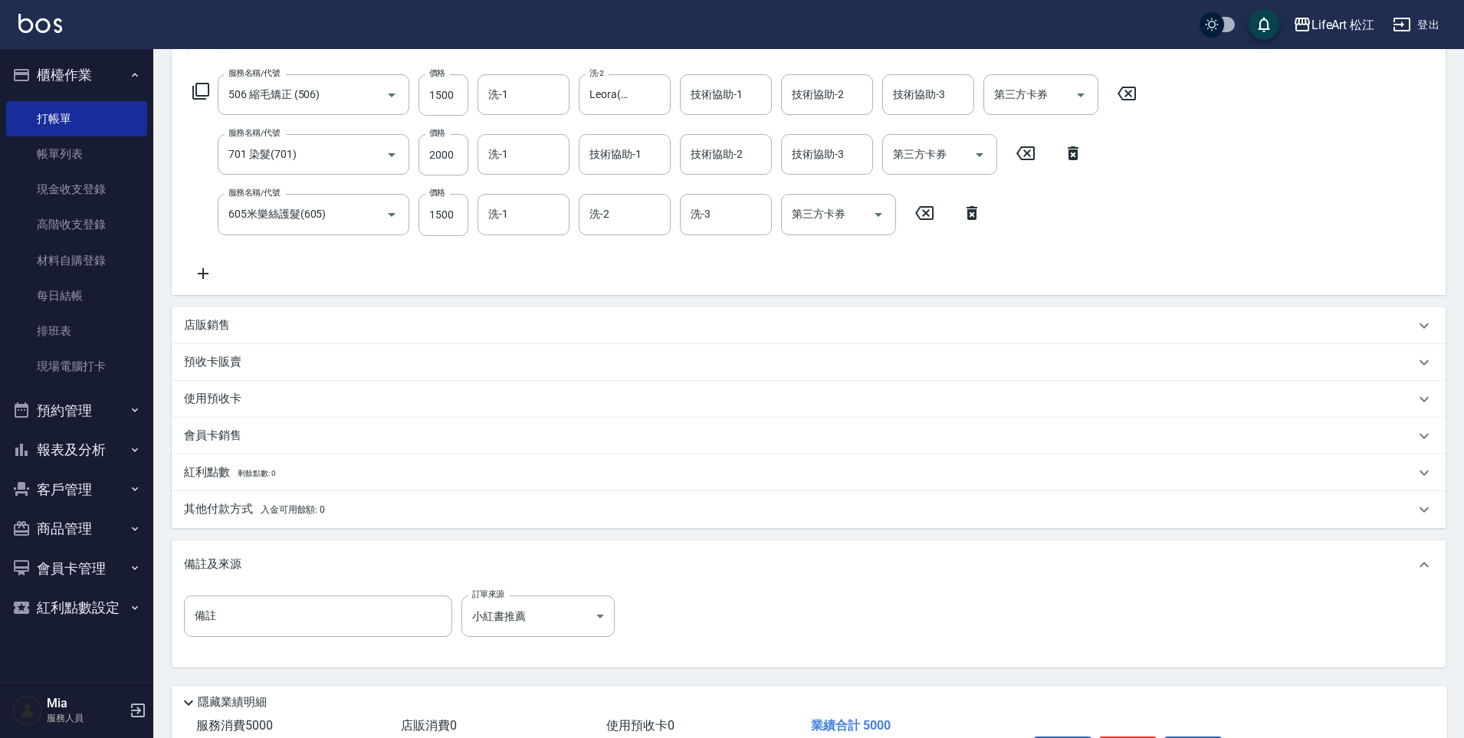
click at [304, 505] on span "入金可用餘額: 0" at bounding box center [293, 509] width 65 height 11
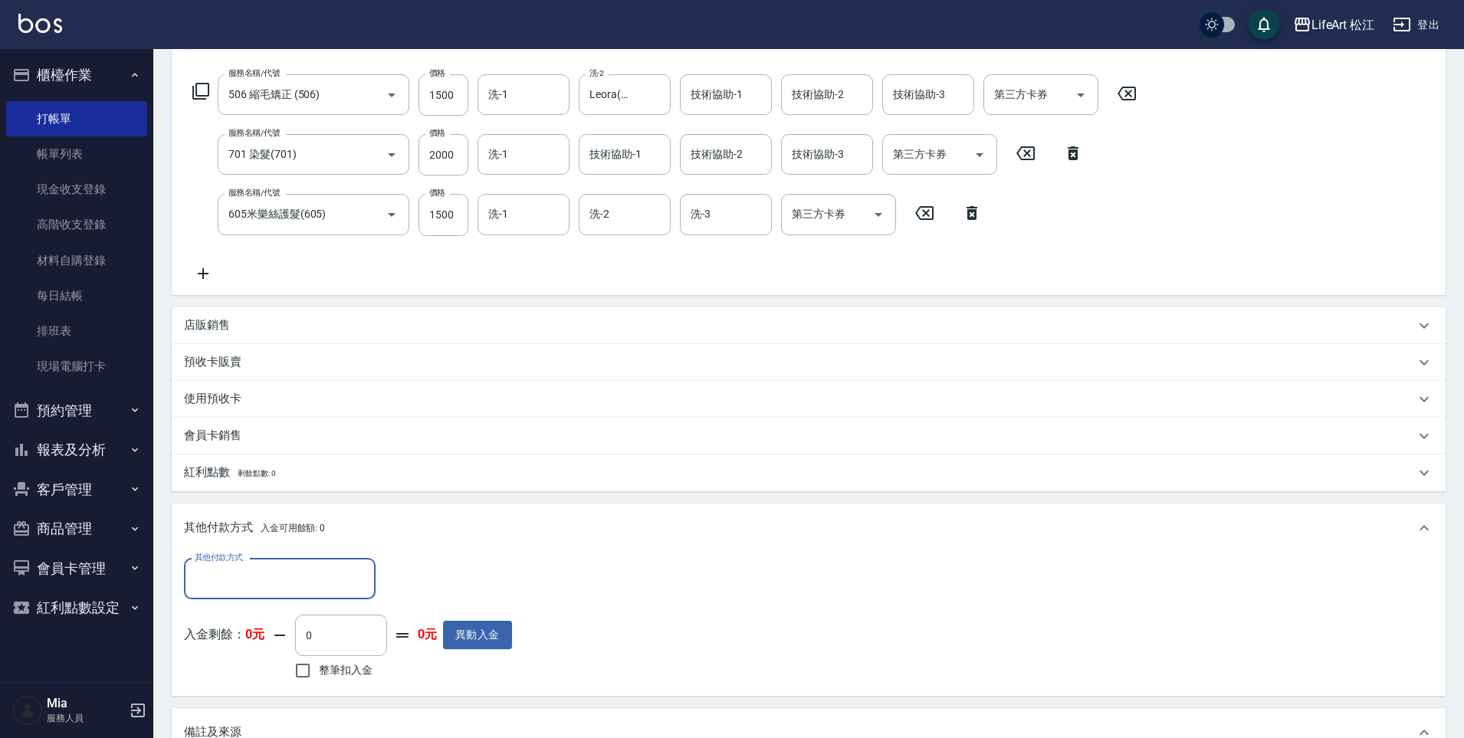
scroll to position [0, 0]
click at [328, 601] on div "其他付款方式 其他付款方式 入金剩餘： 0元 0 ​ 整筆扣入金 0元 異動入金" at bounding box center [348, 621] width 328 height 125
click at [311, 597] on div "其他付款方式" at bounding box center [280, 579] width 192 height 41
click at [274, 695] on span "LinePay" at bounding box center [280, 693] width 192 height 25
type input "LinePay"
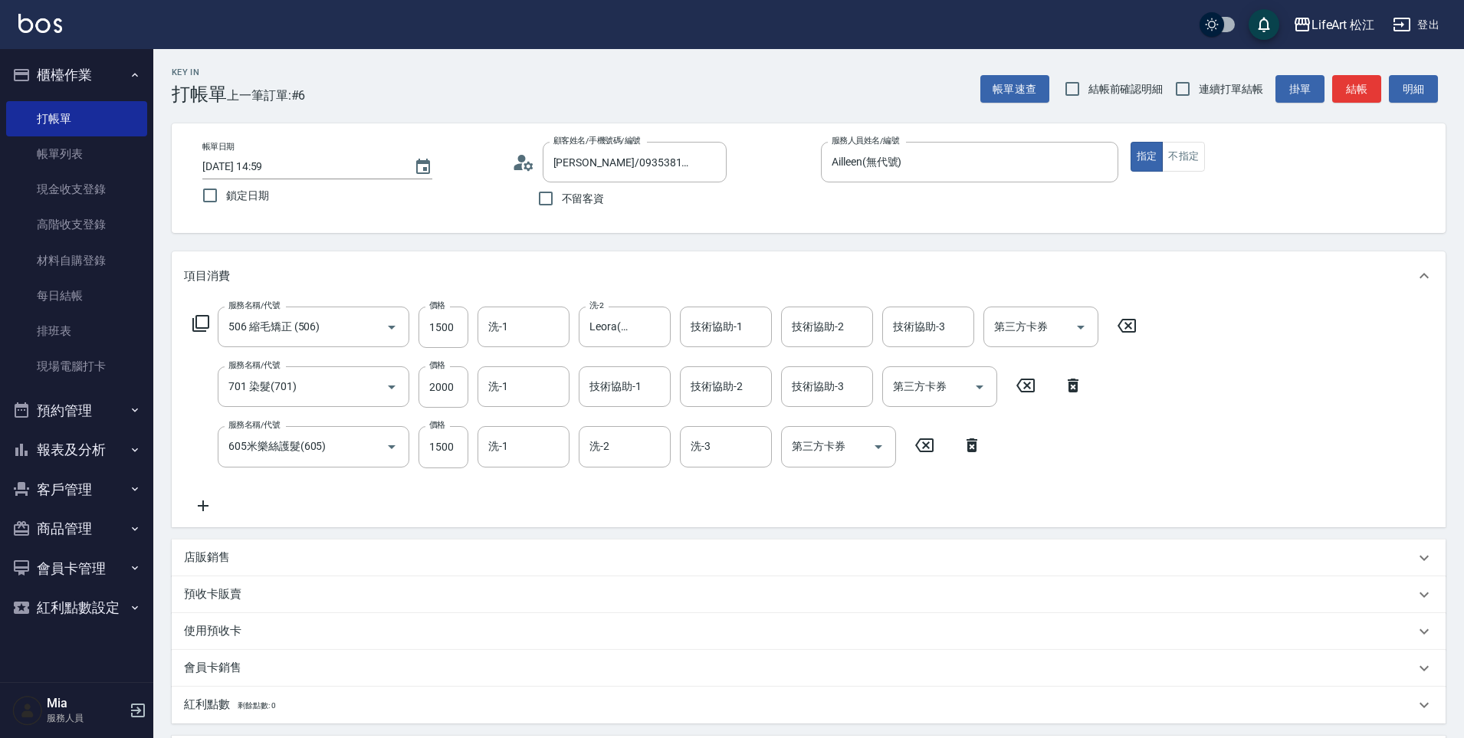
scroll to position [504, 0]
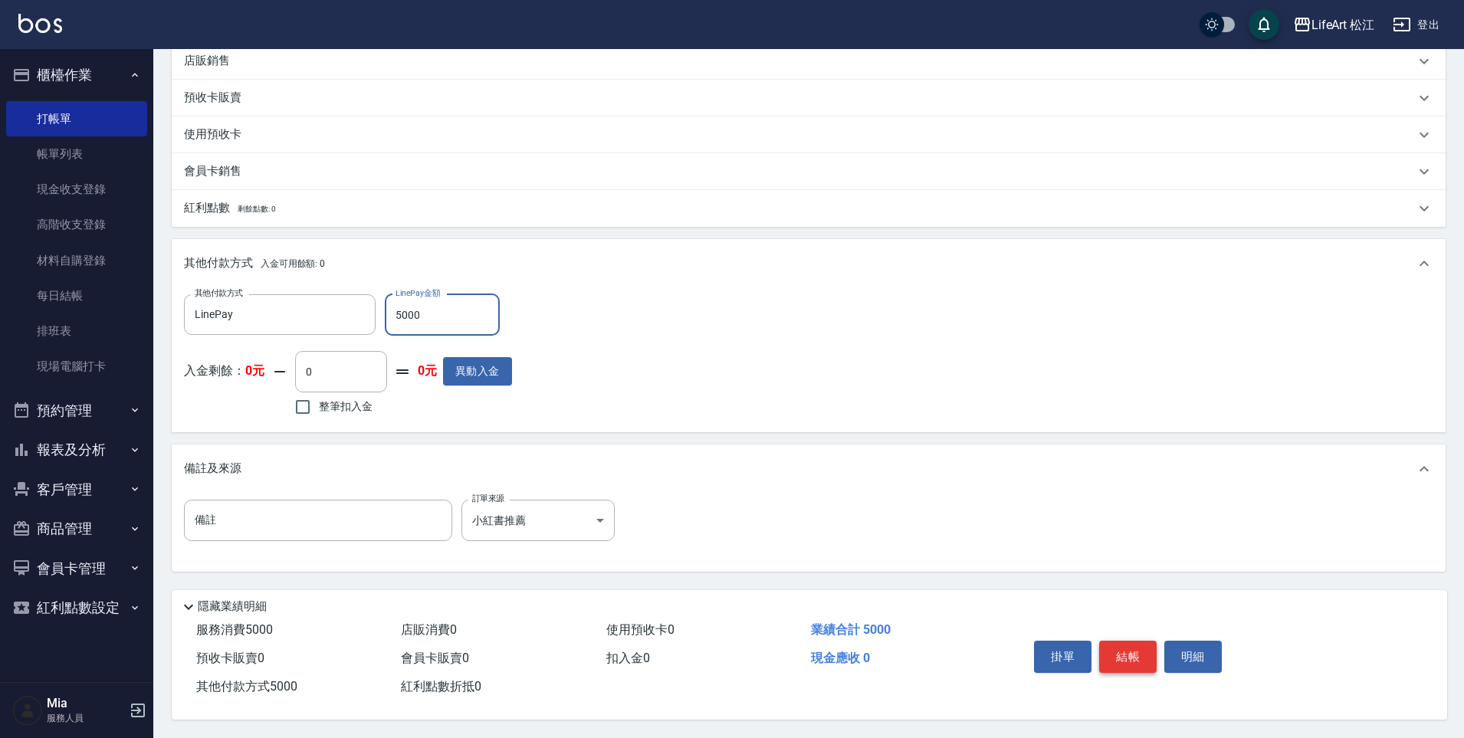
type input "5000"
click at [1137, 643] on button "結帳" at bounding box center [1127, 657] width 57 height 32
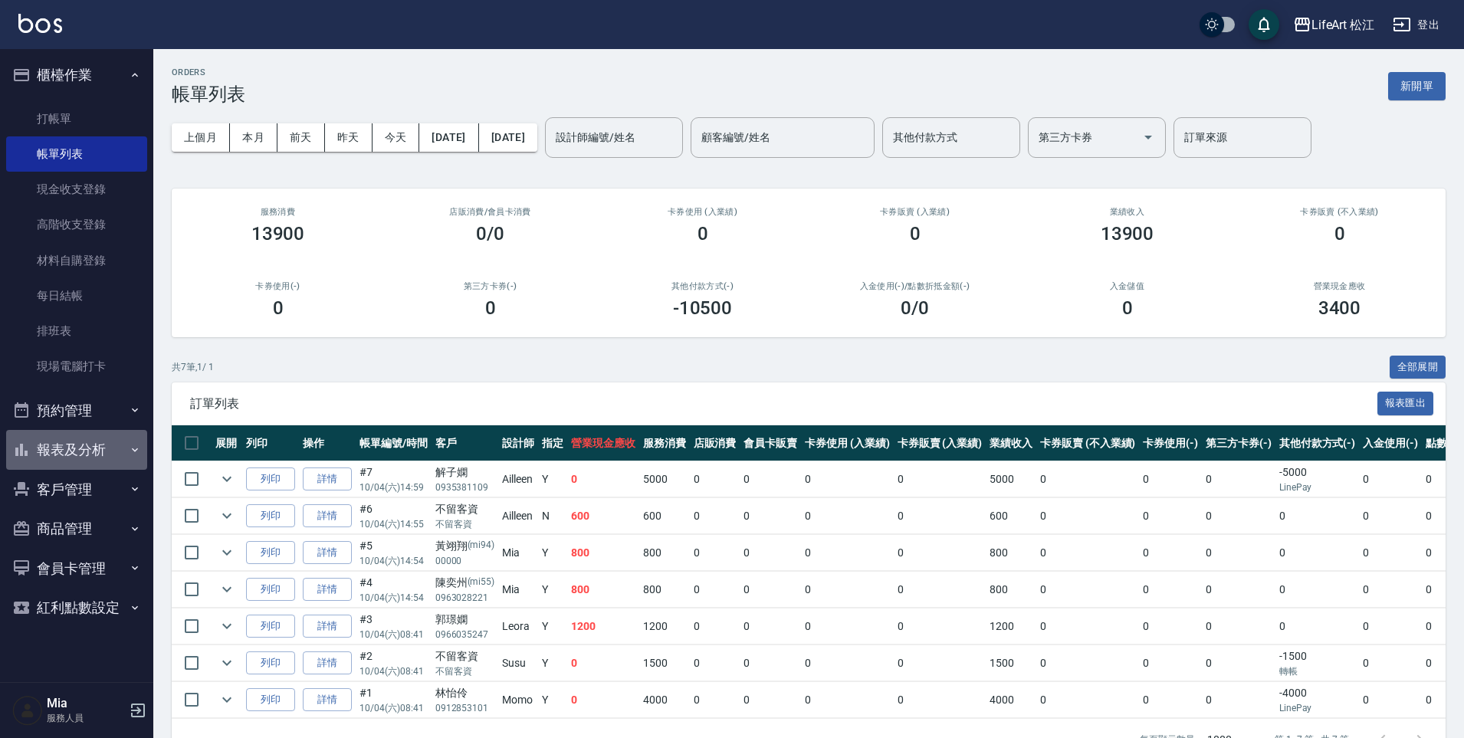
click at [78, 463] on button "報表及分析" at bounding box center [76, 450] width 141 height 40
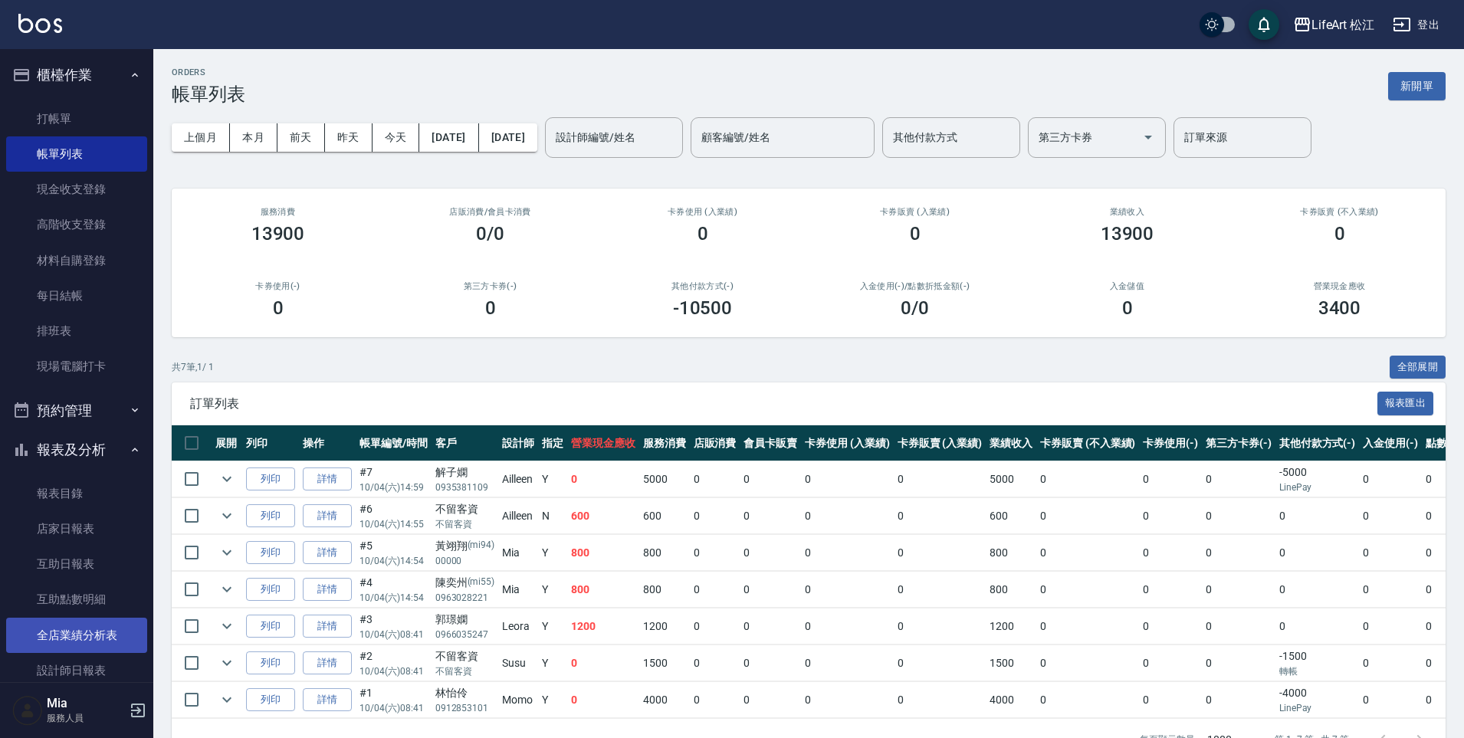
click at [74, 635] on link "全店業績分析表" at bounding box center [76, 635] width 141 height 35
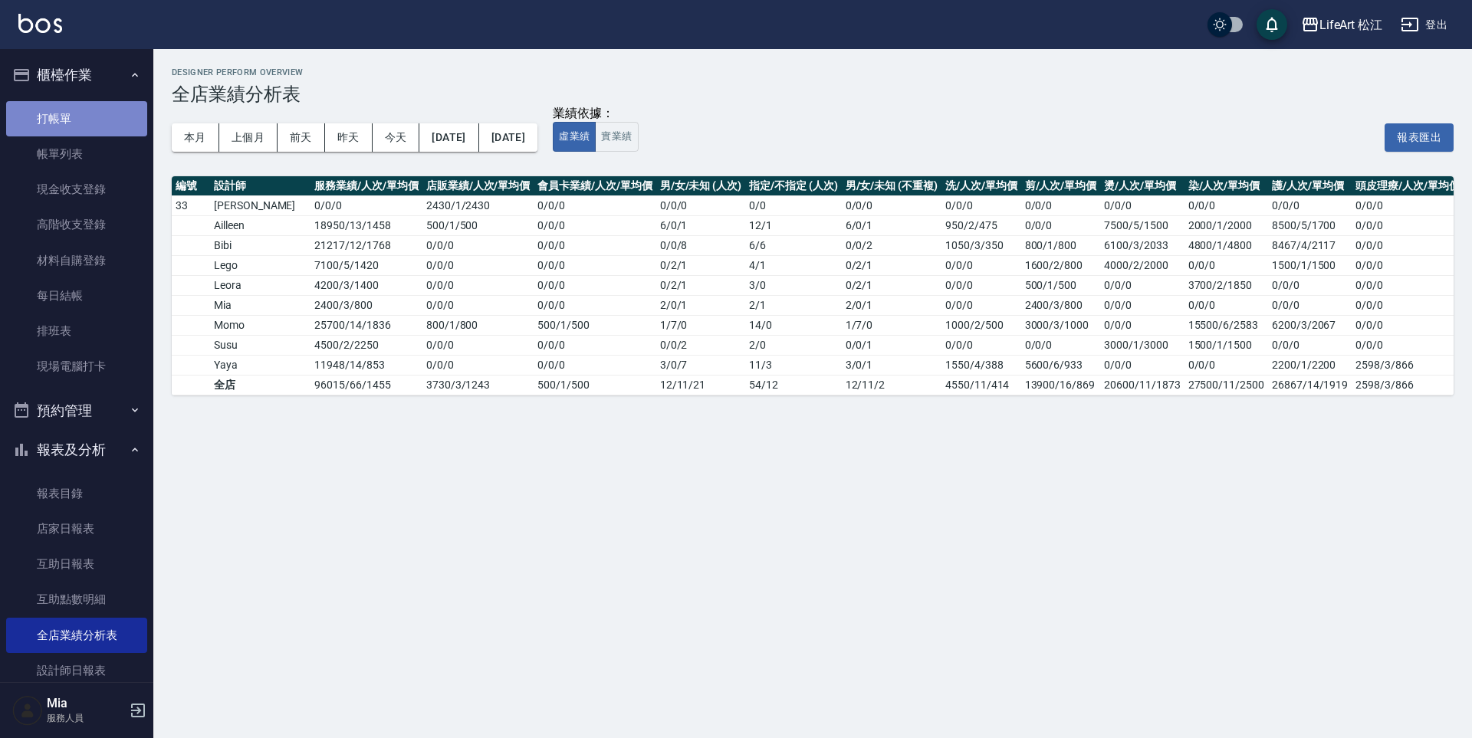
click at [84, 103] on link "打帳單" at bounding box center [76, 118] width 141 height 35
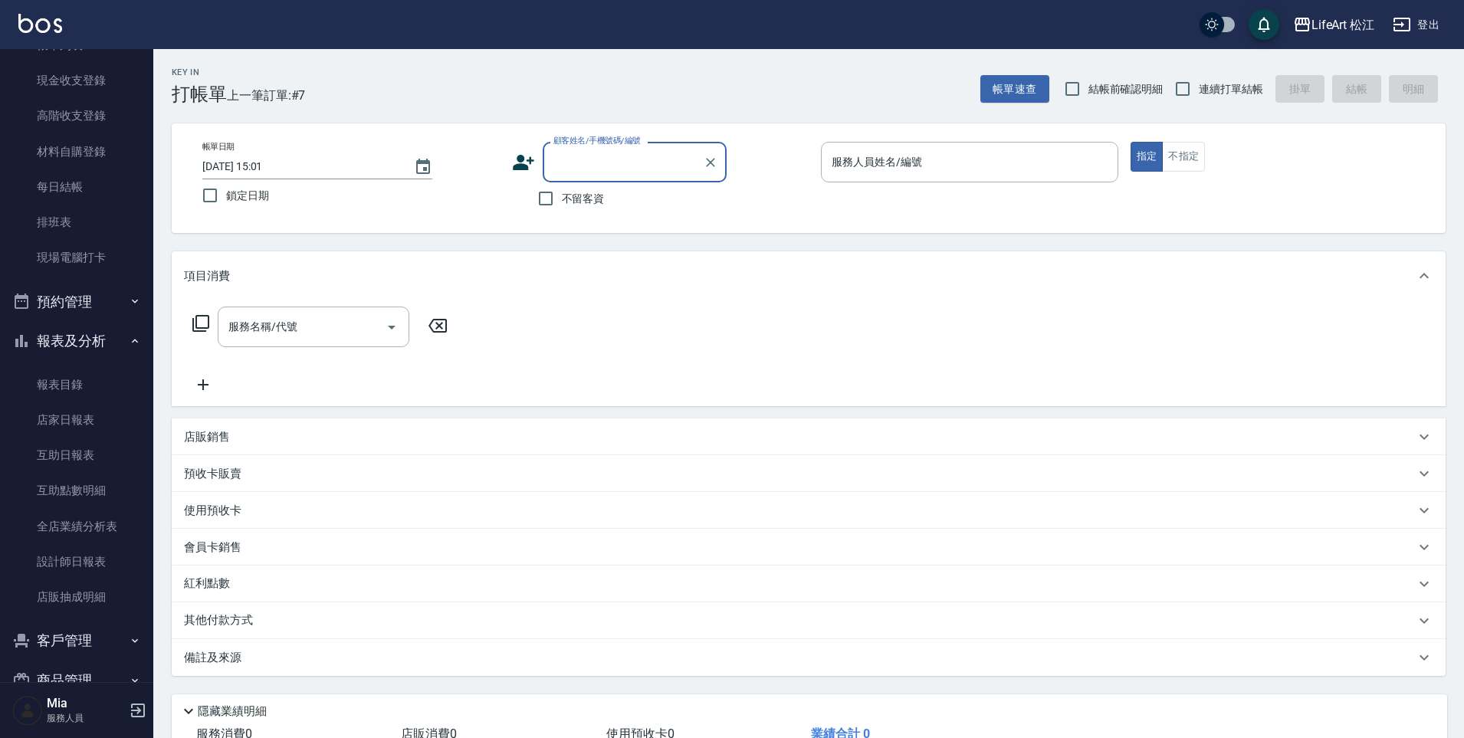
scroll to position [224, 0]
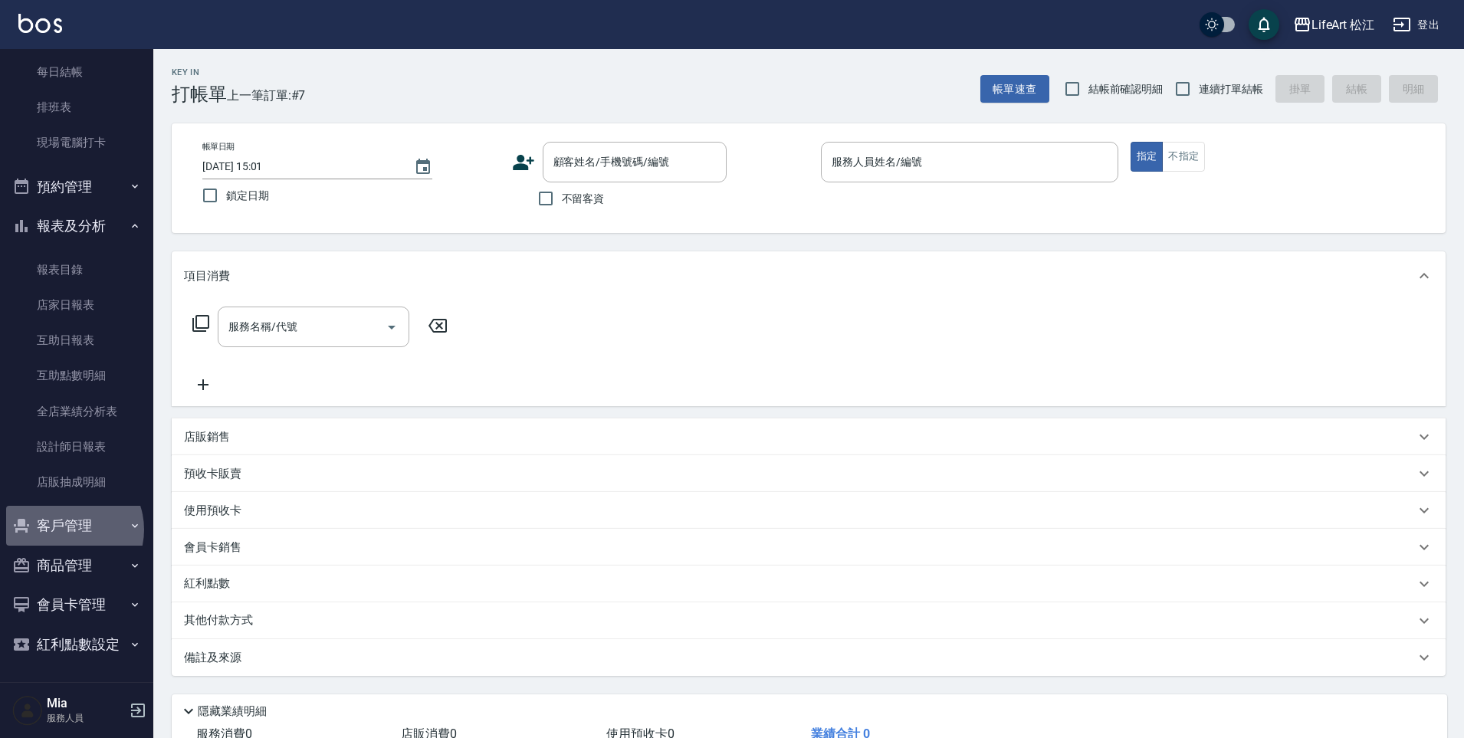
click at [67, 532] on button "客戶管理" at bounding box center [76, 526] width 141 height 40
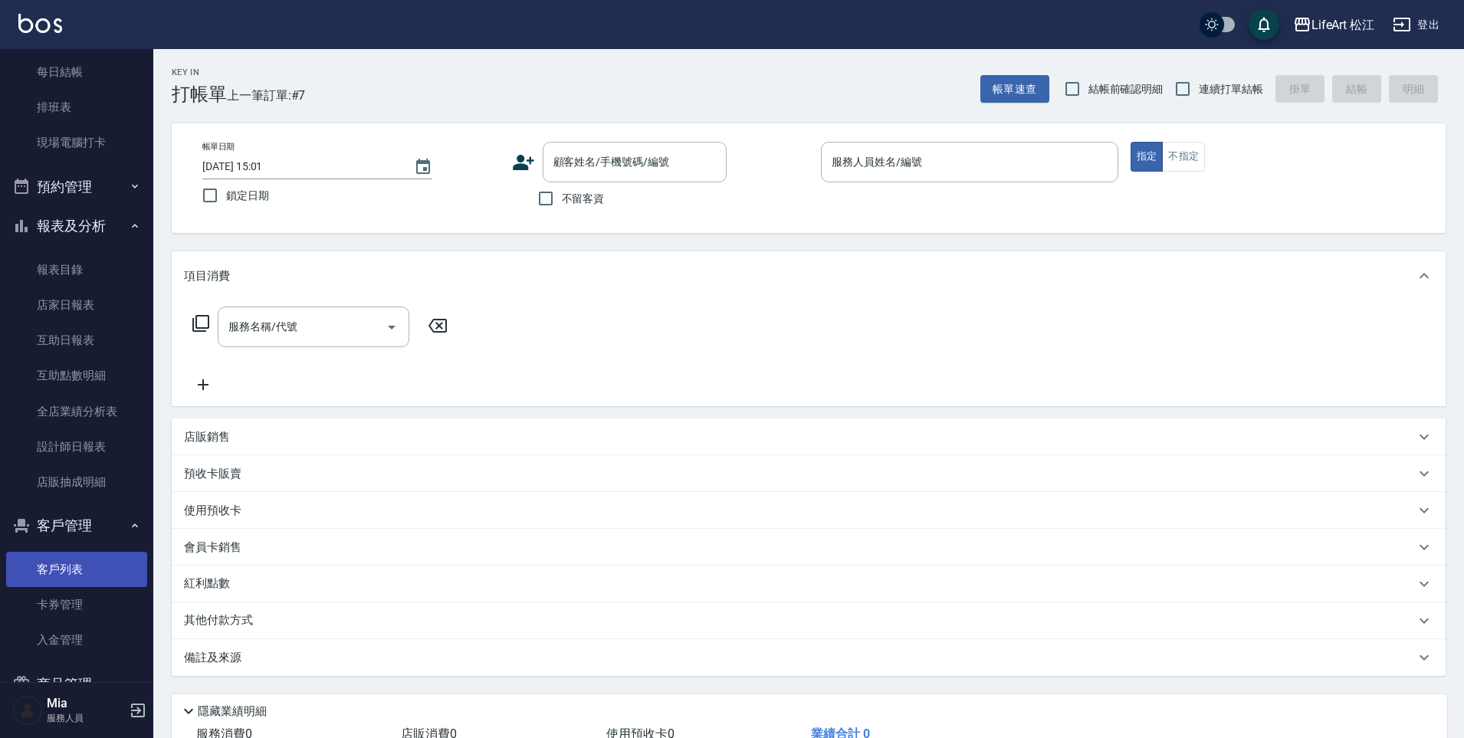
click at [85, 573] on link "客戶列表" at bounding box center [76, 569] width 141 height 35
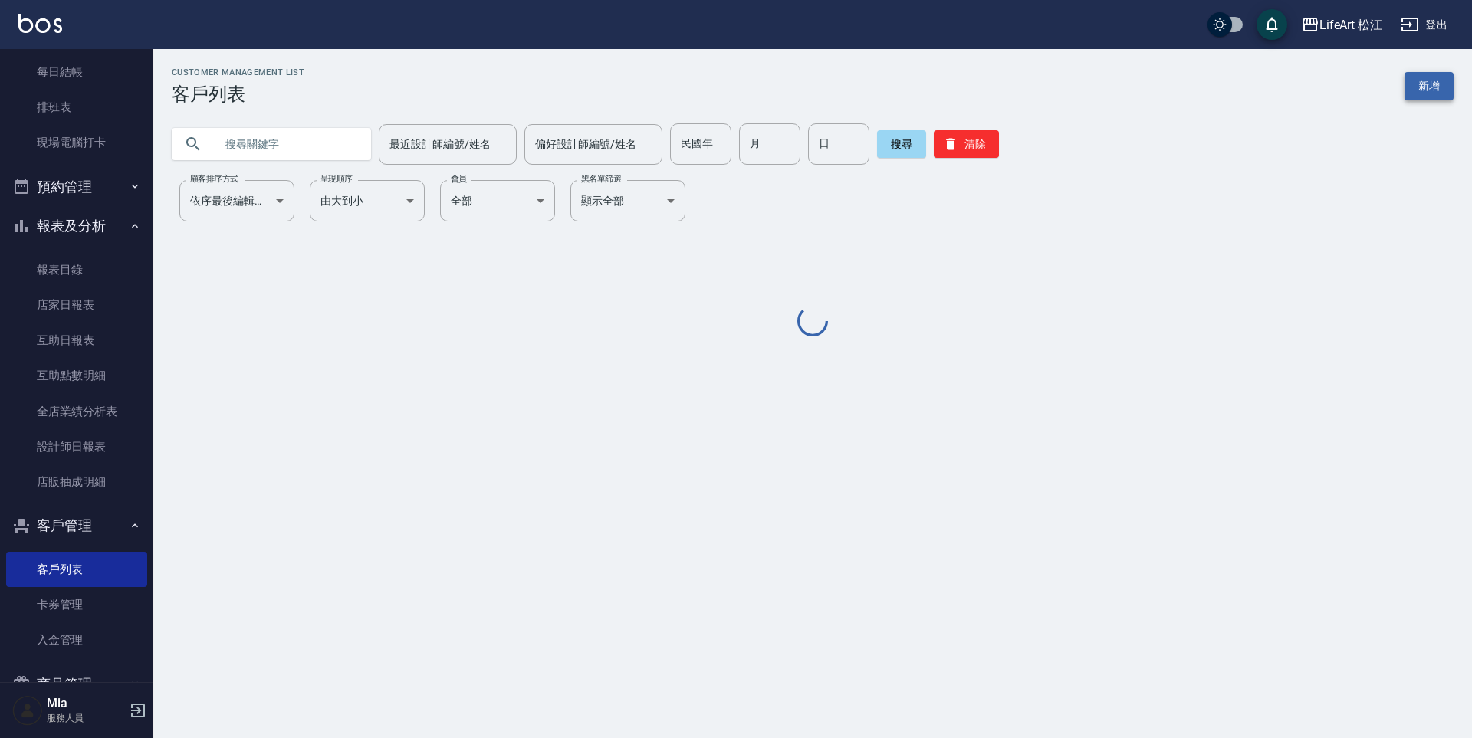
click at [1422, 90] on link "新增" at bounding box center [1428, 86] width 49 height 28
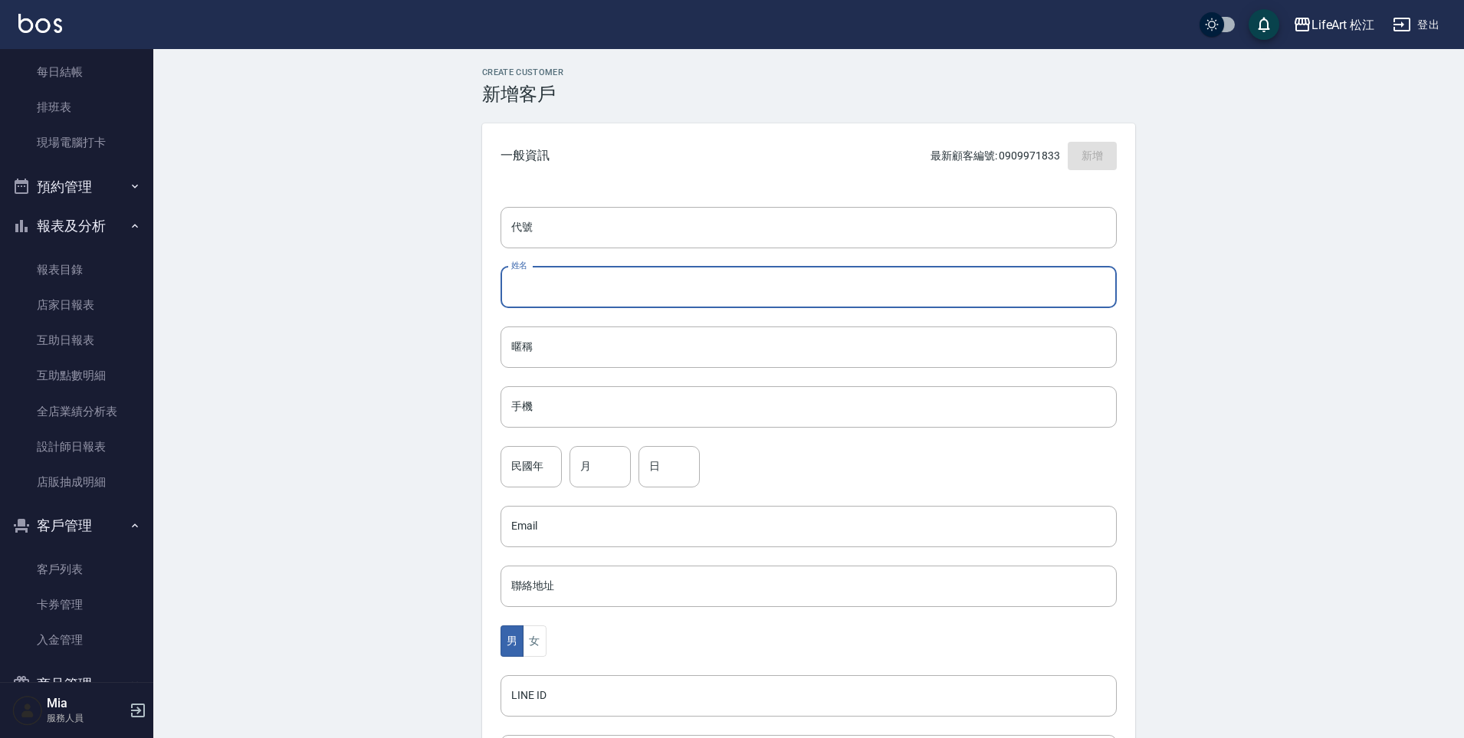
click at [607, 297] on input "姓名" at bounding box center [809, 287] width 616 height 41
type input "u"
type input "游Jessica"
click at [612, 476] on input "月" at bounding box center [600, 466] width 61 height 41
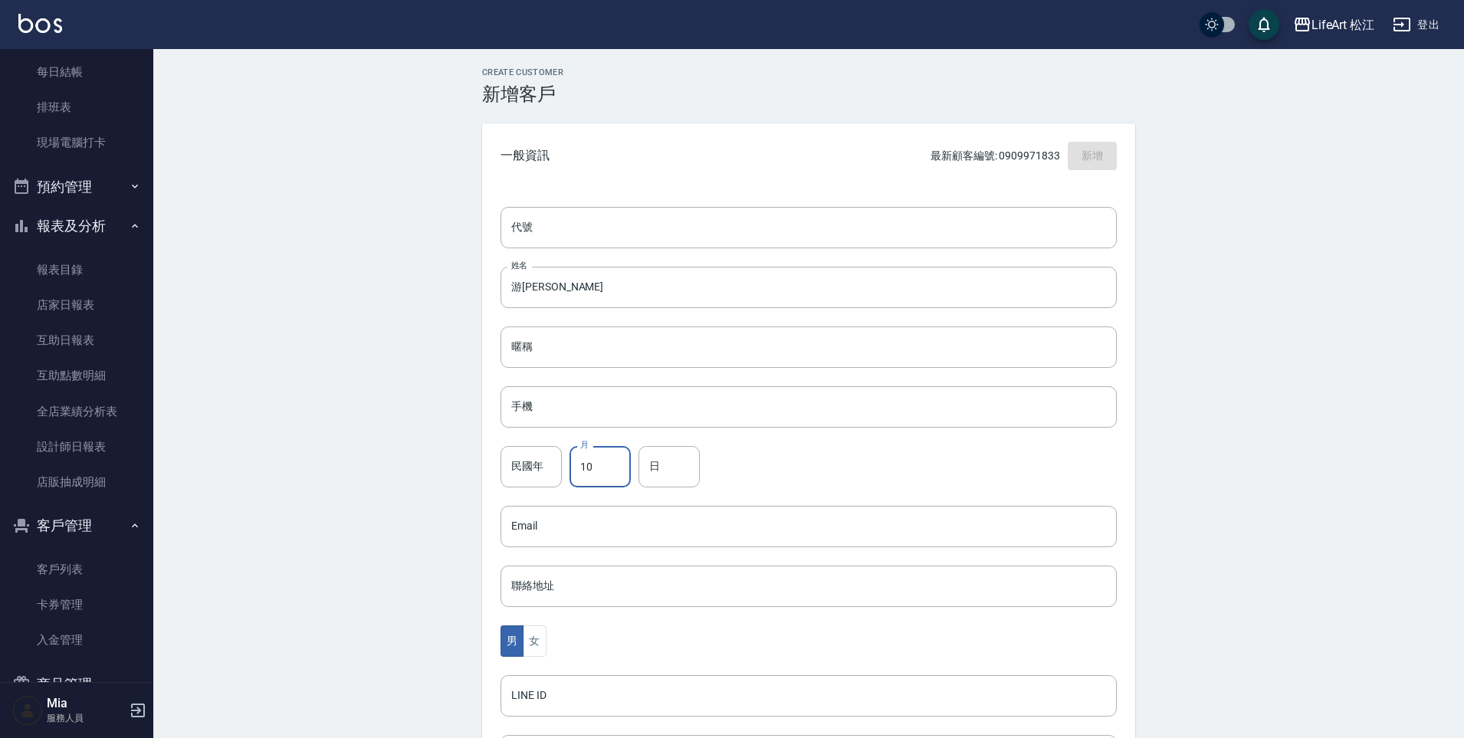
type input "10"
click at [653, 466] on input "日" at bounding box center [669, 466] width 61 height 41
type input "20"
click at [601, 425] on input "手機" at bounding box center [809, 406] width 616 height 41
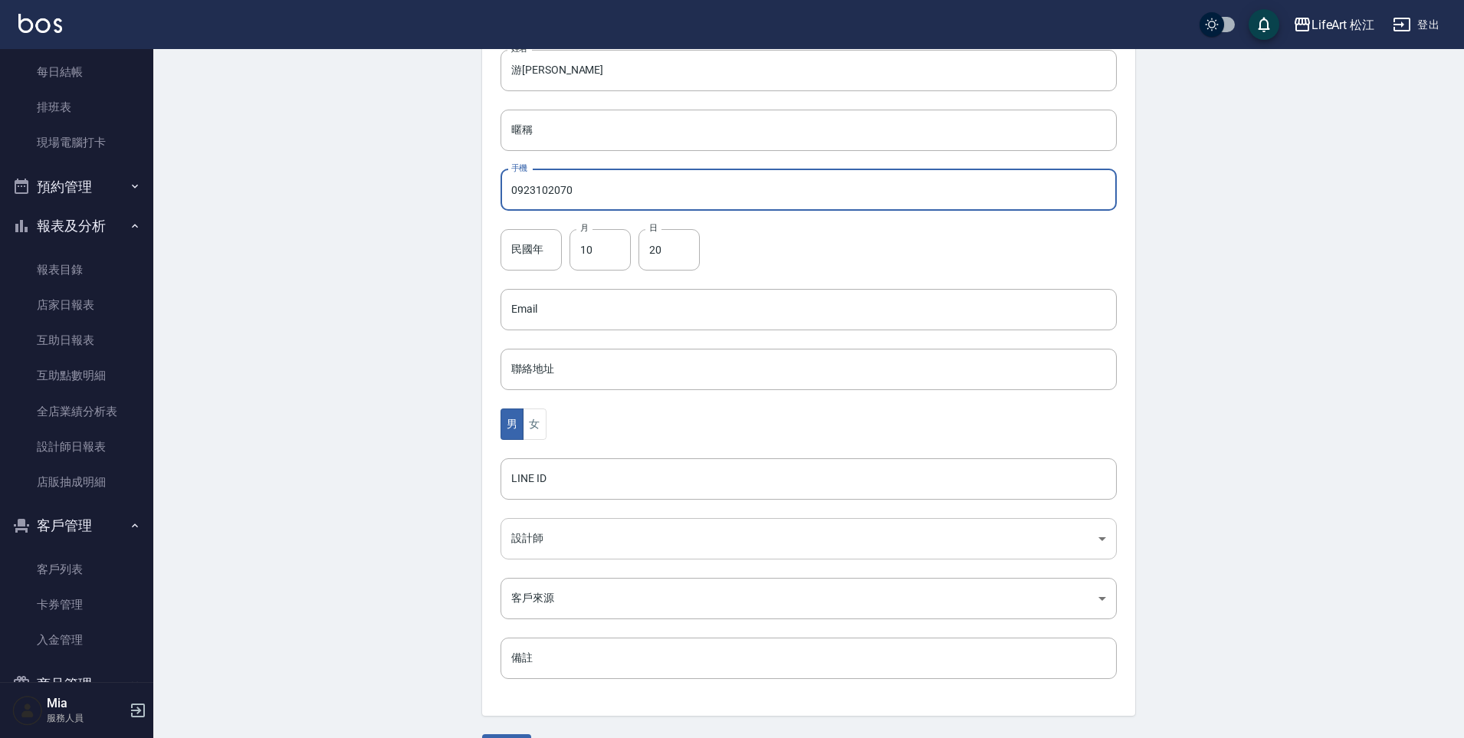
scroll to position [260, 0]
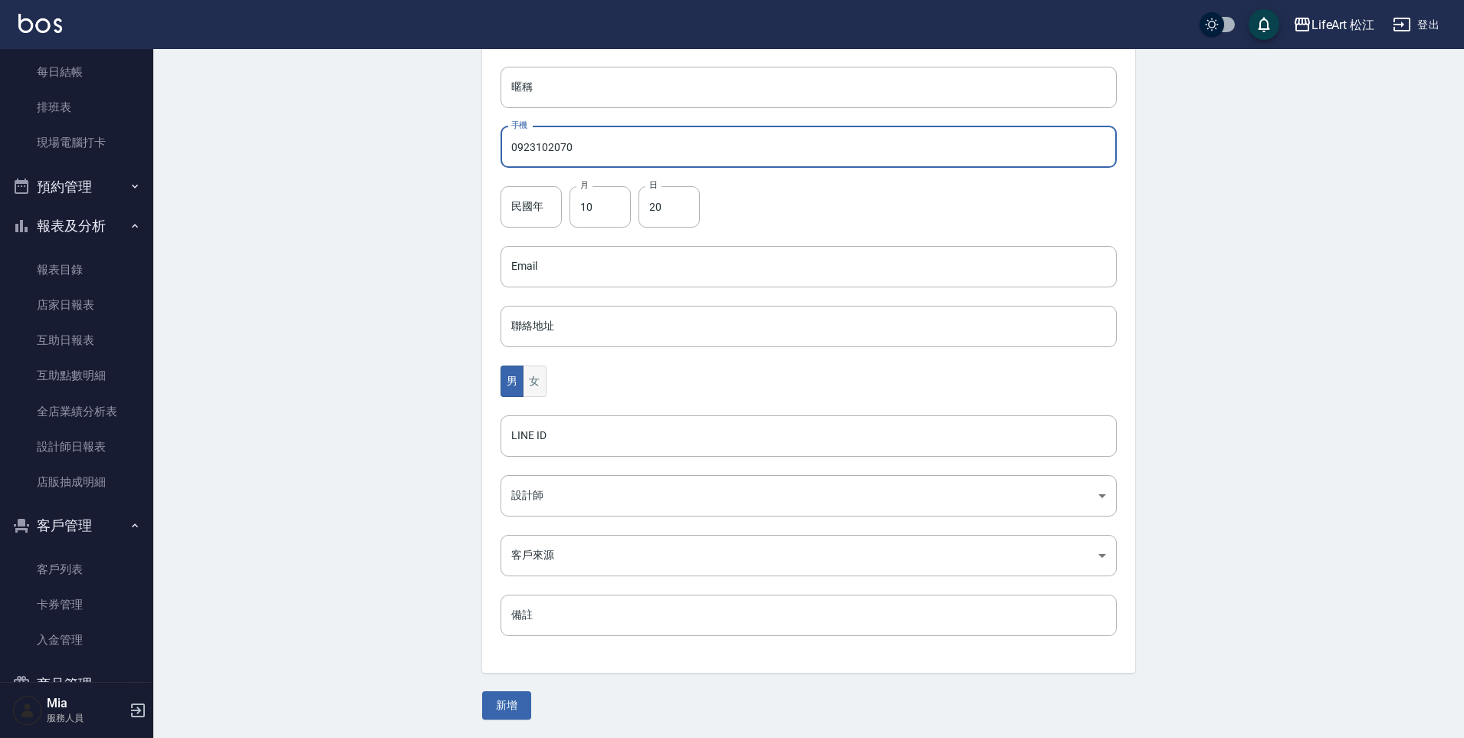
type input "0923102070"
click at [541, 375] on button "女" at bounding box center [534, 381] width 23 height 31
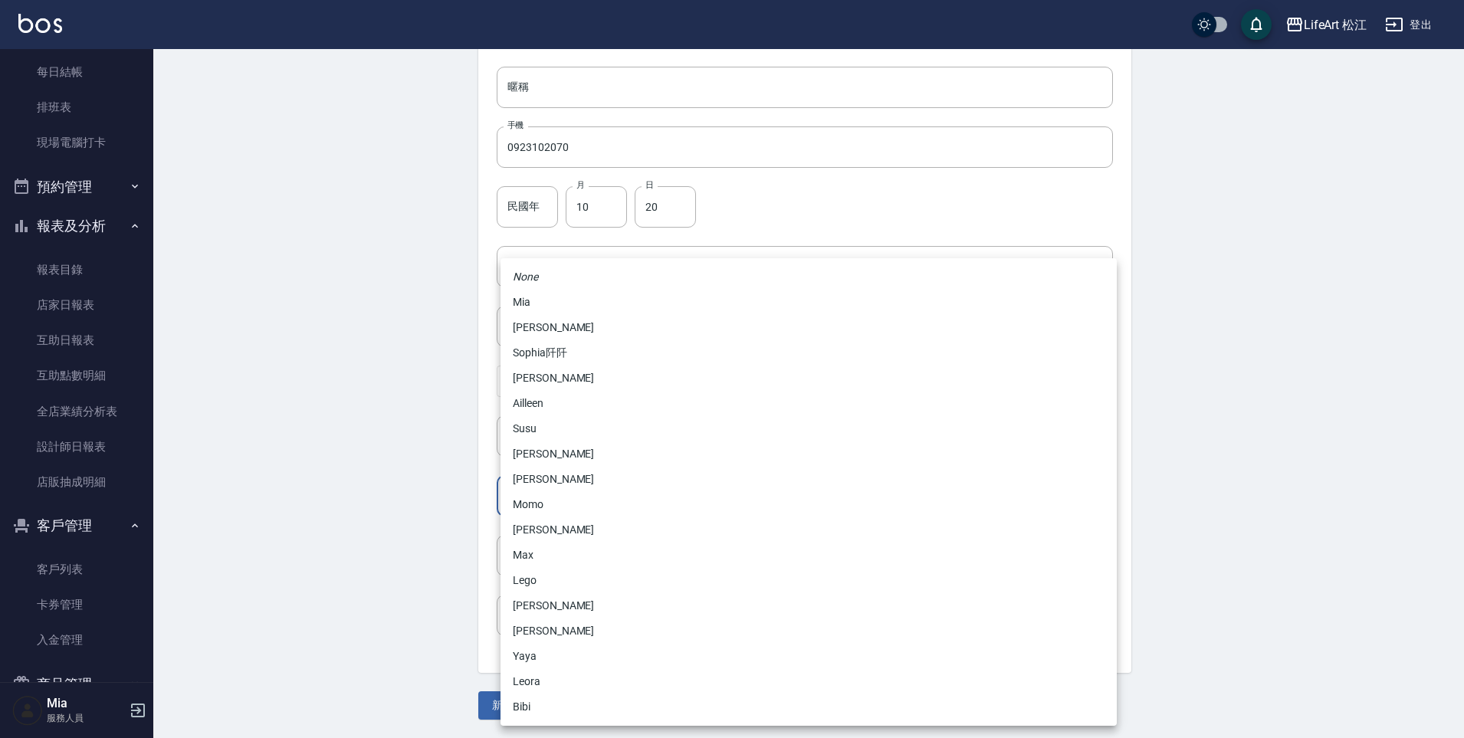
click at [544, 500] on body "LifeArt 松江 登出 櫃檯作業 打帳單 帳單列表 現金收支登錄 高階收支登錄 材料自購登錄 每日結帳 排班表 現場電腦打卡 預約管理 預約管理 單日預約…" at bounding box center [732, 239] width 1464 height 998
click at [546, 500] on li "Momo" at bounding box center [809, 504] width 616 height 25
type input "e84b7556-3071-4136-b765-65514d721750"
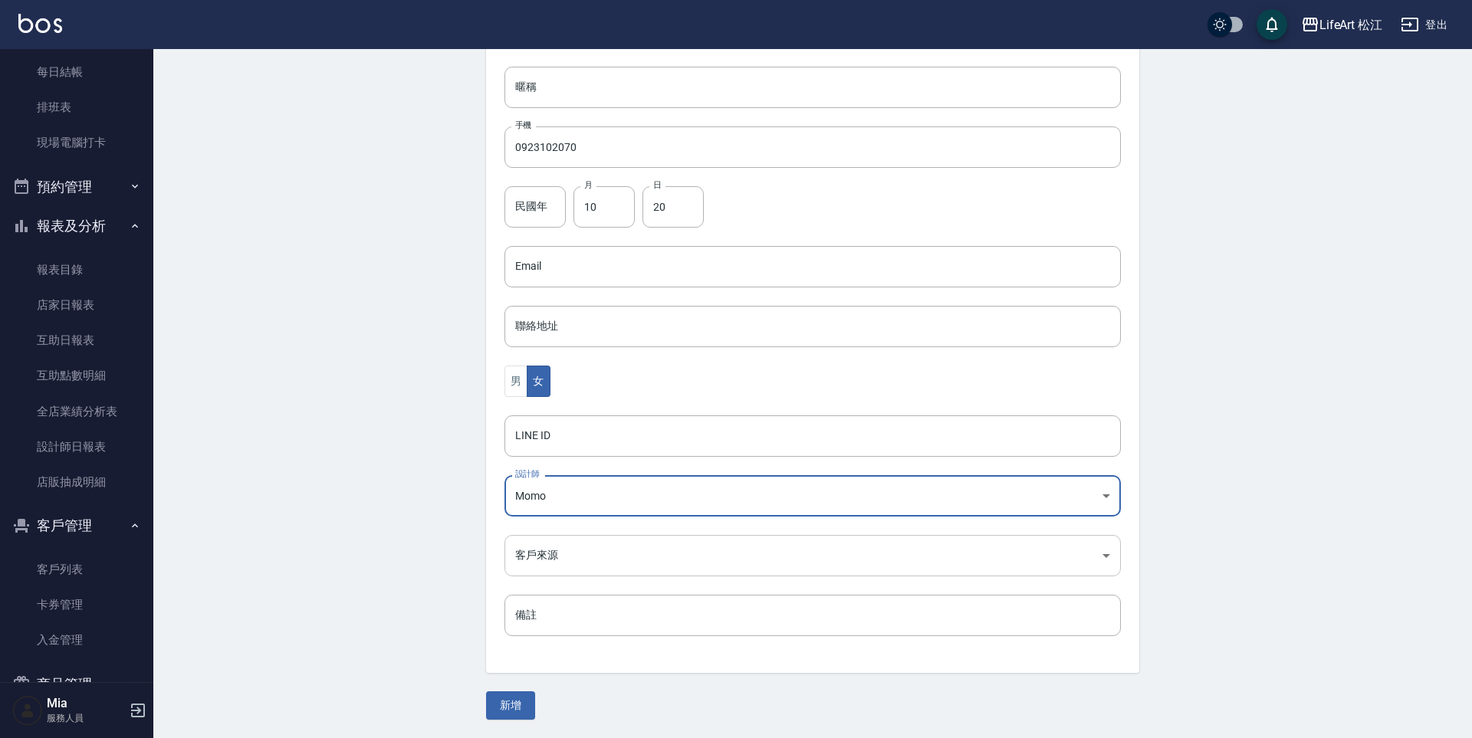
click at [537, 550] on body "LifeArt 松江 登出 櫃檯作業 打帳單 帳單列表 現金收支登錄 高階收支登錄 材料自購登錄 每日結帳 排班表 現場電腦打卡 預約管理 預約管理 單日預約…" at bounding box center [736, 239] width 1472 height 998
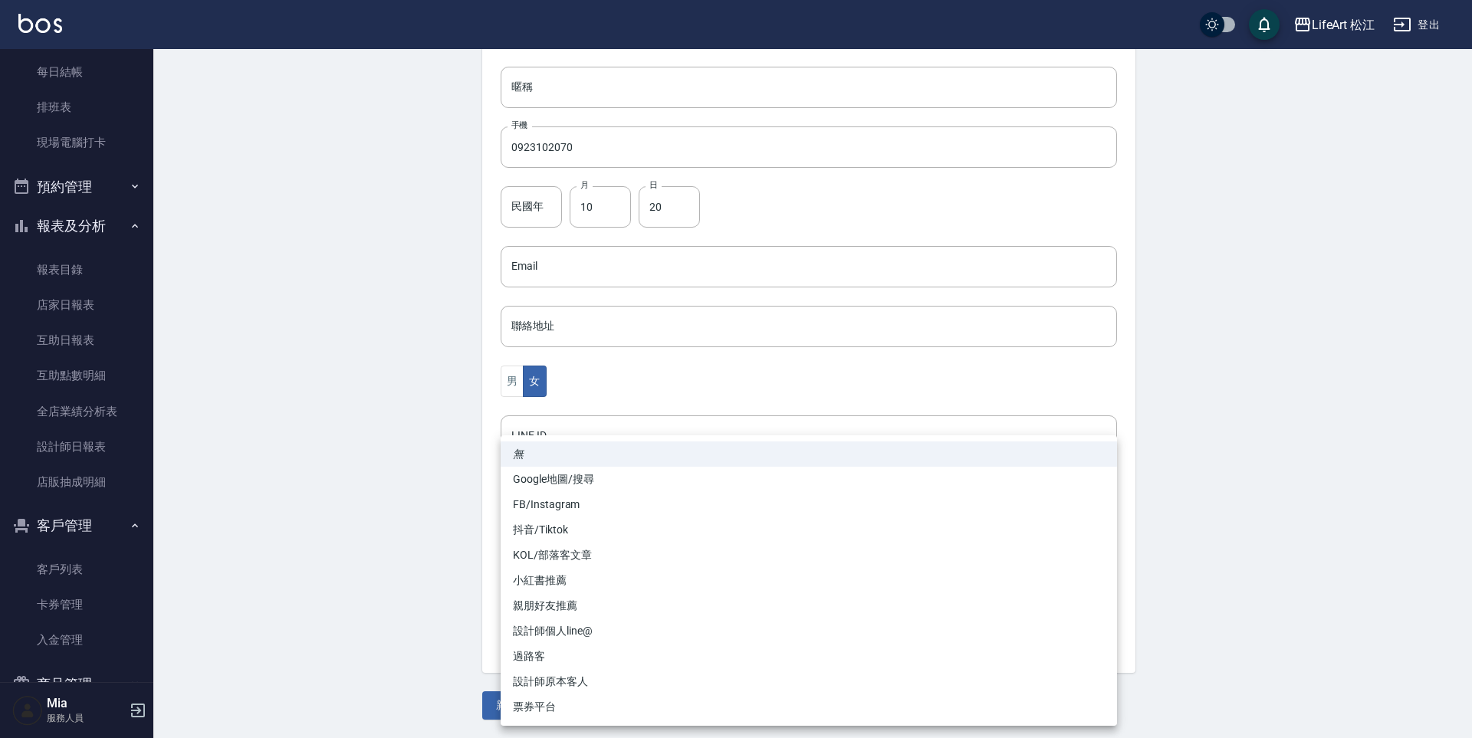
click at [551, 510] on li "FB/Instagram" at bounding box center [809, 504] width 616 height 25
type input "FB/Instagram"
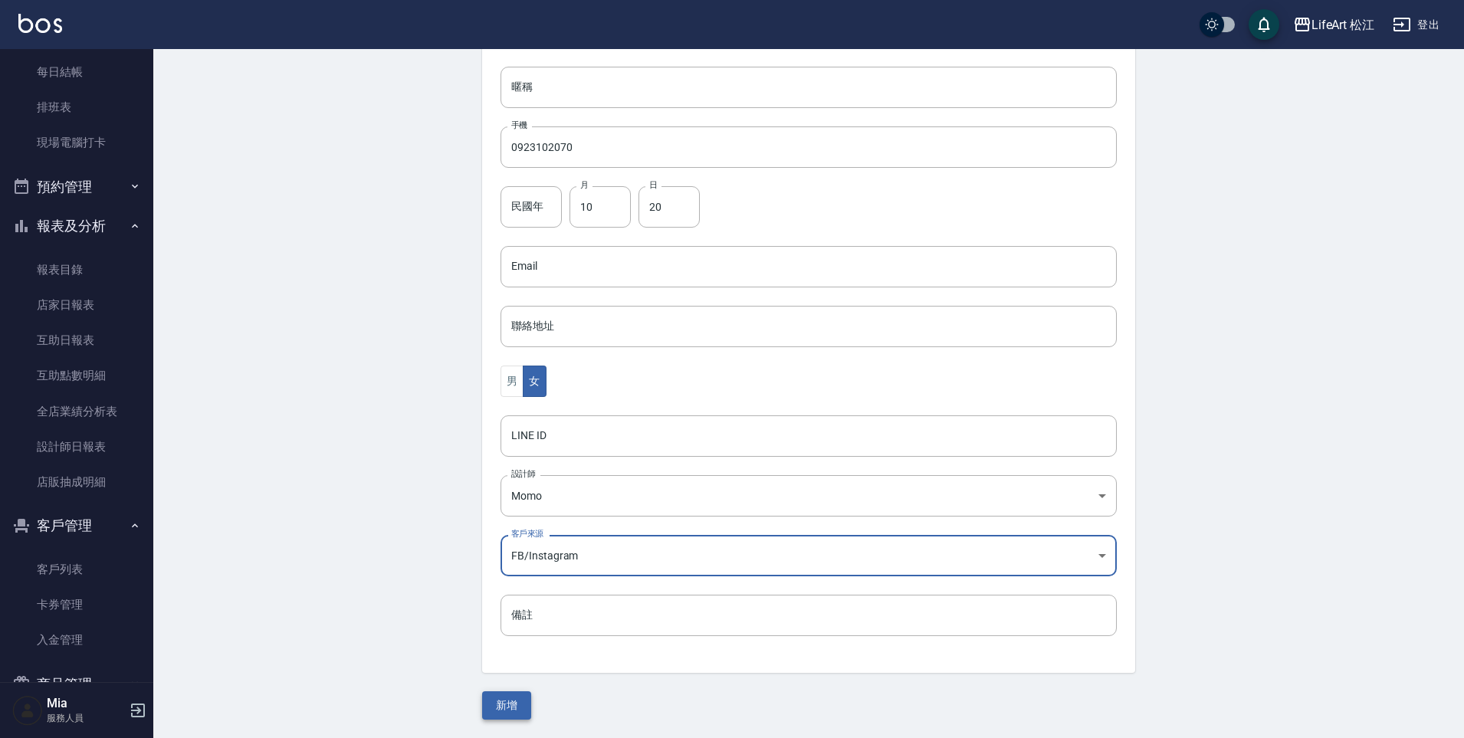
click at [518, 699] on button "新增" at bounding box center [506, 705] width 49 height 28
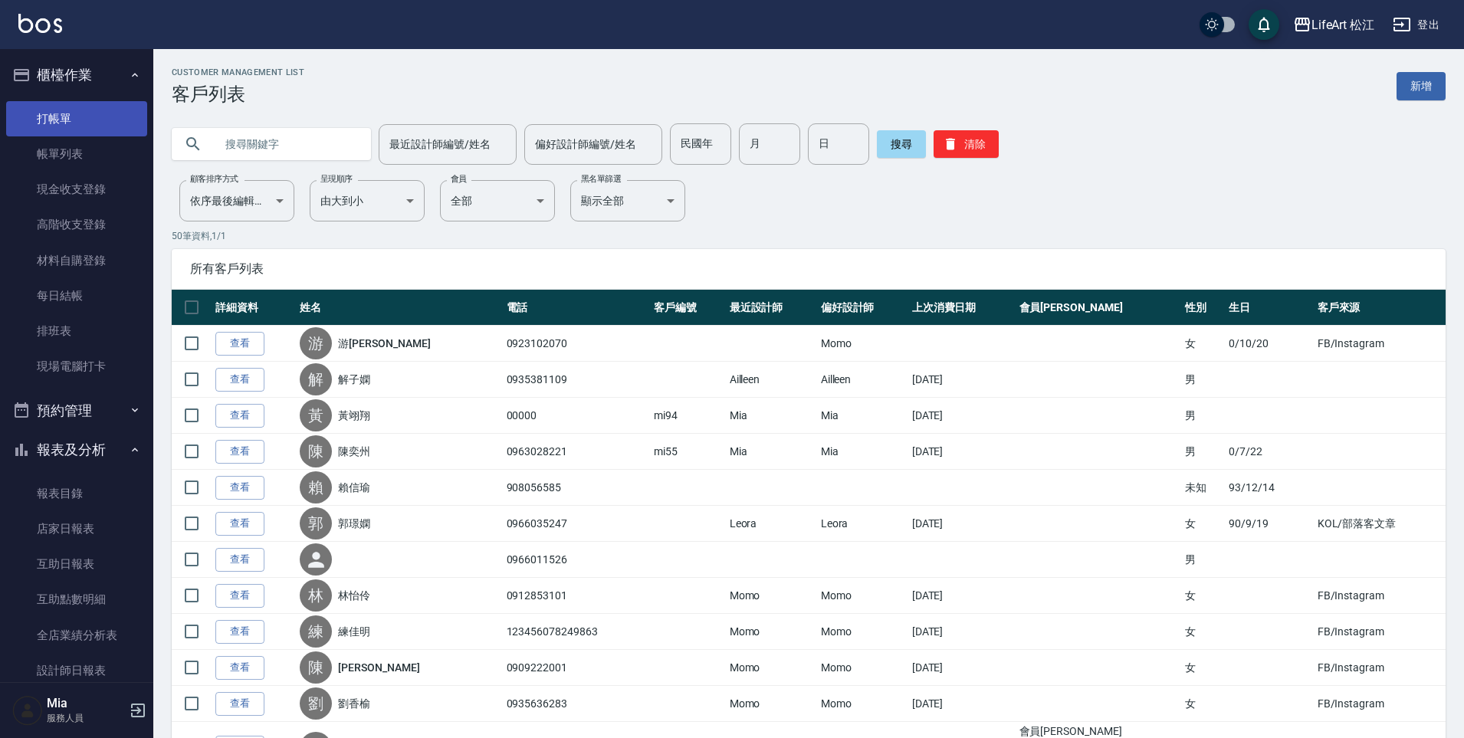
click at [94, 111] on link "打帳單" at bounding box center [76, 118] width 141 height 35
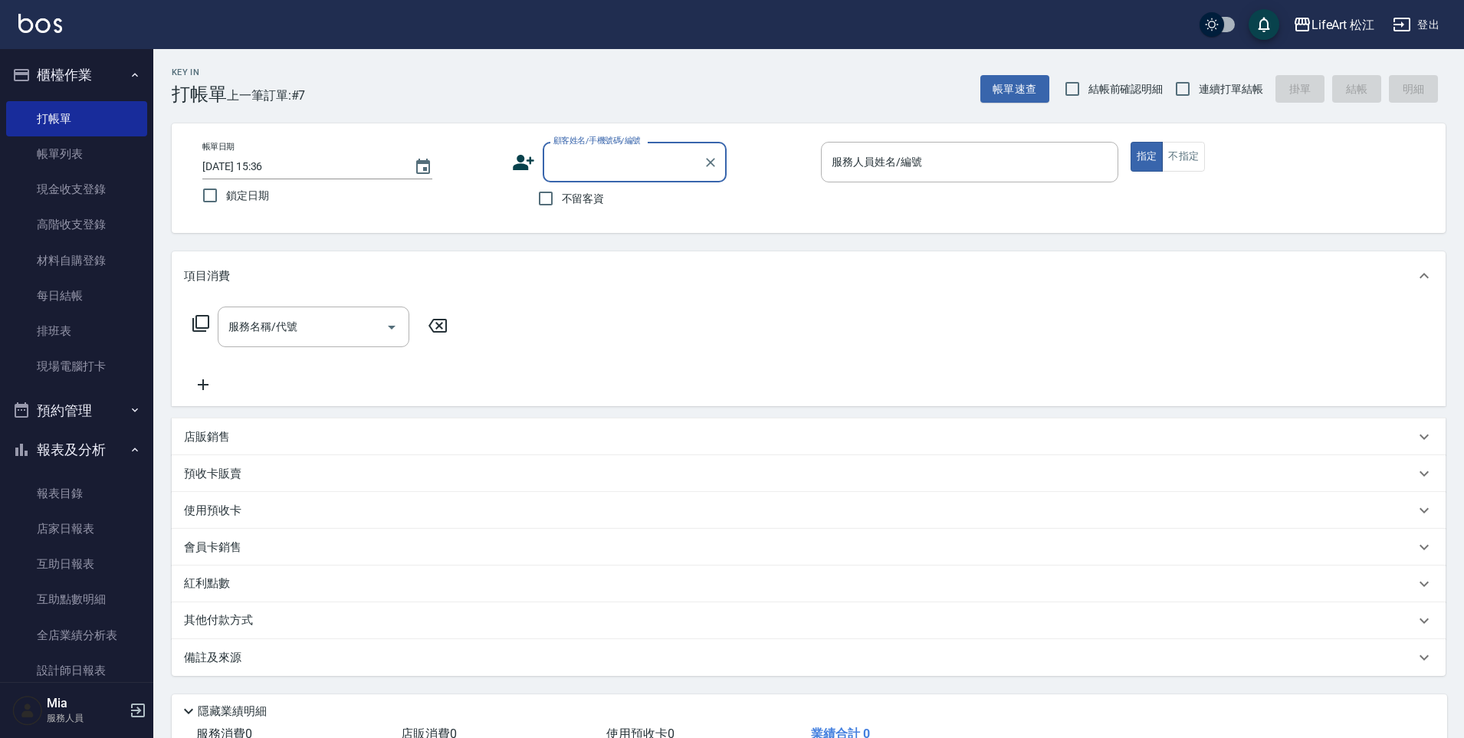
drag, startPoint x: 118, startPoint y: 147, endPoint x: 146, endPoint y: 169, distance: 36.0
click at [117, 148] on link "帳單列表" at bounding box center [76, 153] width 141 height 35
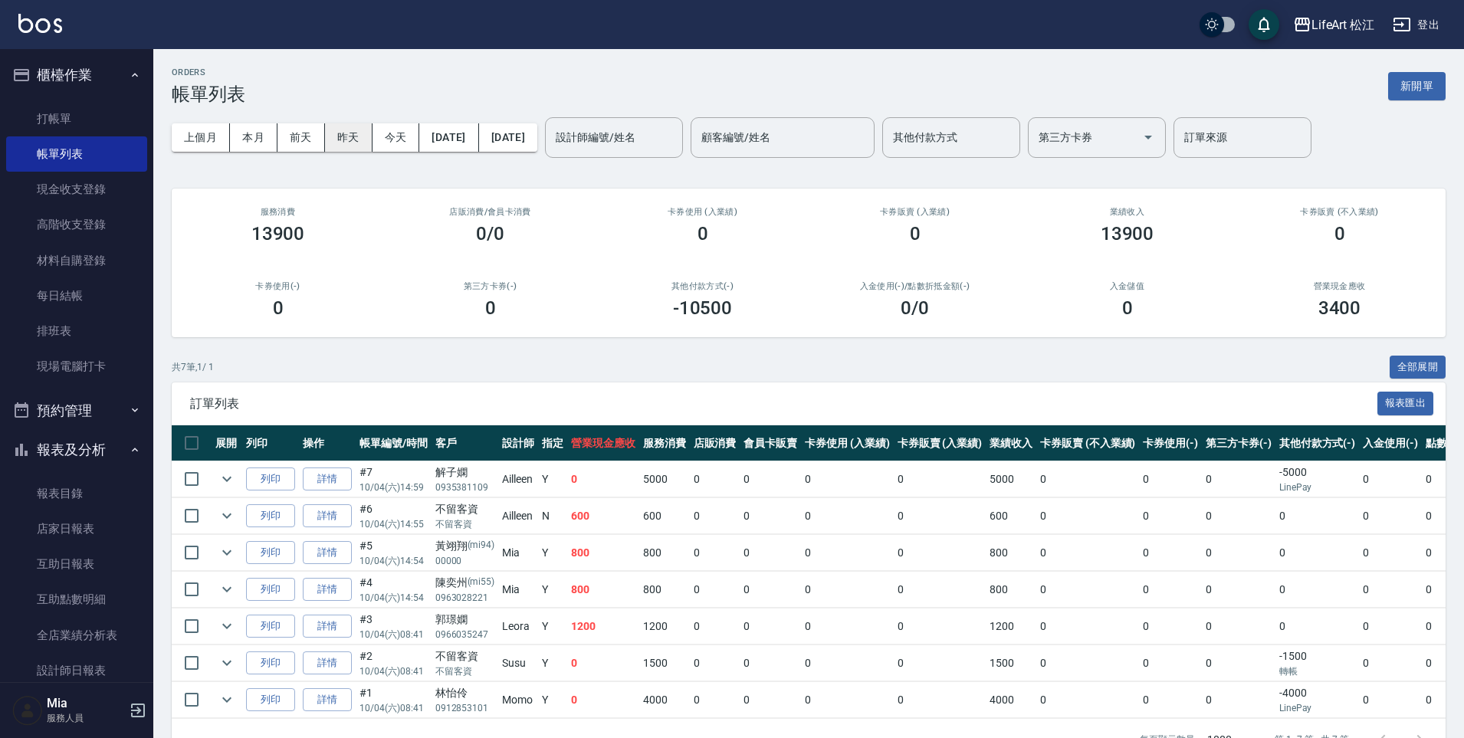
click at [340, 140] on button "昨天" at bounding box center [349, 137] width 48 height 28
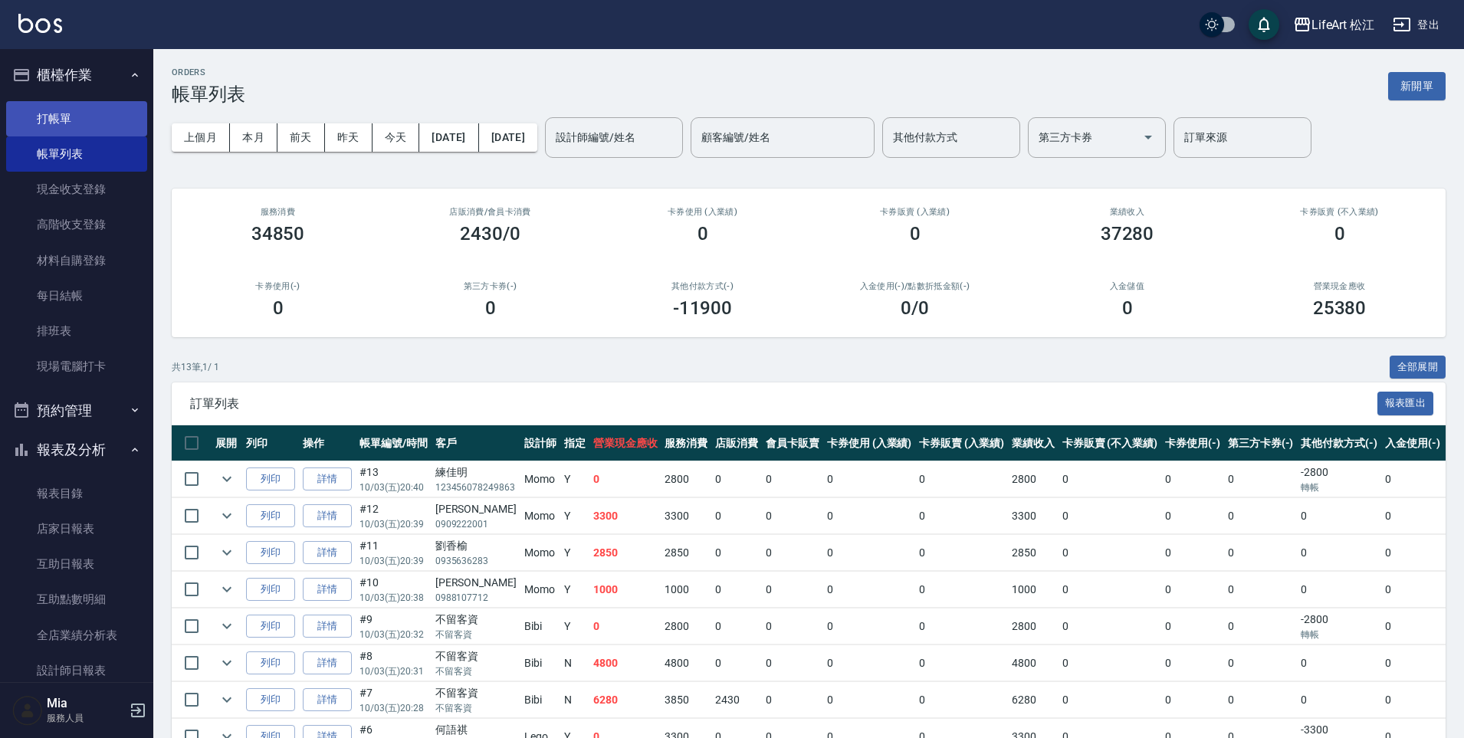
click at [105, 123] on link "打帳單" at bounding box center [76, 118] width 141 height 35
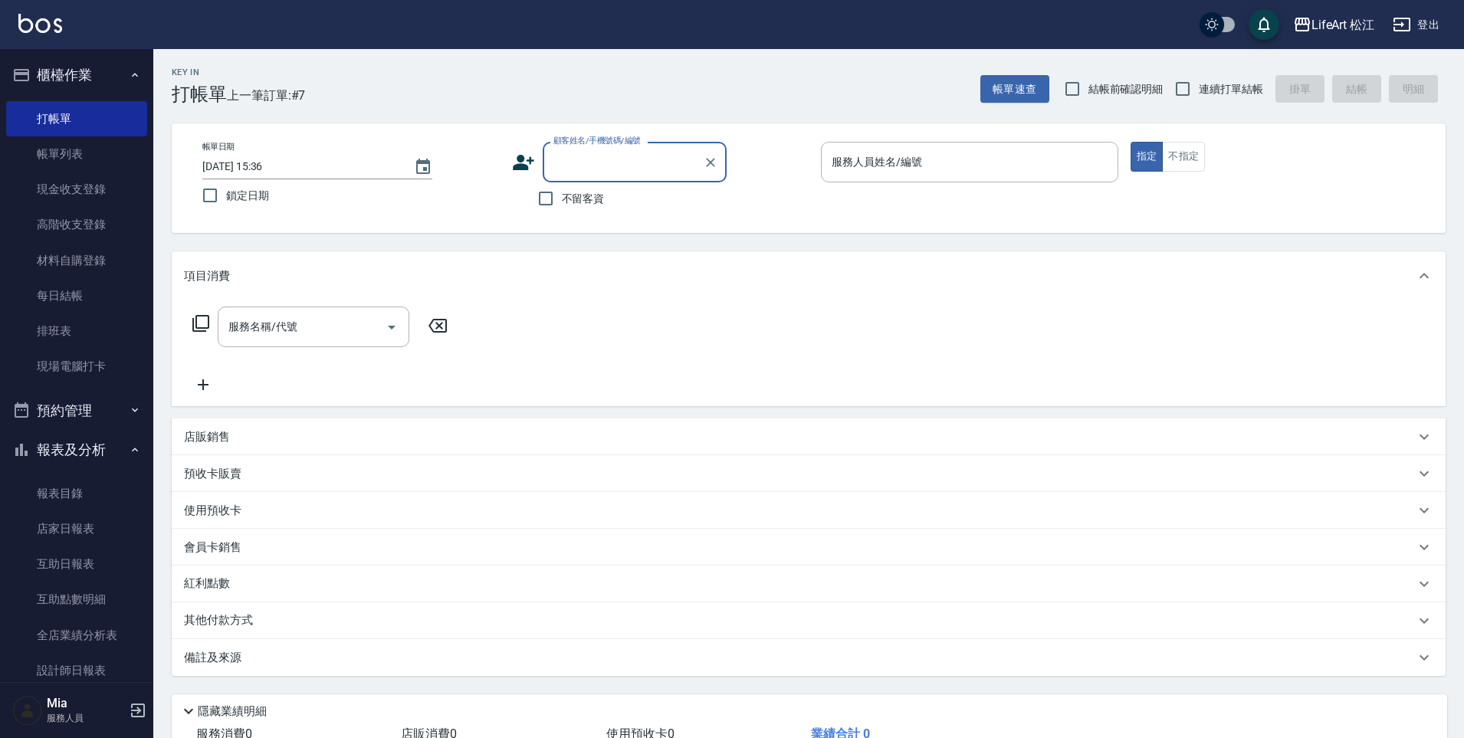
click at [356, 171] on input "2025/10/04 15:36" at bounding box center [300, 166] width 196 height 25
click at [419, 166] on icon "Choose date, selected date is 2025-10-04" at bounding box center [423, 167] width 18 height 18
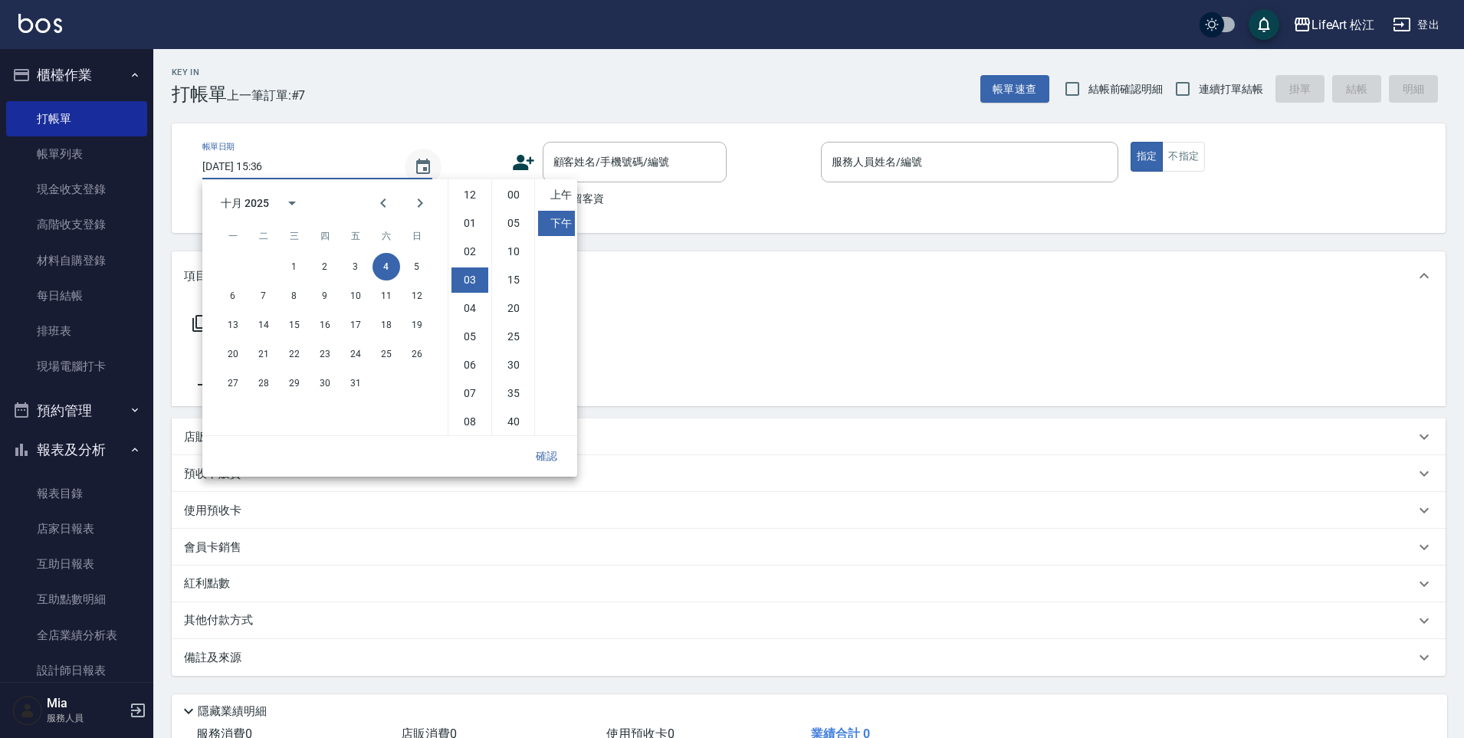
scroll to position [85, 0]
click at [363, 272] on button "3" at bounding box center [356, 267] width 28 height 28
type input "2025/10/03 15:36"
click at [560, 448] on button "確認" at bounding box center [546, 456] width 49 height 28
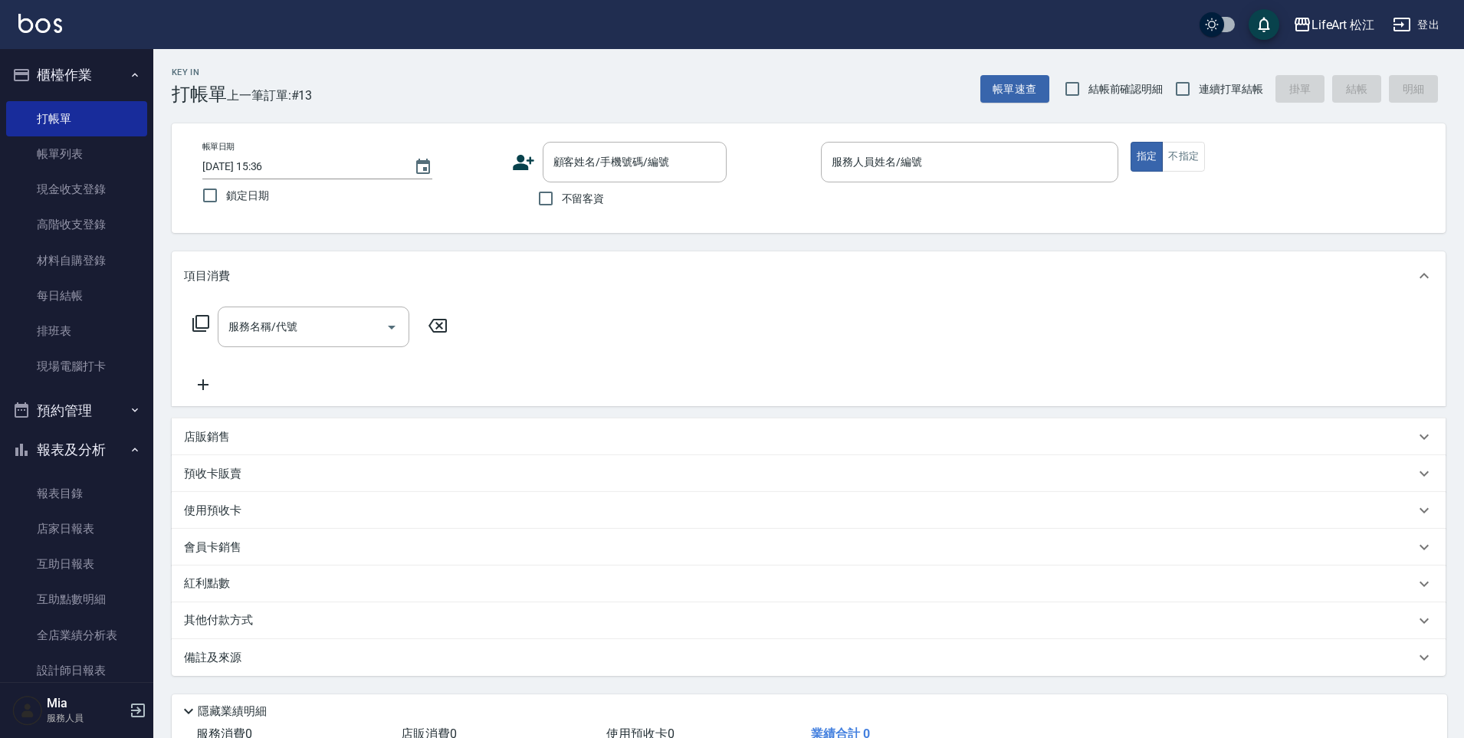
click at [597, 195] on span "不留客資" at bounding box center [583, 199] width 43 height 16
click at [562, 195] on input "不留客資" at bounding box center [546, 198] width 32 height 32
checkbox input "true"
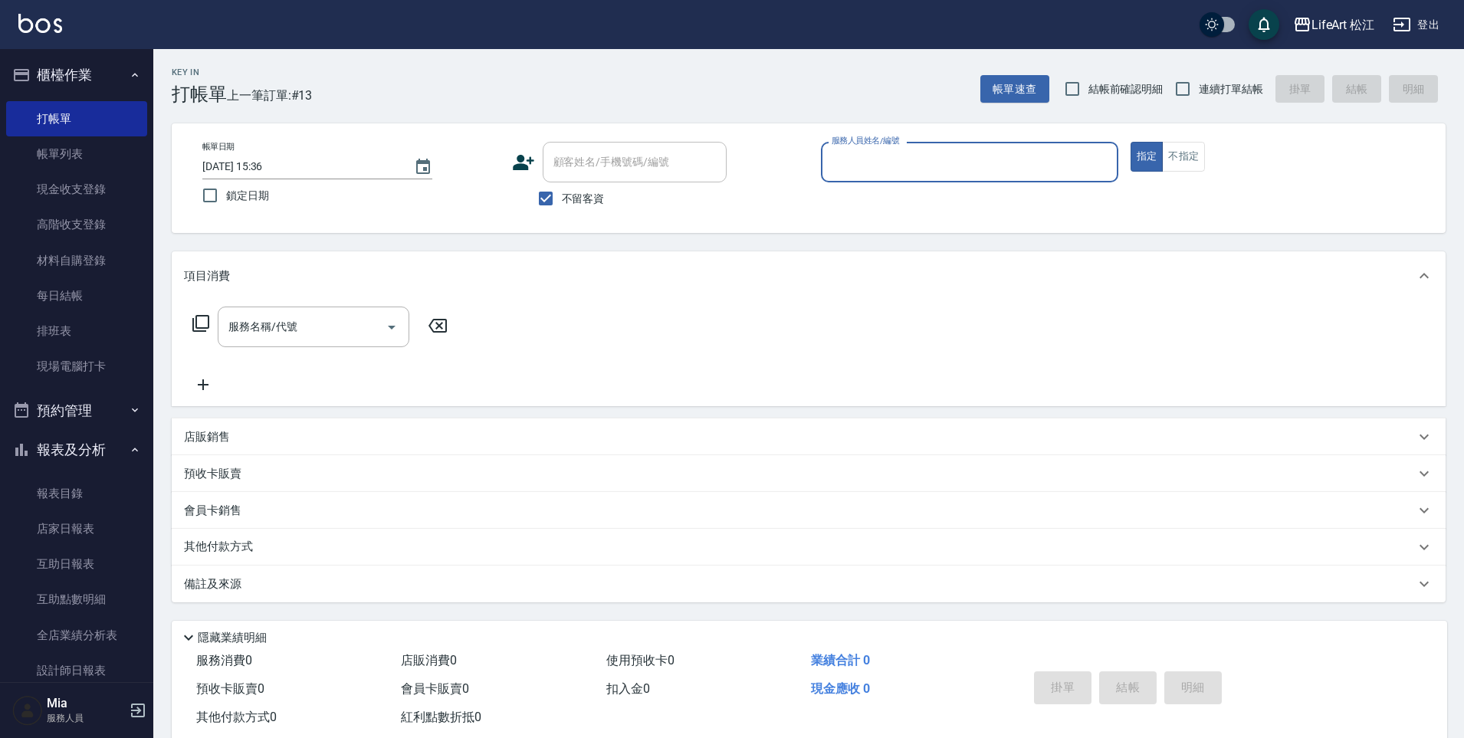
click at [1023, 156] on input "服務人員姓名/編號" at bounding box center [970, 162] width 284 height 27
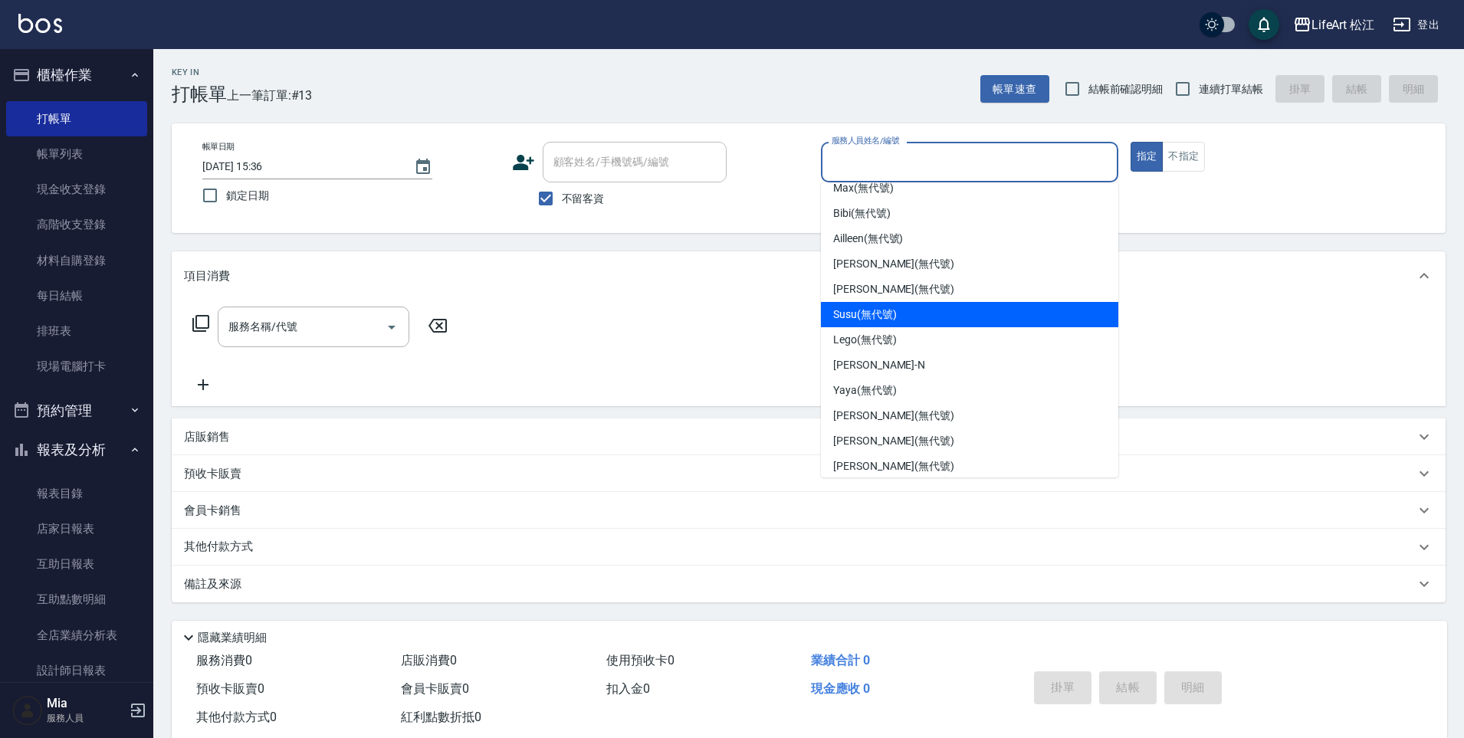
scroll to position [147, 0]
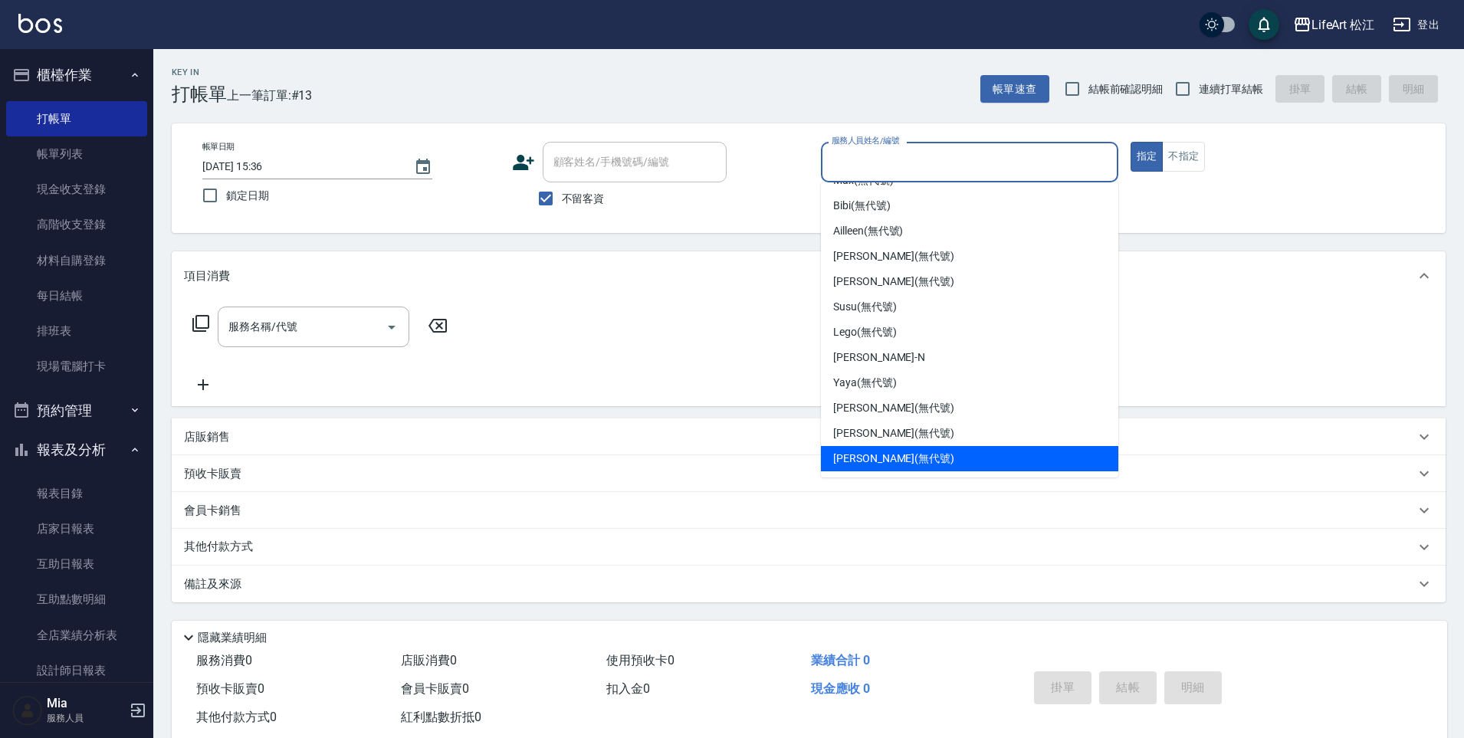
click at [972, 446] on div "Emma (無代號)" at bounding box center [969, 458] width 297 height 25
type input "Emma(無代號)"
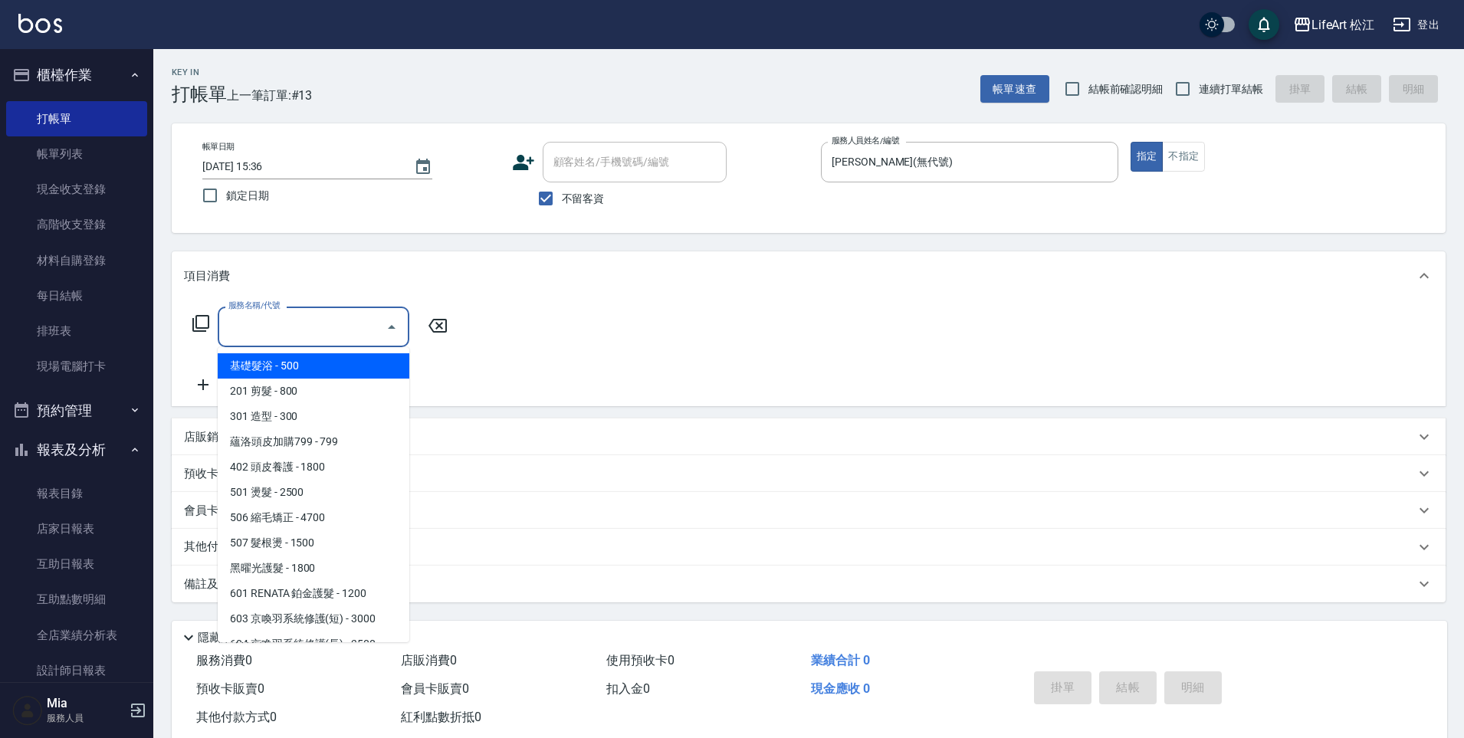
click at [371, 314] on input "服務名稱/代號" at bounding box center [302, 327] width 155 height 27
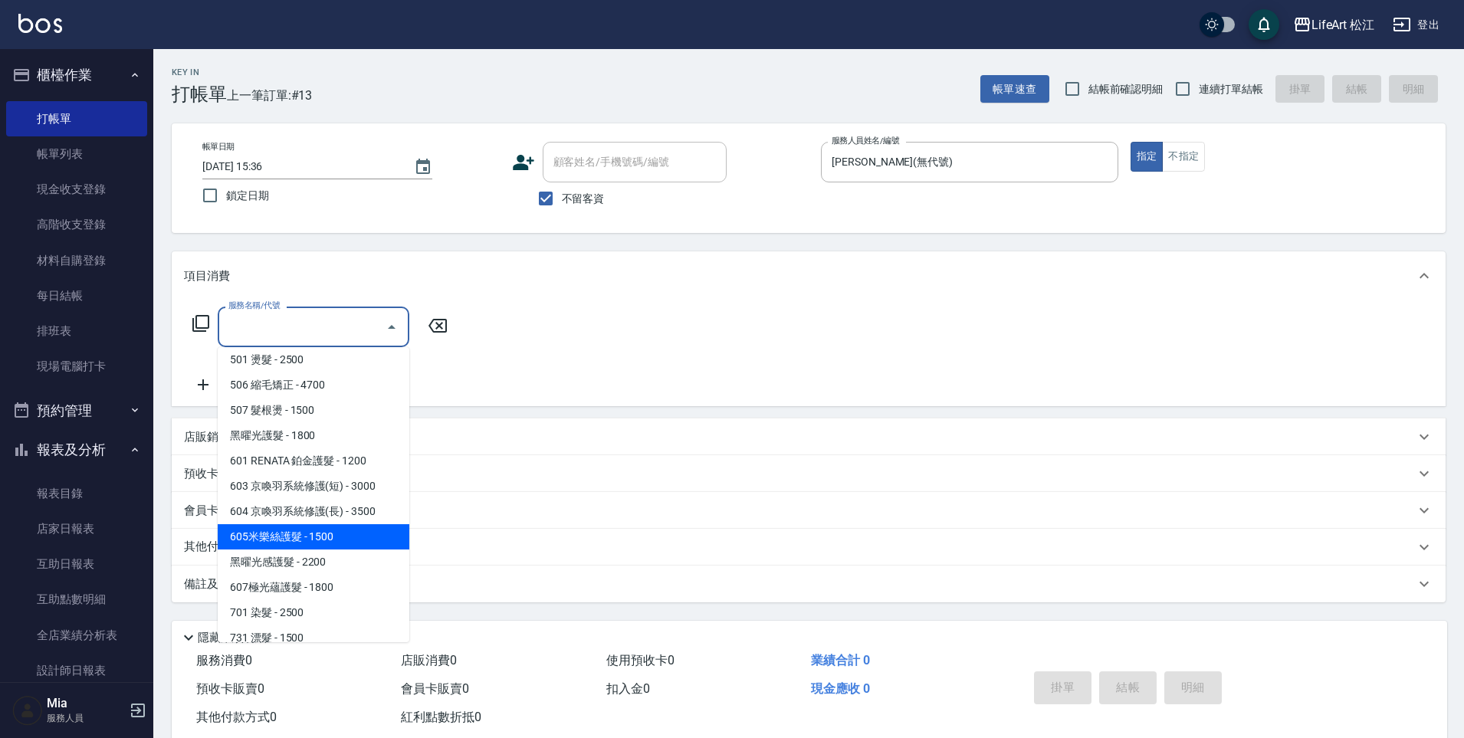
scroll to position [172, 0]
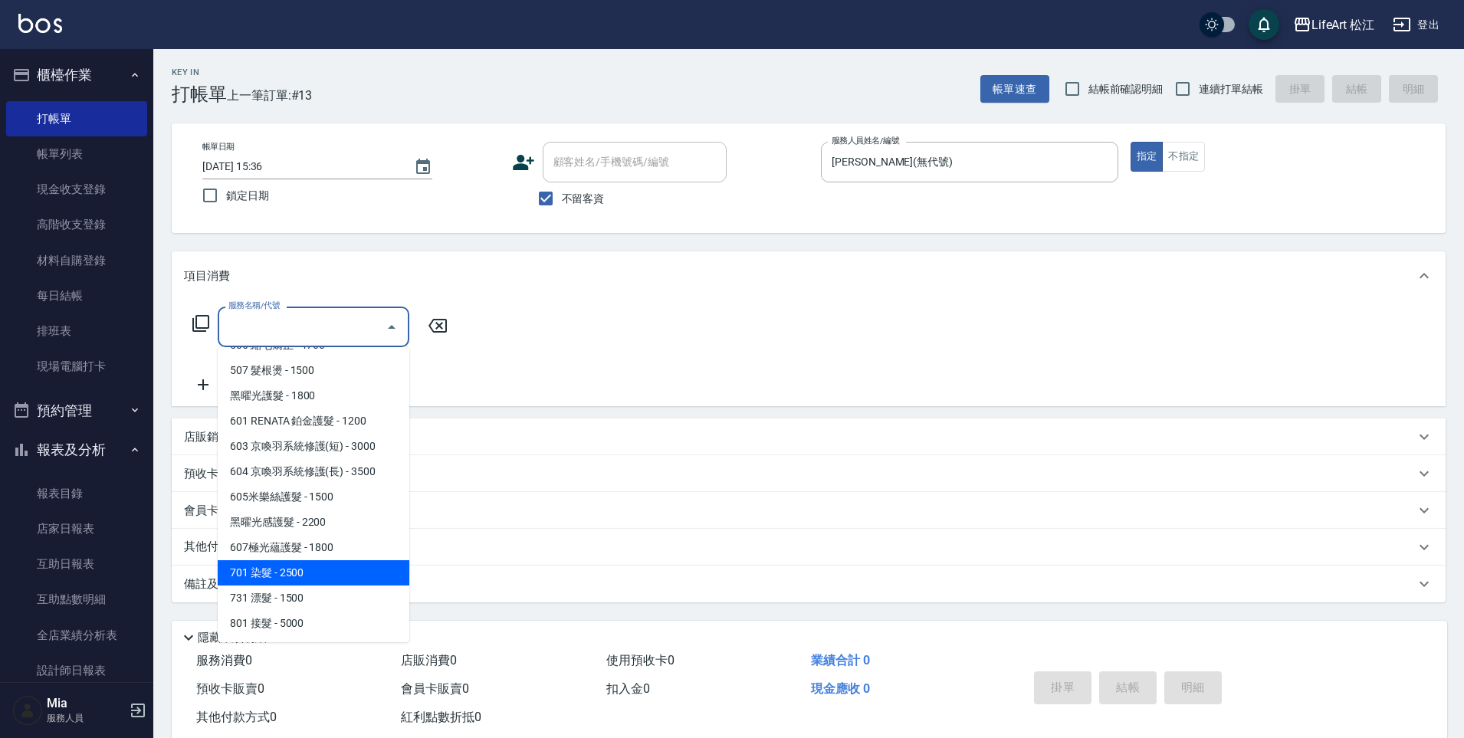
click at [325, 566] on span "701 染髮 - 2500" at bounding box center [314, 572] width 192 height 25
type input "701 染髮(701)"
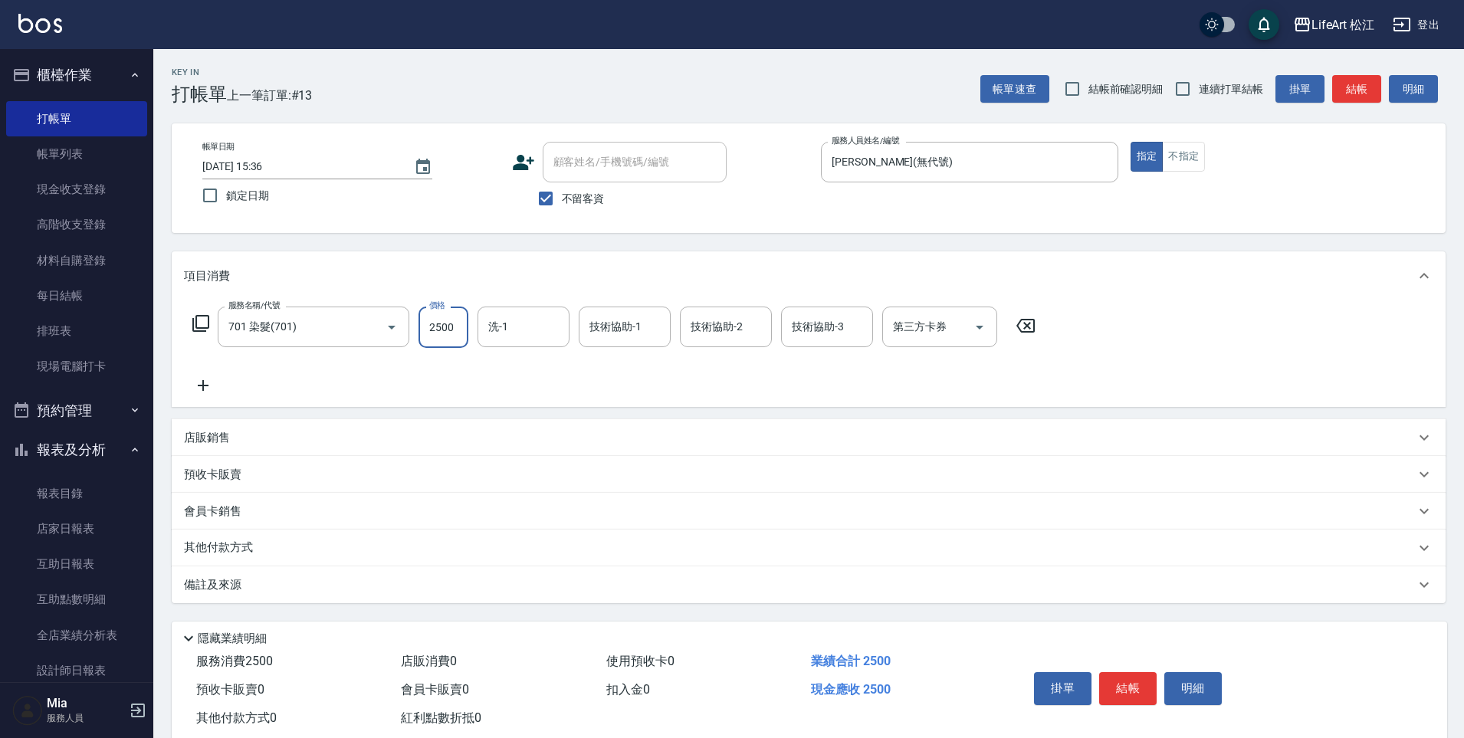
click at [445, 331] on input "2500" at bounding box center [444, 327] width 50 height 41
type input "1200"
click at [213, 389] on icon at bounding box center [203, 385] width 38 height 18
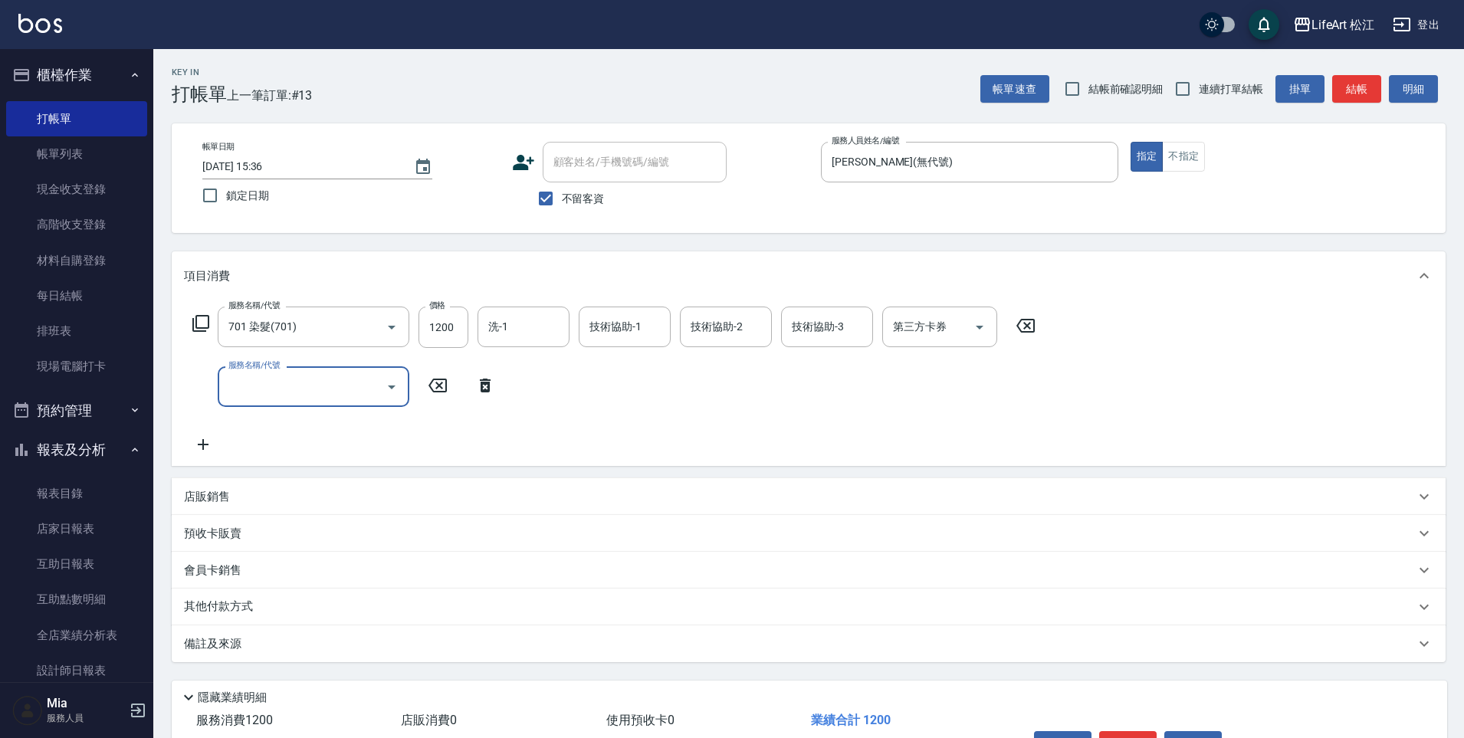
click at [347, 385] on input "服務名稱/代號" at bounding box center [302, 386] width 155 height 27
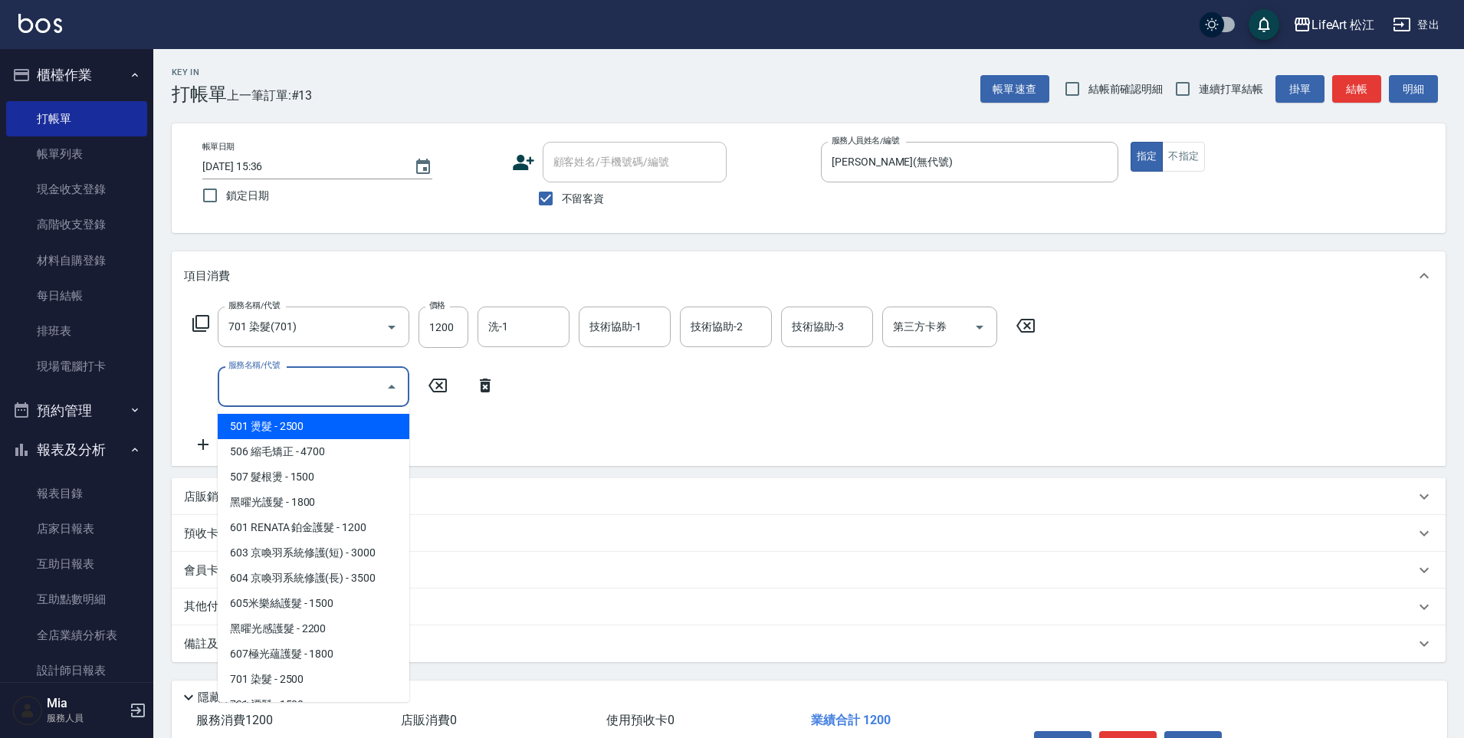
scroll to position [126, 0]
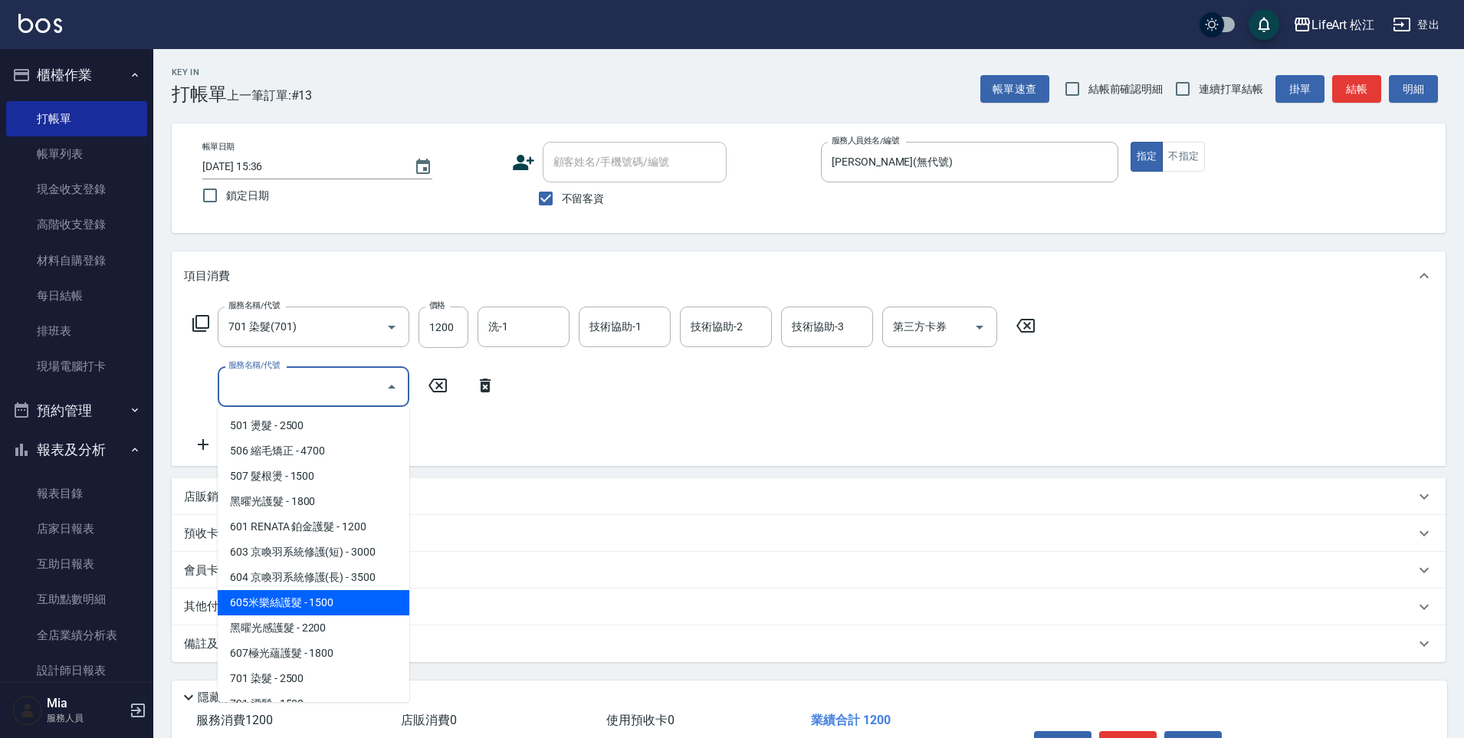
click at [333, 606] on span "605米樂絲護髮 - 1500" at bounding box center [314, 602] width 192 height 25
type input "605米樂絲護髮(605)"
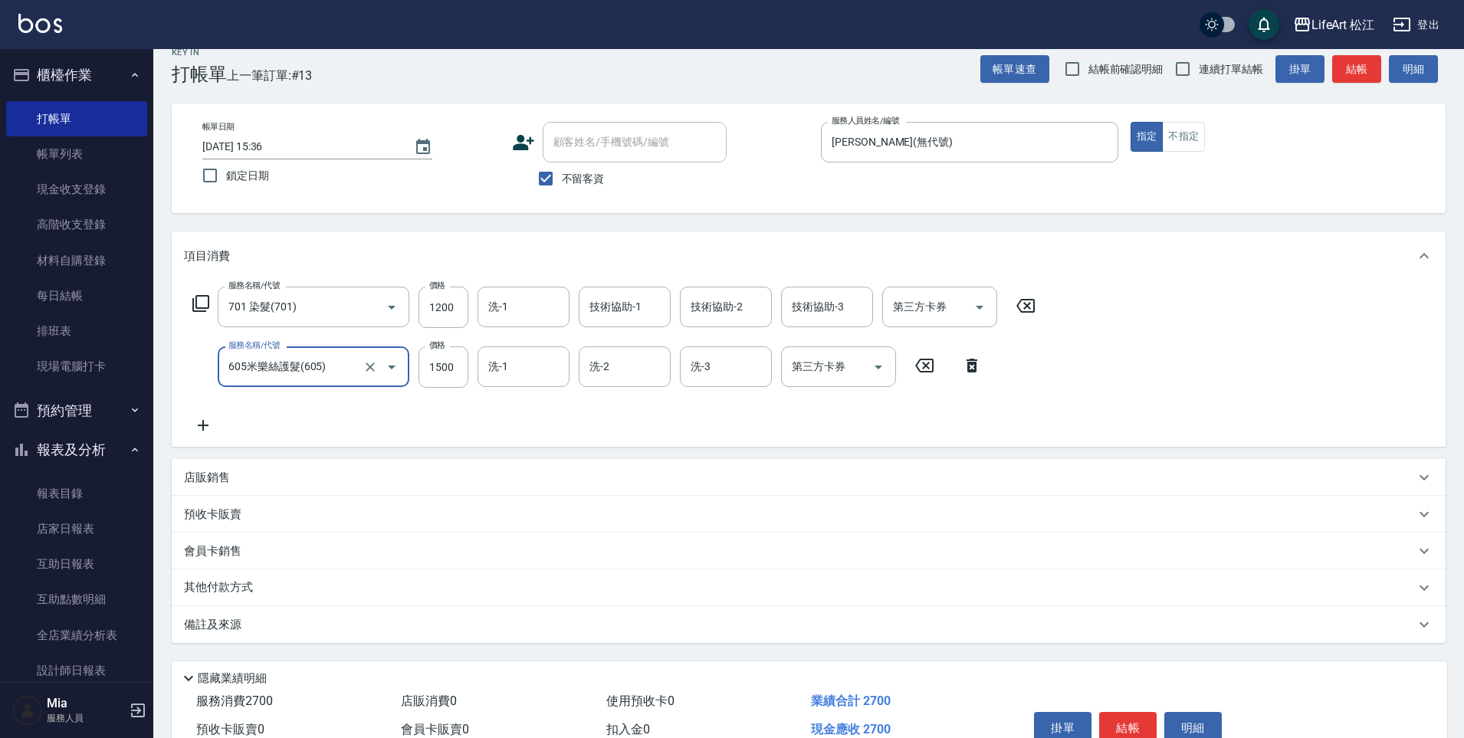
scroll to position [31, 0]
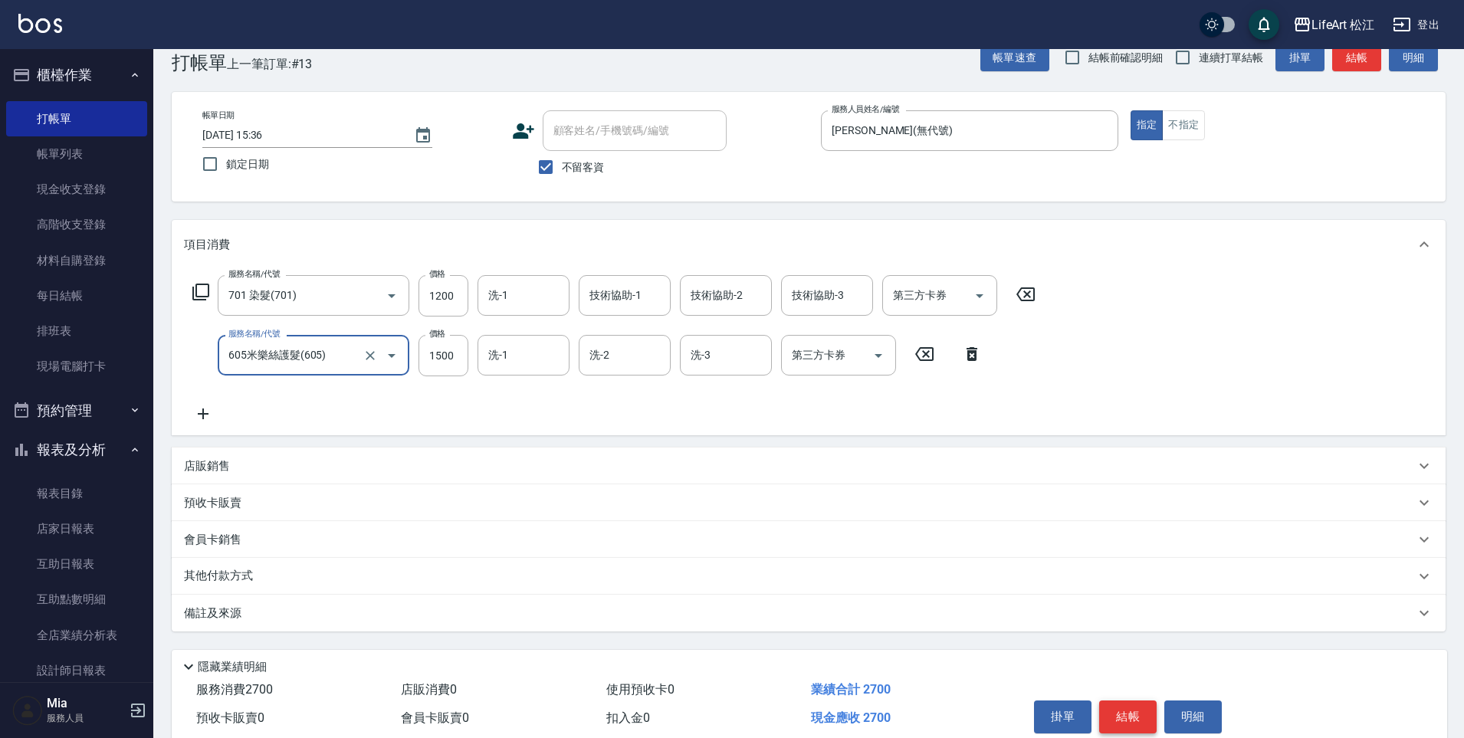
click at [1134, 714] on button "結帳" at bounding box center [1127, 717] width 57 height 32
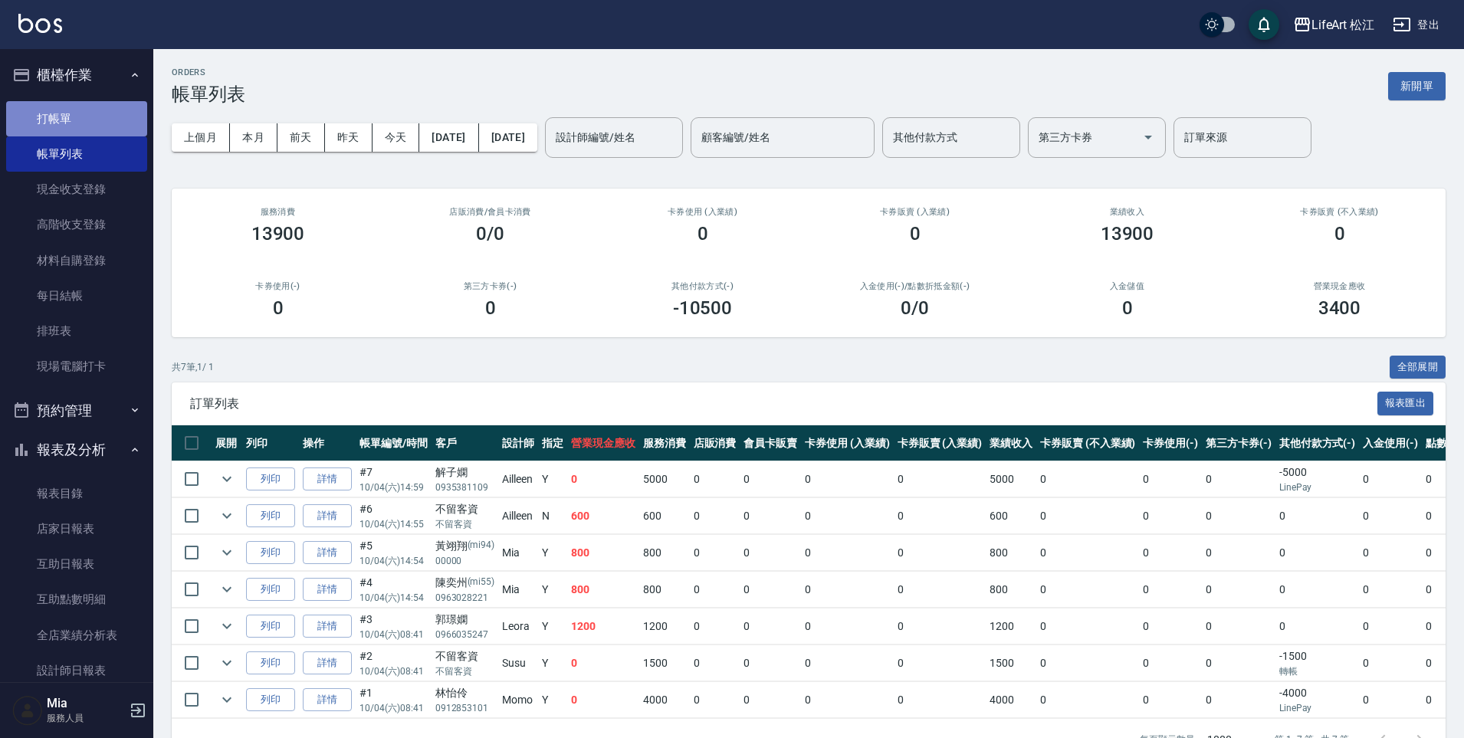
click at [101, 127] on link "打帳單" at bounding box center [76, 118] width 141 height 35
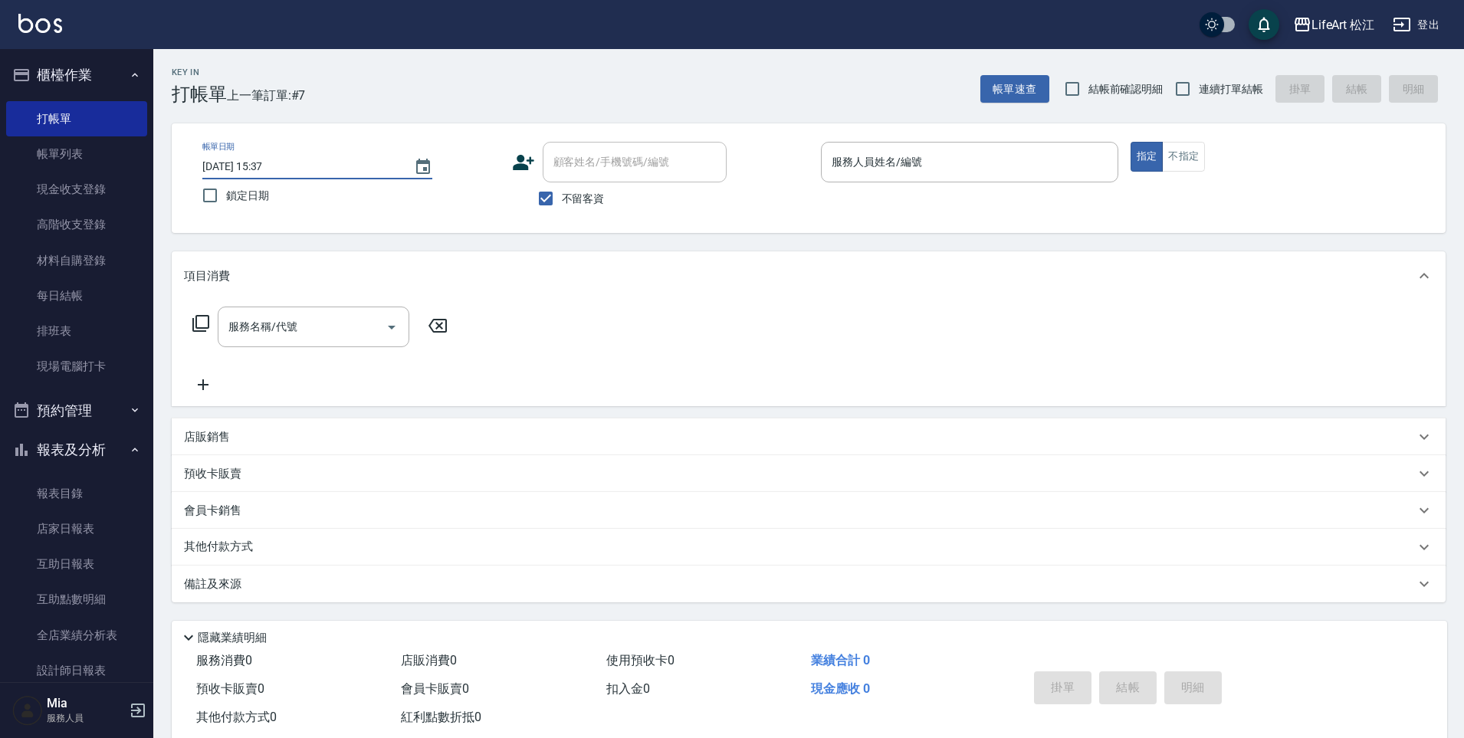
click at [392, 166] on input "2025/10/04 15:37" at bounding box center [300, 166] width 196 height 25
click at [430, 162] on icon "Choose date, selected date is 2025-10-04" at bounding box center [423, 167] width 18 height 18
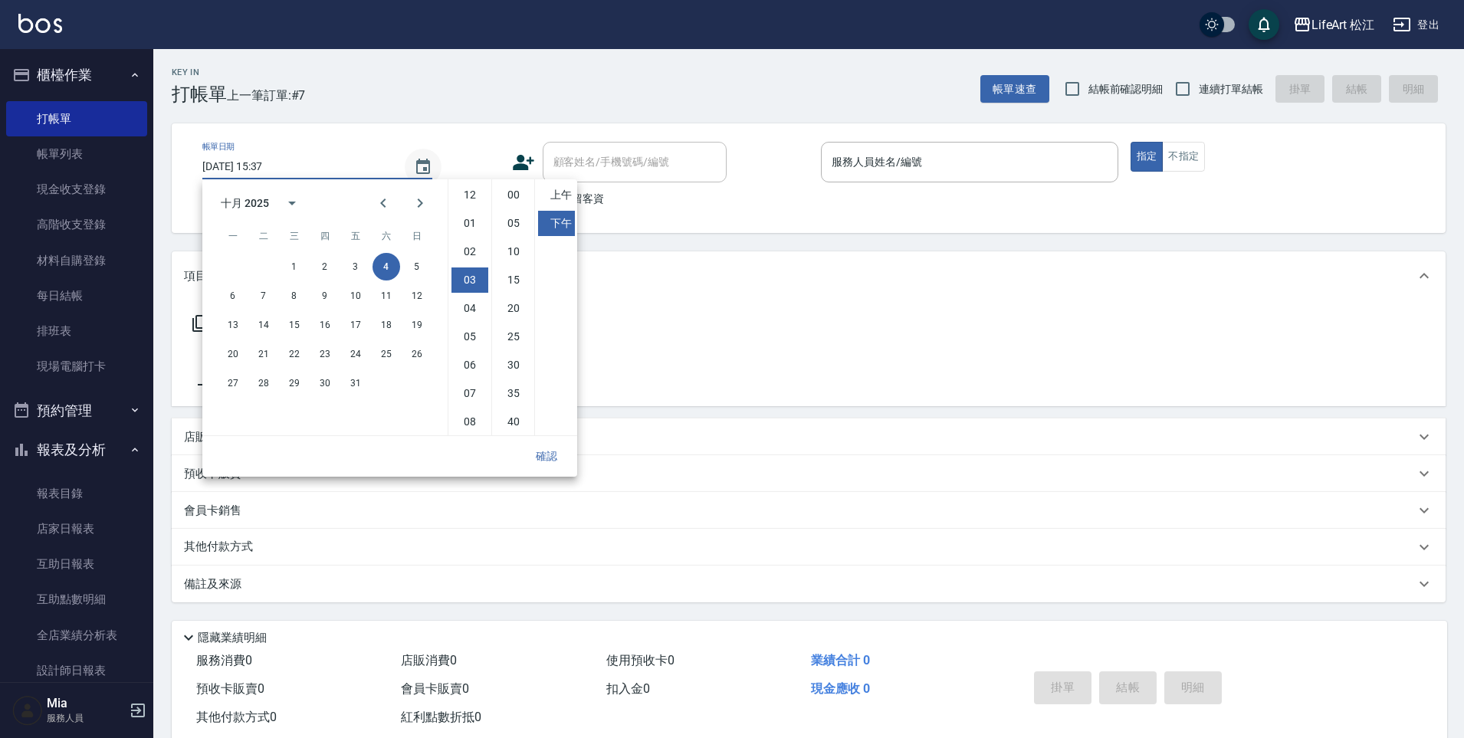
scroll to position [85, 0]
click at [363, 268] on button "3" at bounding box center [356, 267] width 28 height 28
type input "2025/10/03 15:37"
click at [557, 456] on button "確認" at bounding box center [546, 456] width 49 height 28
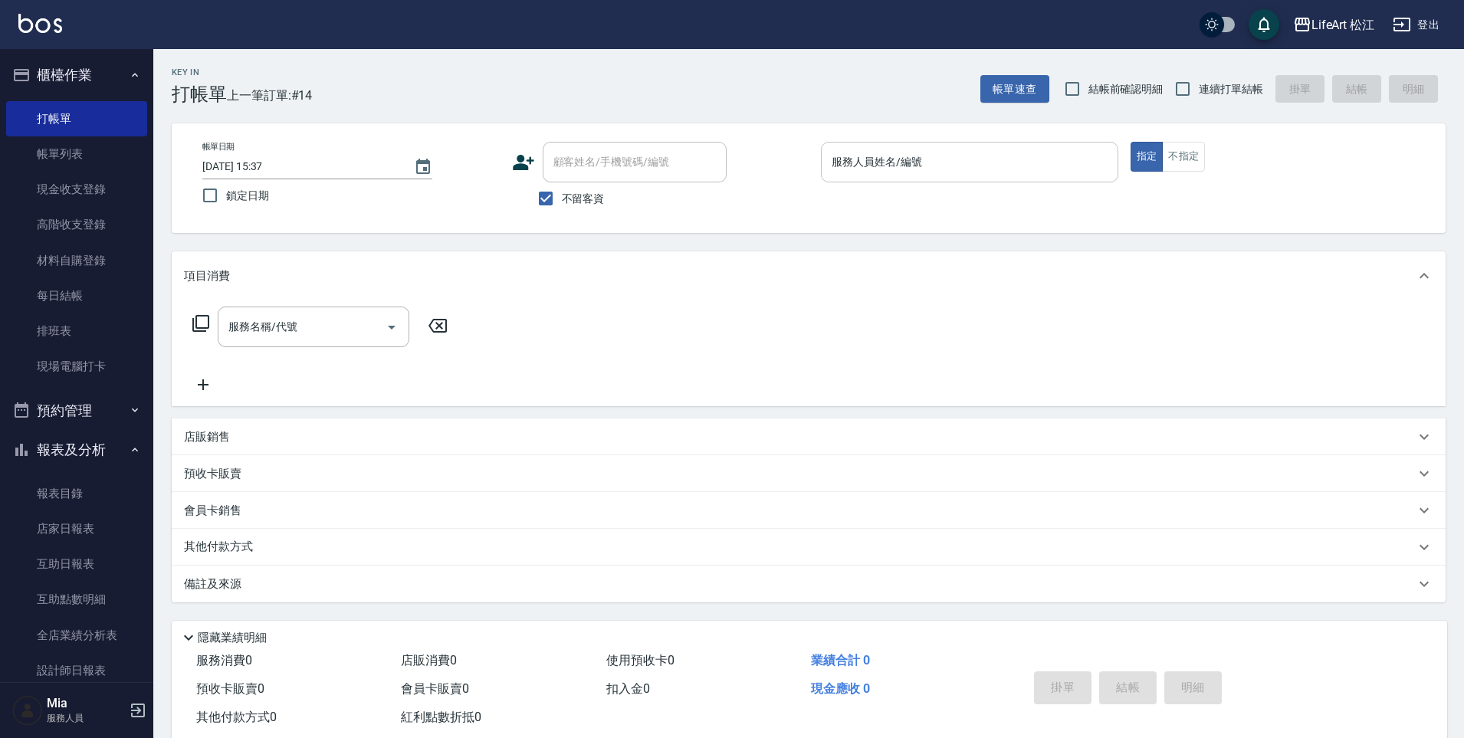
click at [990, 165] on input "服務人員姓名/編號" at bounding box center [970, 162] width 284 height 27
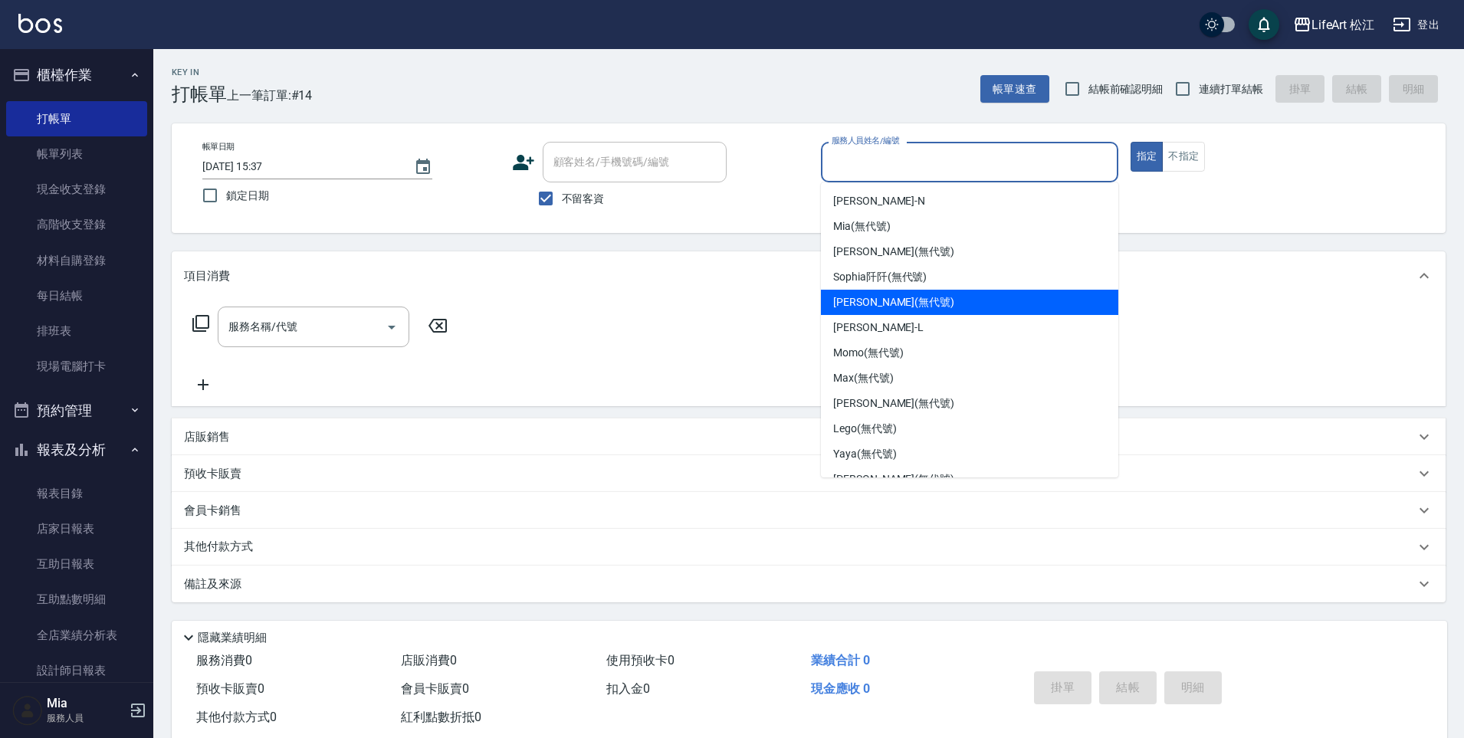
click at [997, 298] on div "Emma (無代號)" at bounding box center [969, 302] width 297 height 25
type input "Emma(無代號)"
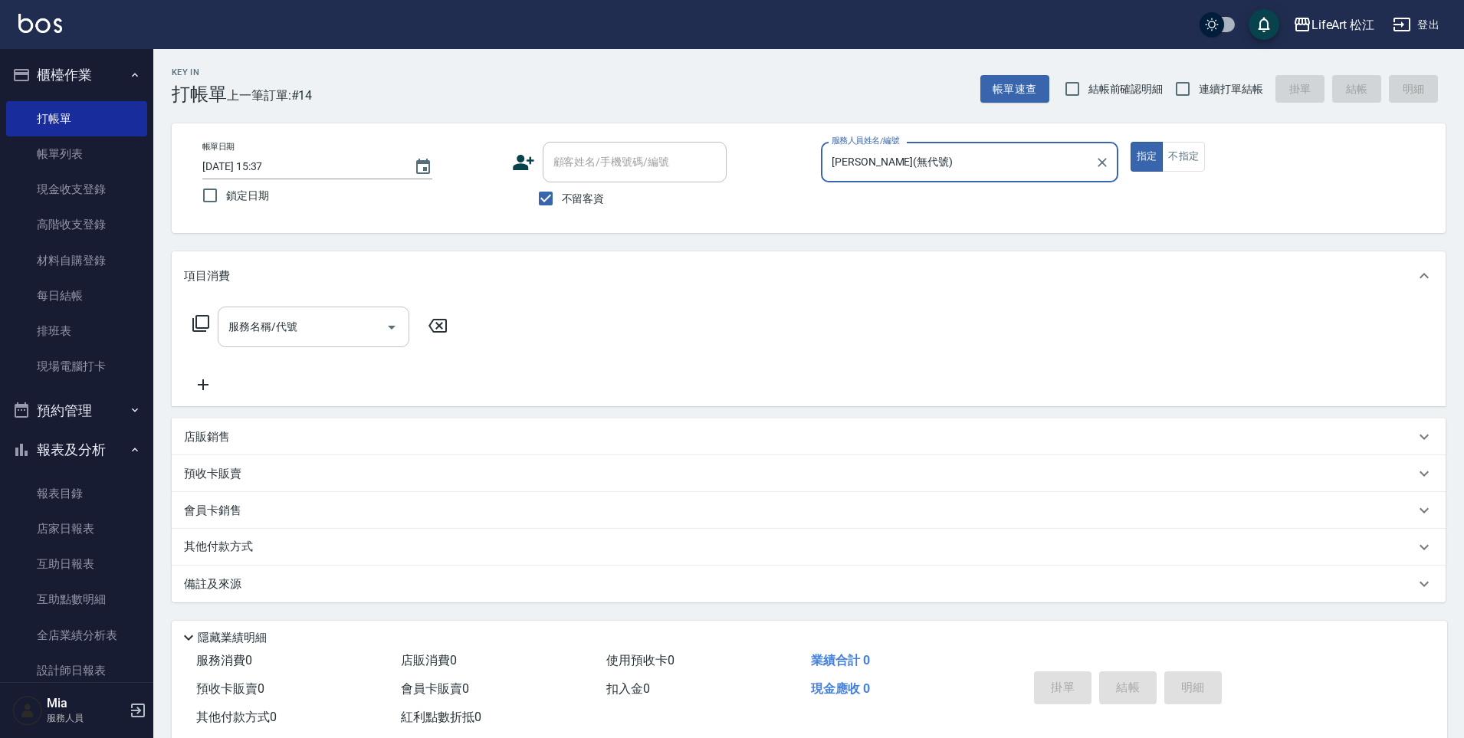
click at [338, 327] on input "服務名稱/代號" at bounding box center [302, 327] width 155 height 27
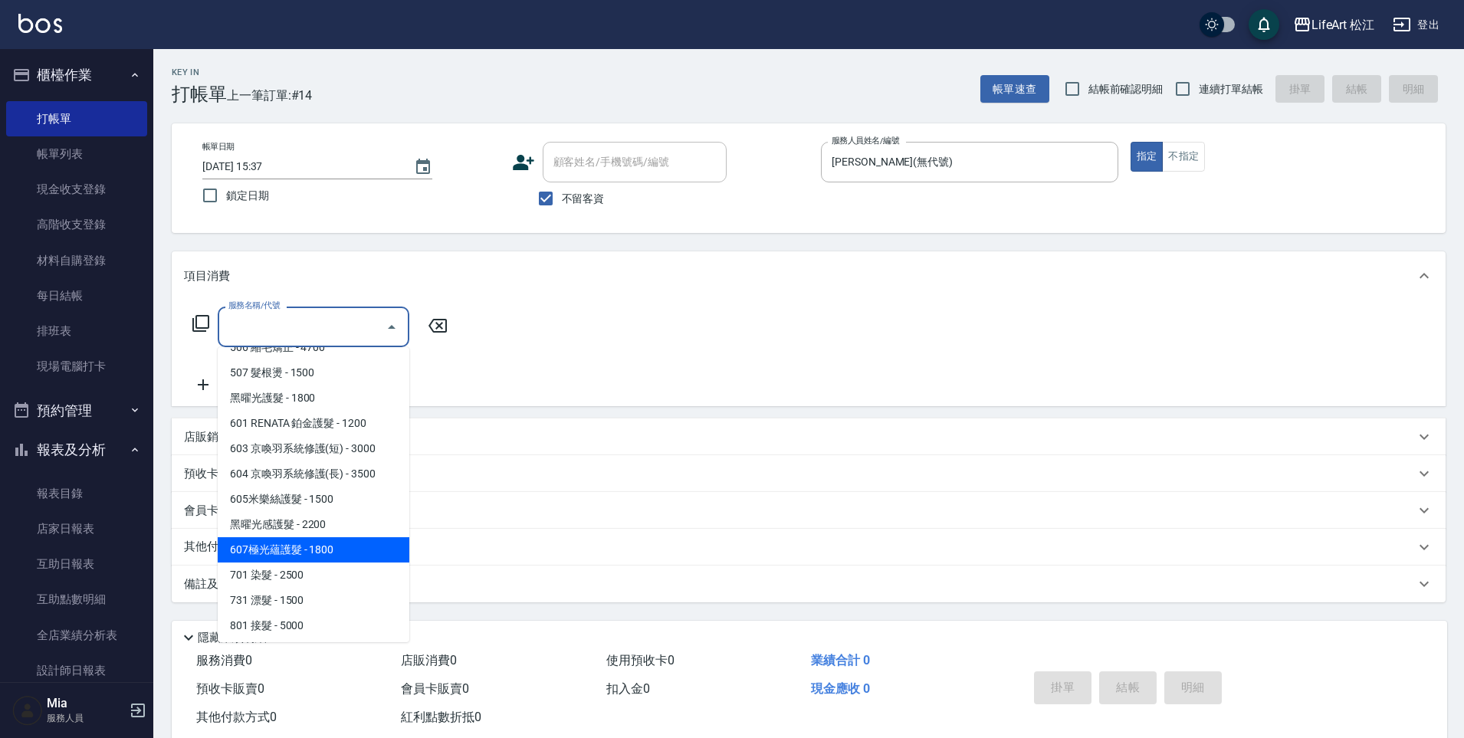
scroll to position [172, 0]
click at [301, 579] on span "701 染髮 - 2500" at bounding box center [314, 572] width 192 height 25
type input "701 染髮(701)"
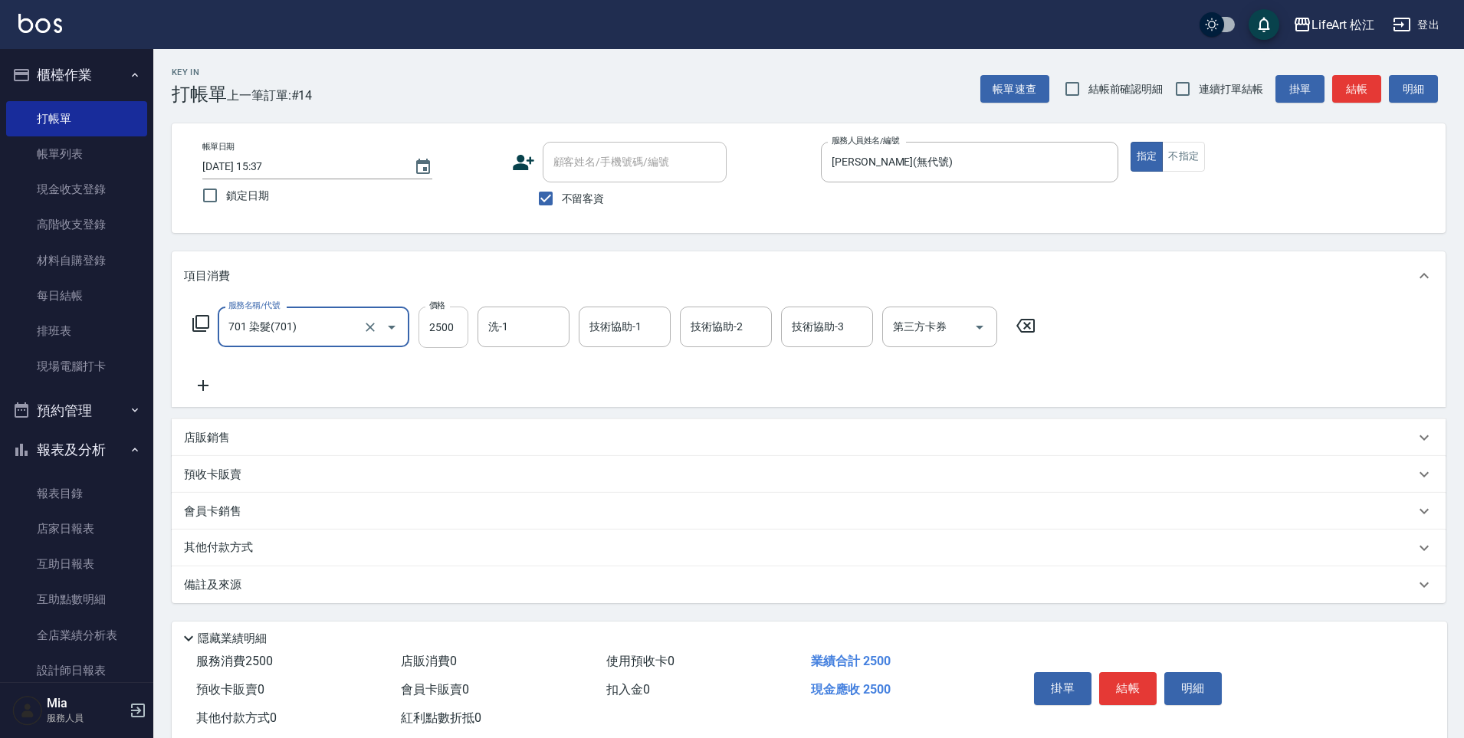
click at [461, 318] on input "2500" at bounding box center [444, 327] width 50 height 41
type input "1200"
click at [269, 545] on div "其他付款方式" at bounding box center [799, 548] width 1231 height 17
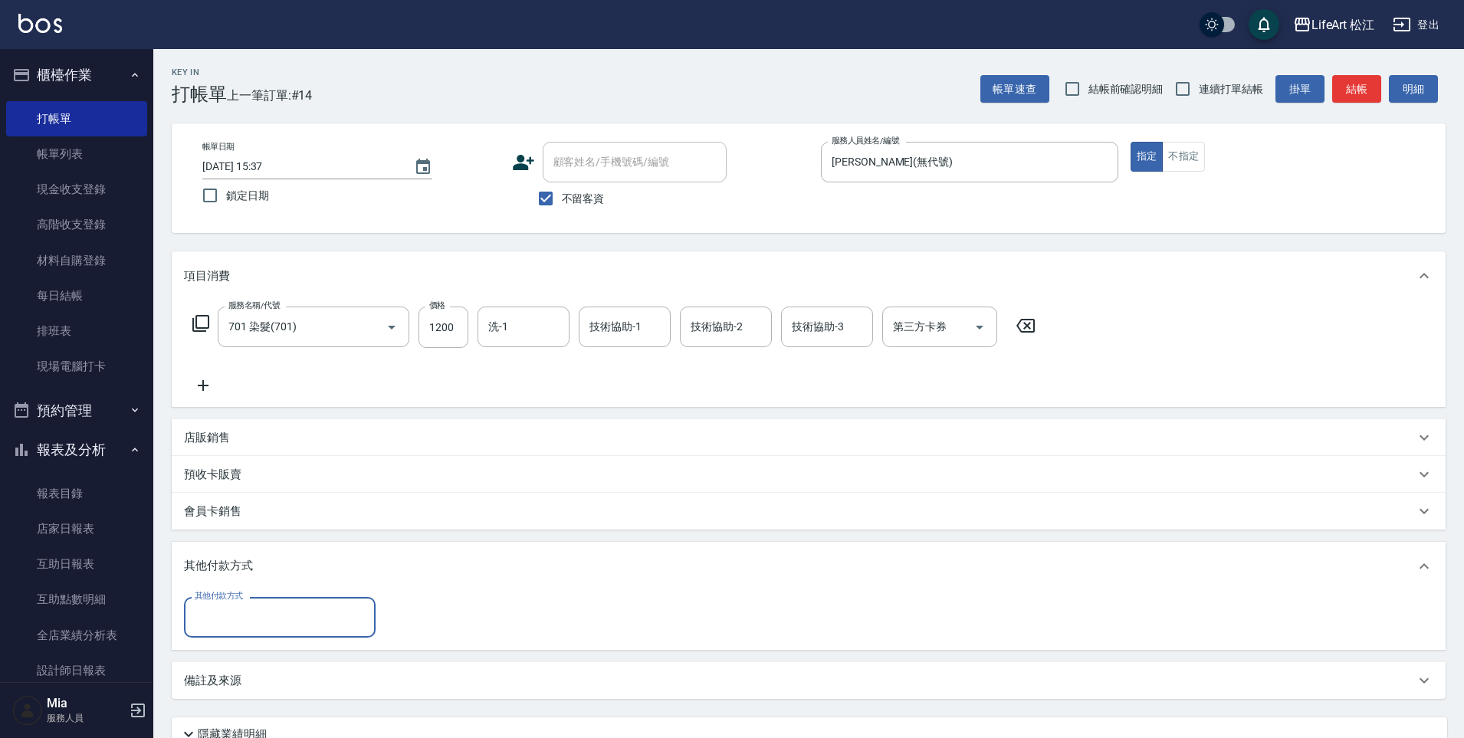
scroll to position [0, 0]
click at [274, 608] on input "其他付款方式" at bounding box center [280, 617] width 178 height 27
click at [266, 504] on span "轉帳" at bounding box center [280, 502] width 192 height 25
type input "轉帳"
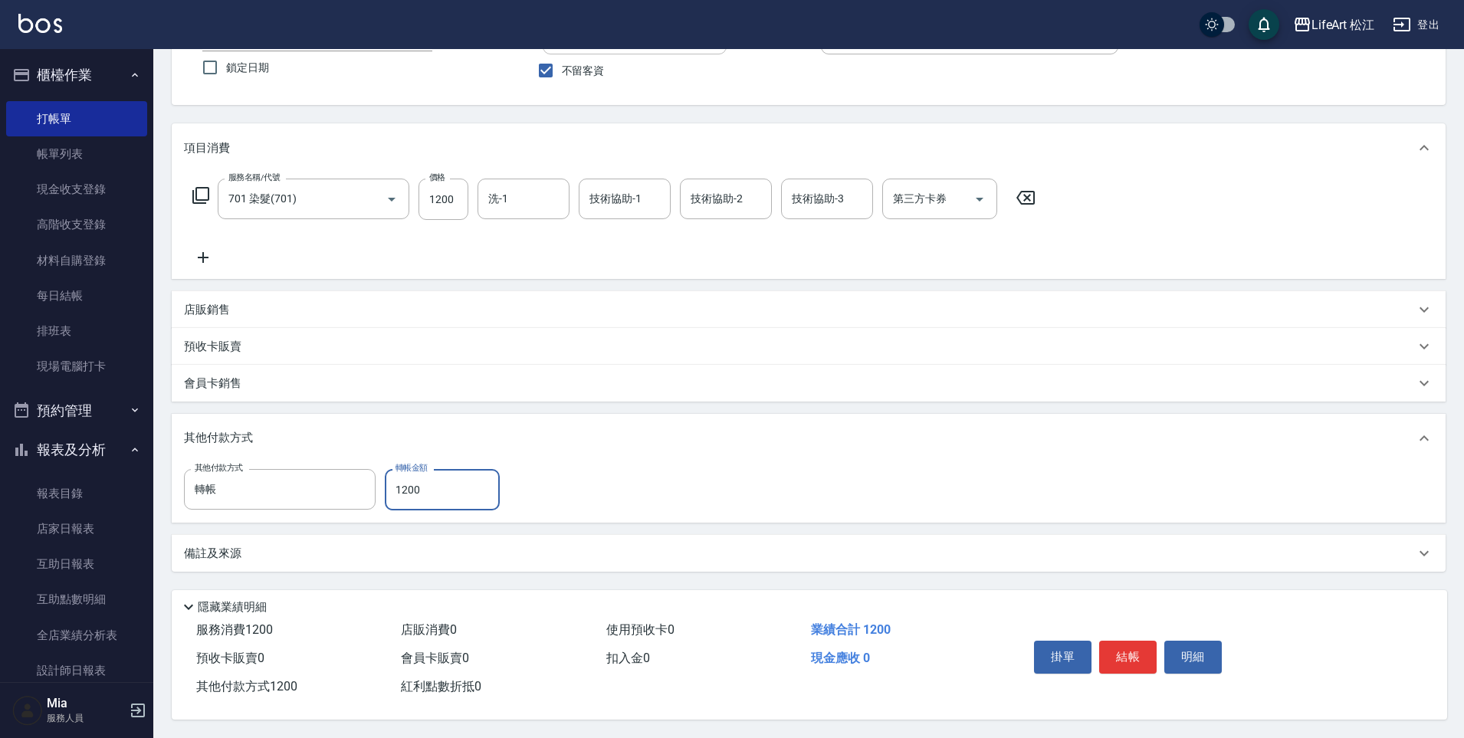
scroll to position [135, 0]
type input "1200"
click at [1130, 650] on button "結帳" at bounding box center [1127, 657] width 57 height 32
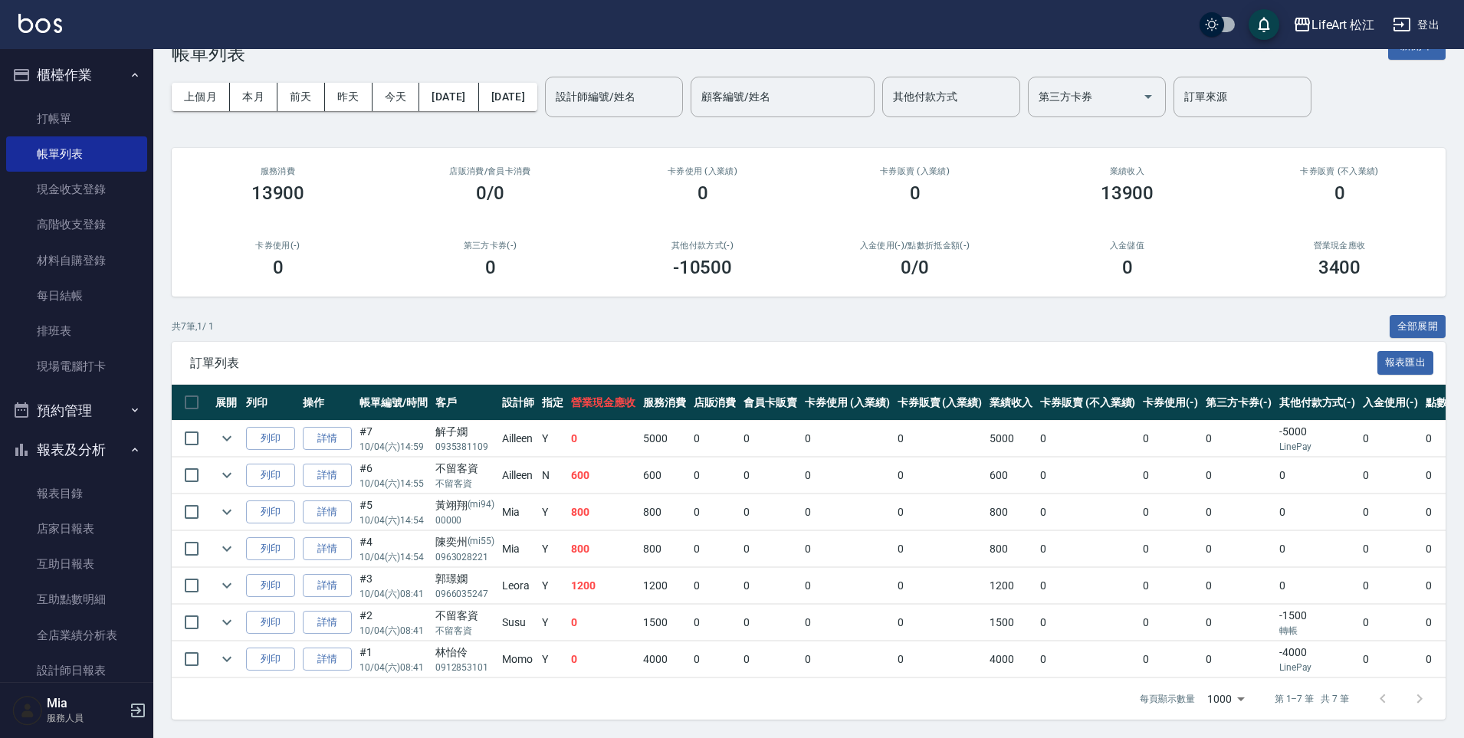
scroll to position [46, 0]
click at [395, 85] on button "今天" at bounding box center [397, 97] width 48 height 28
click at [395, 87] on button "今天" at bounding box center [397, 97] width 48 height 28
